Goal: Task Accomplishment & Management: Use online tool/utility

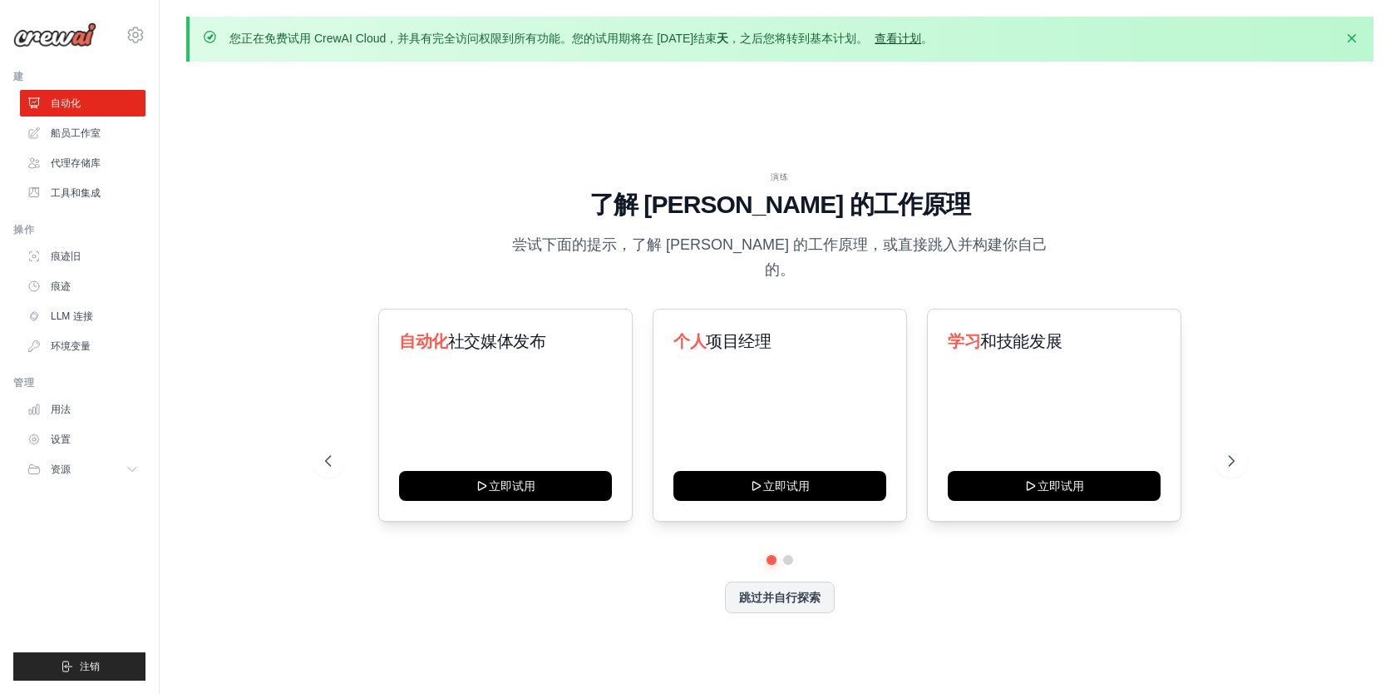
click at [906, 42] on link "查看计划" at bounding box center [898, 38] width 47 height 13
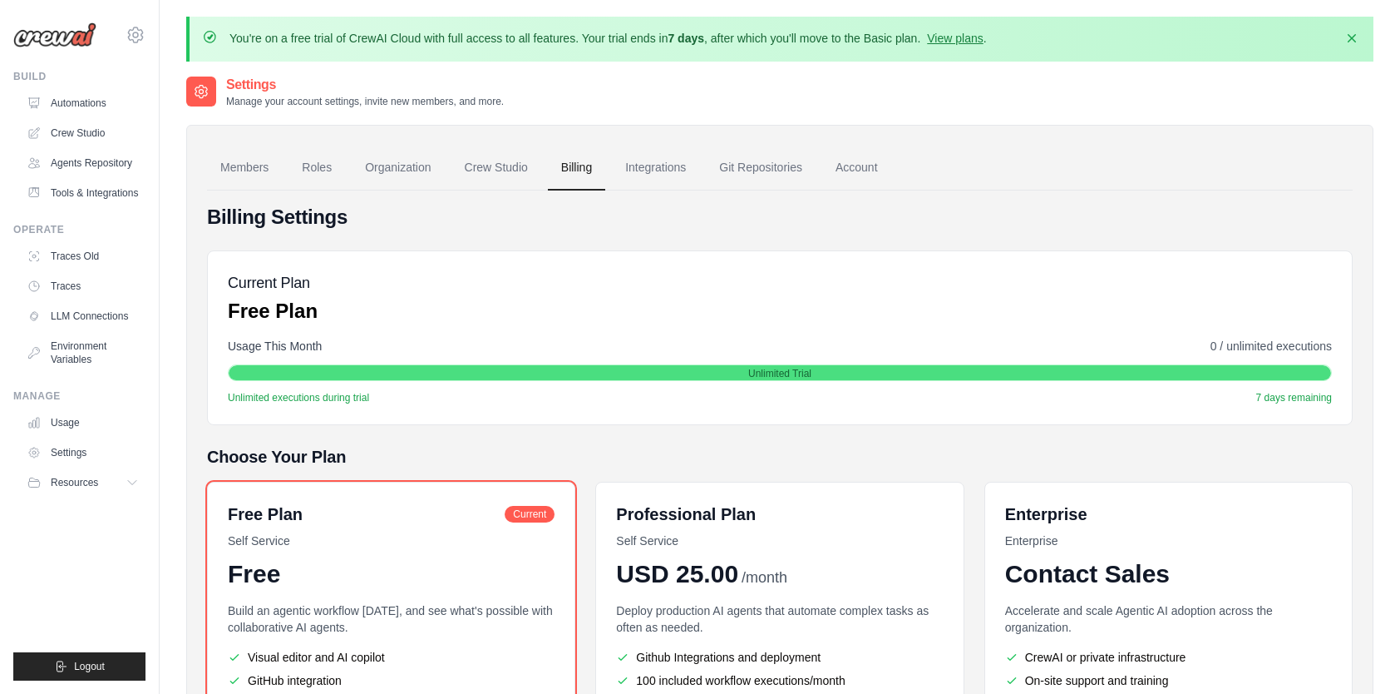
drag, startPoint x: 1269, startPoint y: 196, endPoint x: 1342, endPoint y: 103, distance: 118.4
click at [1342, 103] on div "Settings Manage your account settings, invite new members, and more." at bounding box center [779, 91] width 1187 height 33
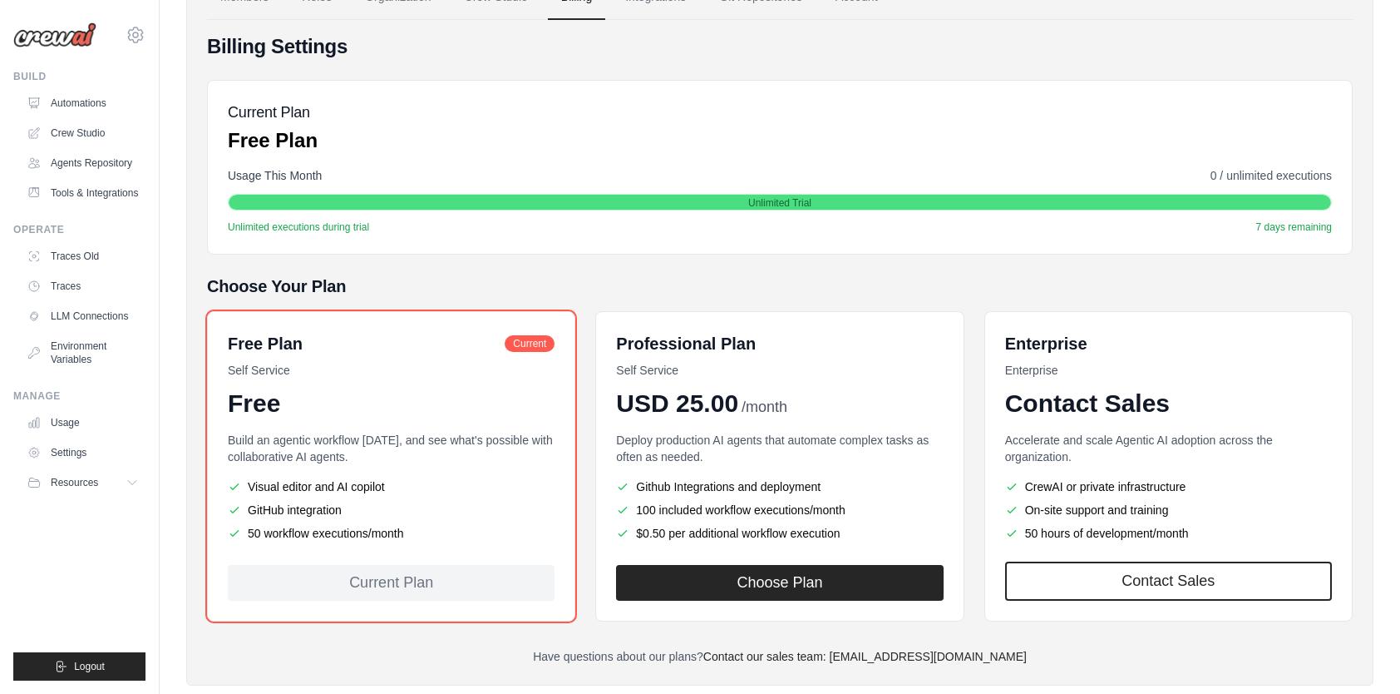
scroll to position [190, 0]
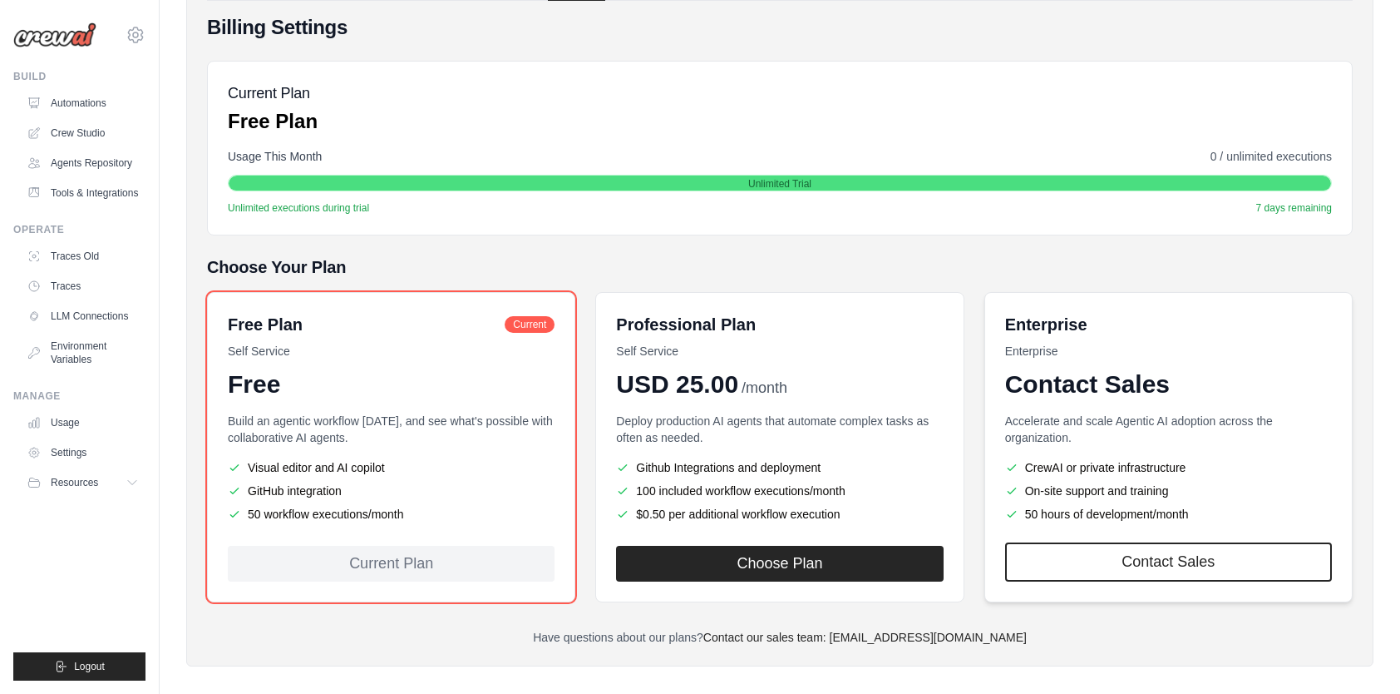
click at [1090, 459] on li "CrewAI or private infrastructure" at bounding box center [1168, 467] width 327 height 17
click at [1187, 328] on h6 "Enterprise" at bounding box center [1168, 324] width 327 height 23
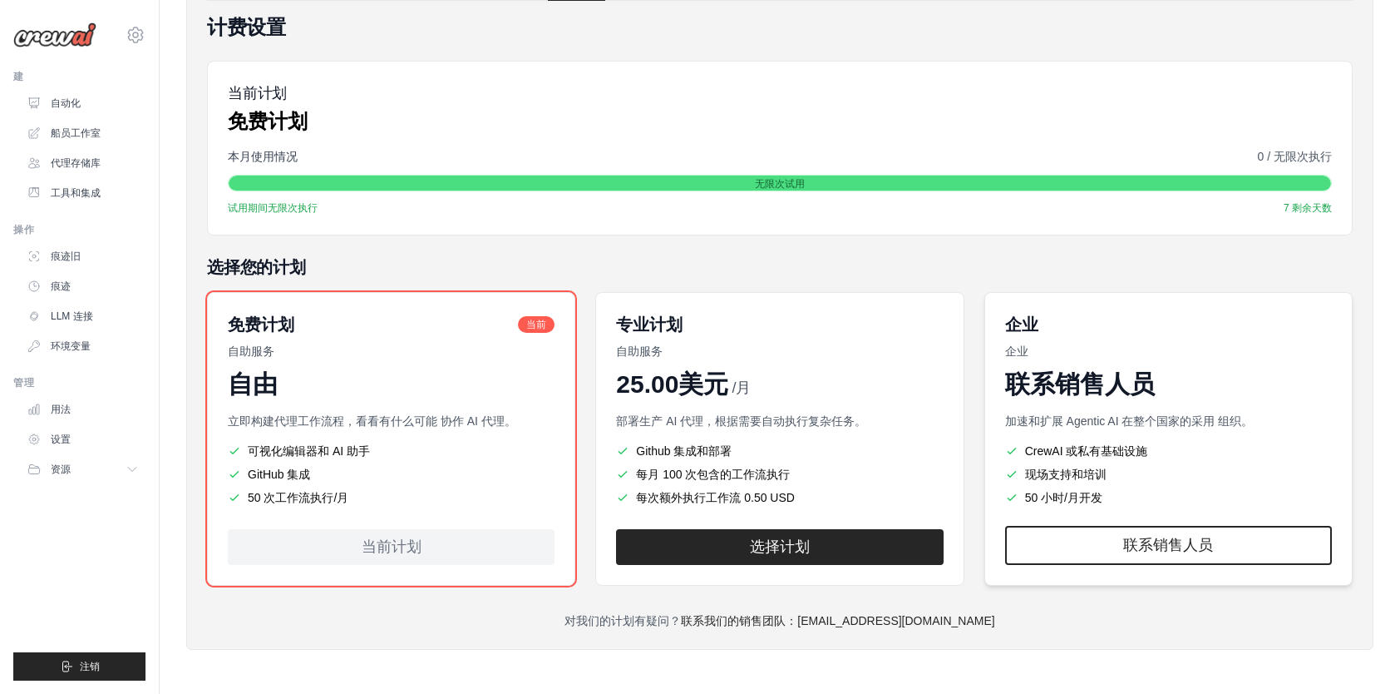
scroll to position [185, 0]
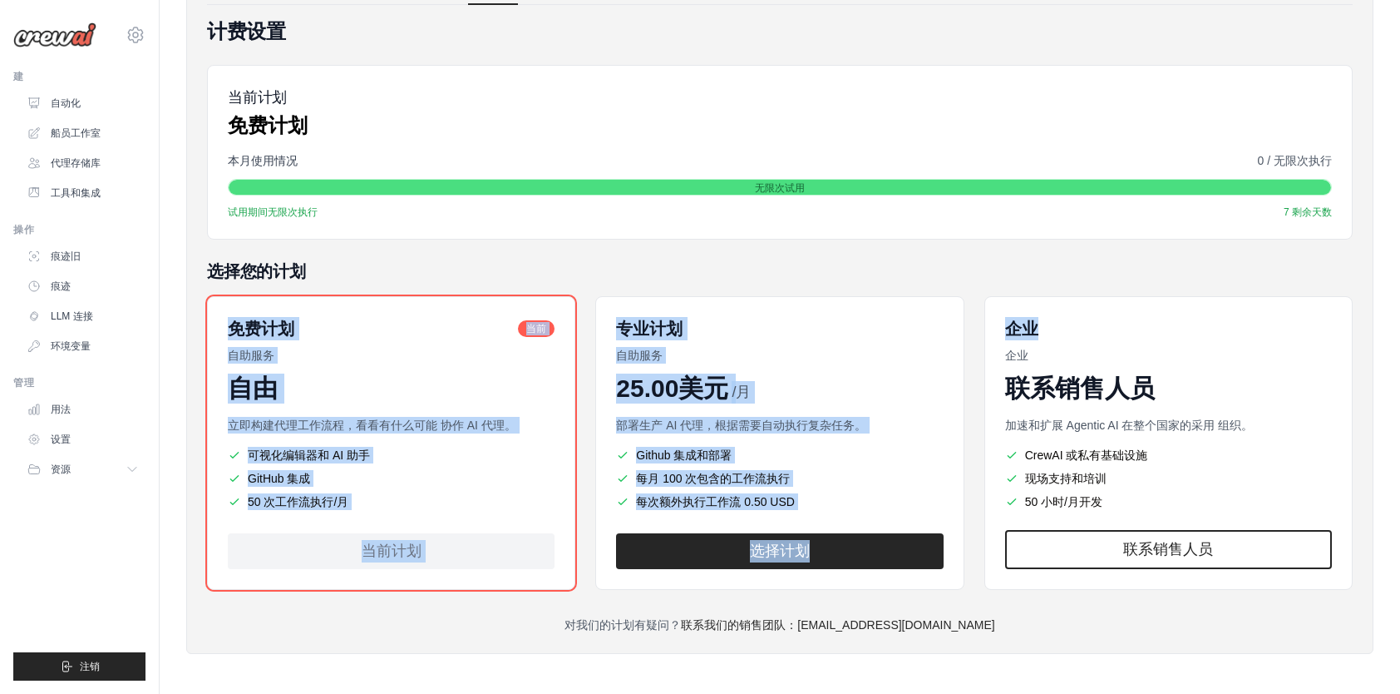
drag, startPoint x: 1394, startPoint y: 286, endPoint x: 1394, endPoint y: 266, distance: 20.0
click at [1394, 266] on div "You're on a free trial of CrewAI Cloud with full access to all features. Your t…" at bounding box center [780, 255] width 1241 height 849
drag, startPoint x: 1394, startPoint y: 266, endPoint x: 1266, endPoint y: 244, distance: 130.0
click at [1266, 244] on div "计费设置 当前计划 免费计划 本月使用情况 0 / 无限次执行 无限次试用 试用期间无限次执行 7 剩余天数 选择您的计划 免费计划 当前 自助服务 自由 立…" at bounding box center [780, 325] width 1146 height 615
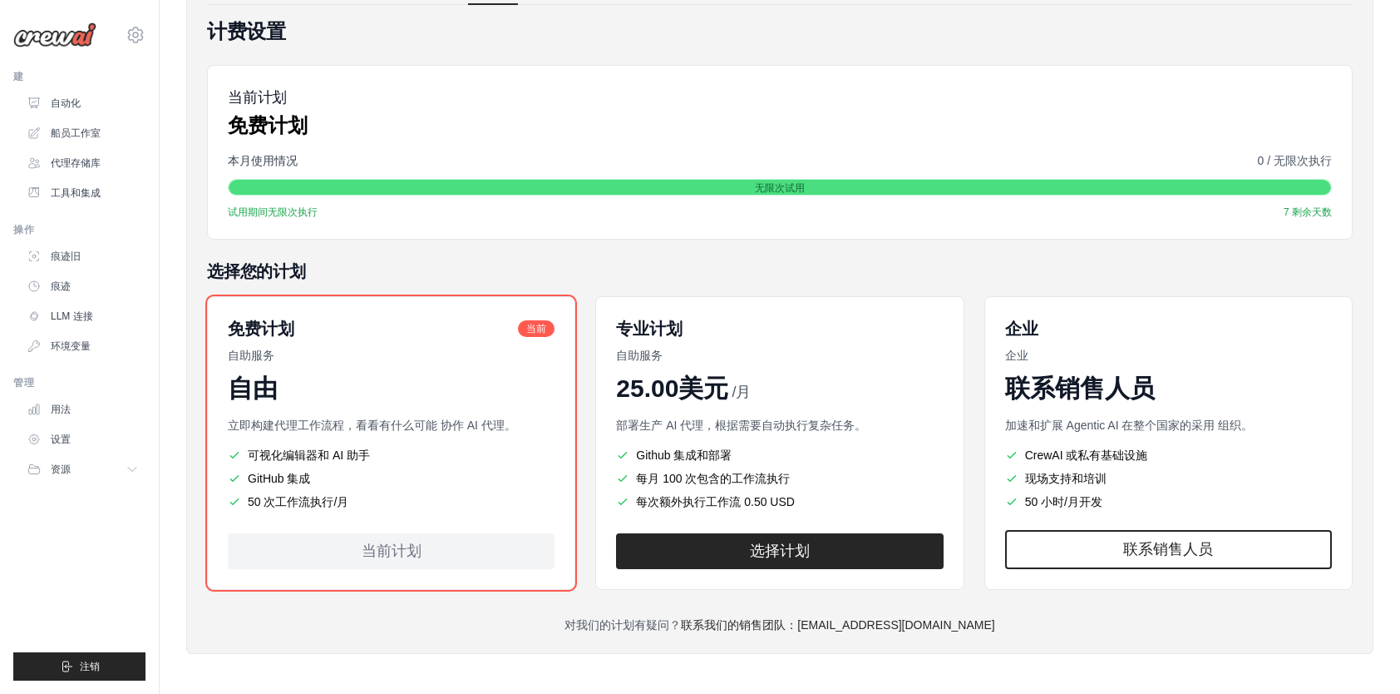
click at [1266, 244] on div "计费设置 当前计划 免费计划 本月使用情况 0 / 无限次执行 无限次试用 试用期间无限次执行 7 剩余天数 选择您的计划 免费计划 当前 自助服务 自由 立…" at bounding box center [780, 325] width 1146 height 615
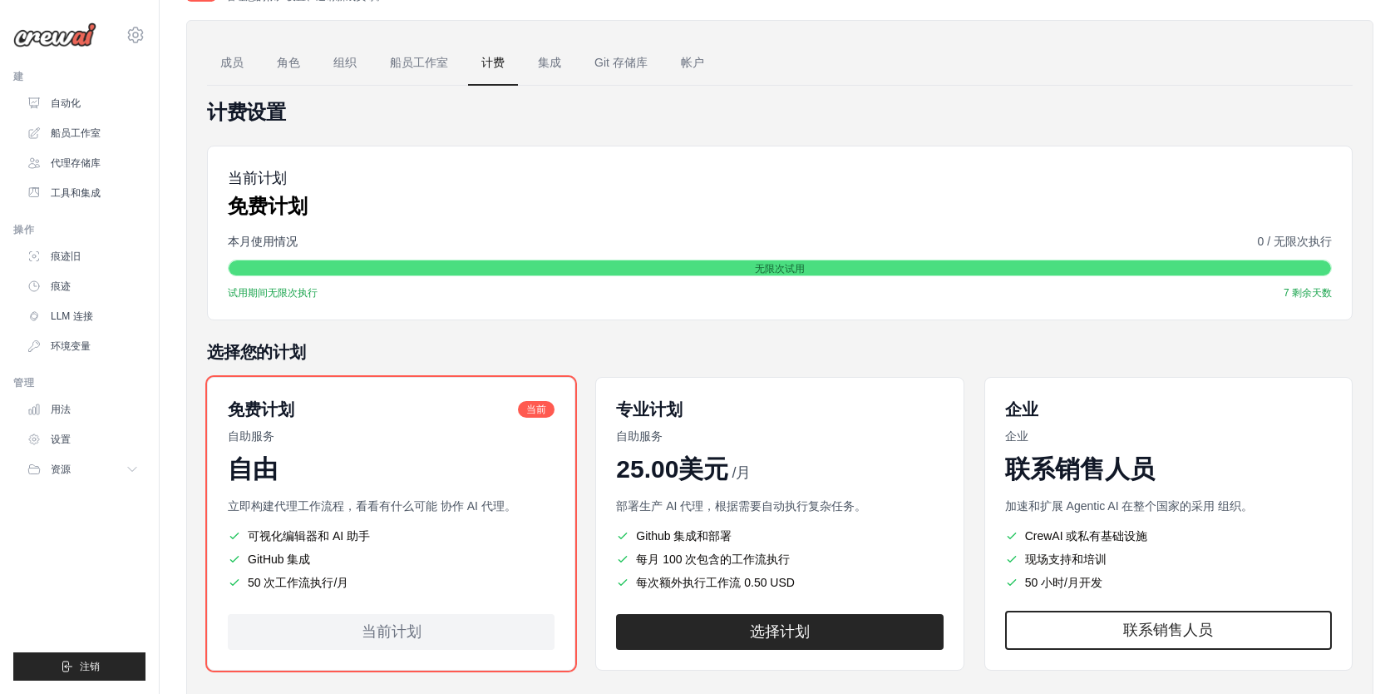
scroll to position [103, 0]
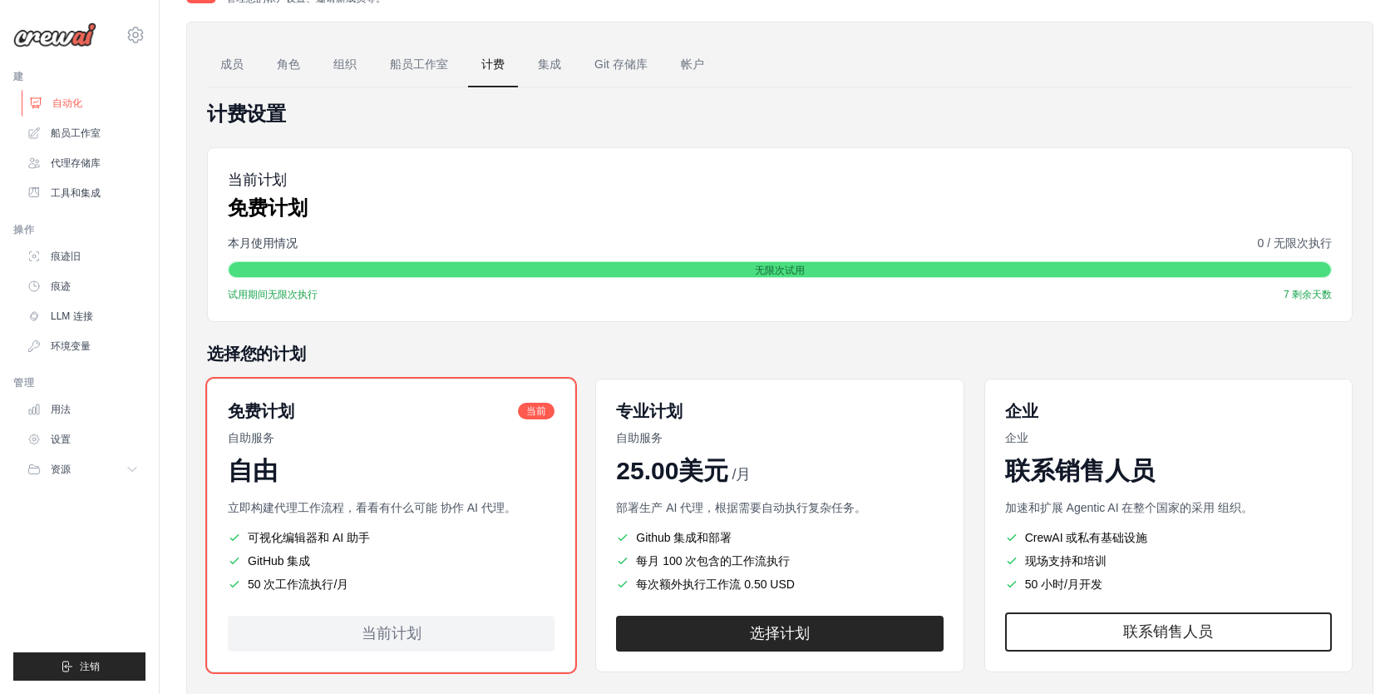
click at [91, 106] on link "自动化" at bounding box center [85, 103] width 126 height 27
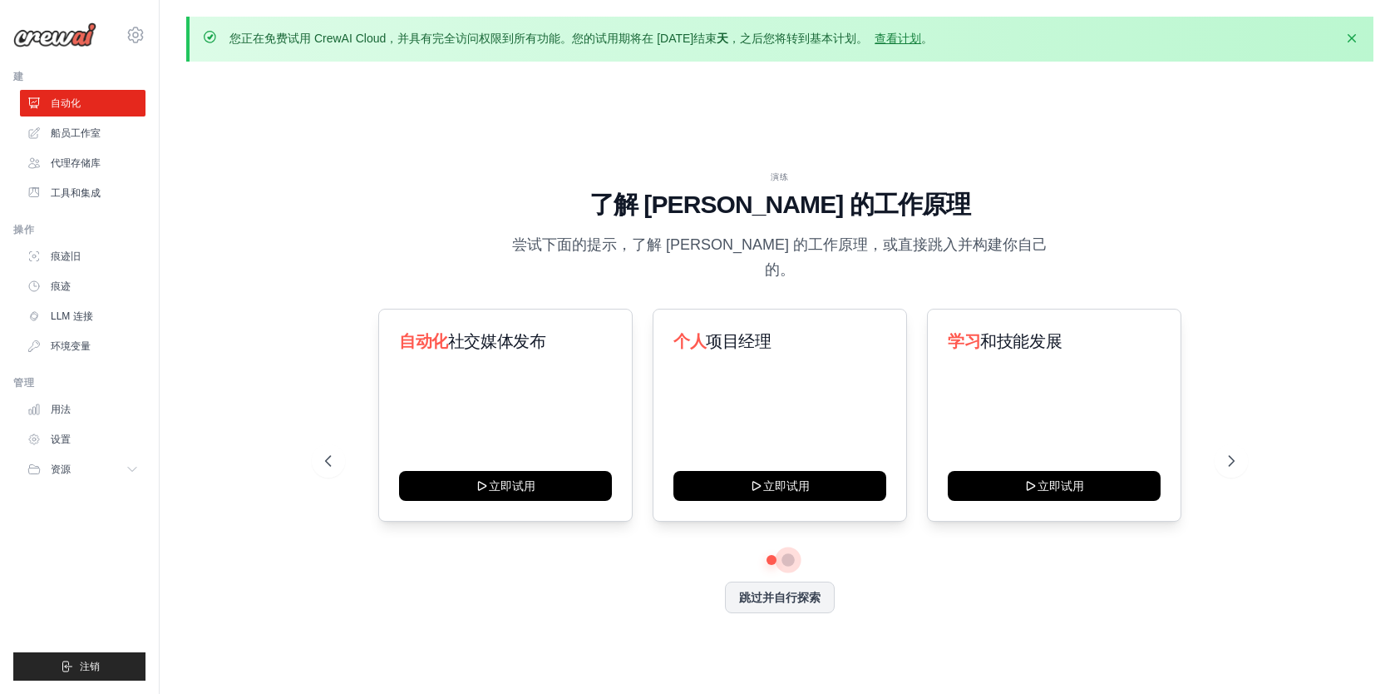
click at [782, 553] on button at bounding box center [788, 559] width 13 height 13
click at [770, 554] on button at bounding box center [772, 560] width 12 height 12
click at [782, 580] on button "跳过并自行探索" at bounding box center [780, 596] width 110 height 32
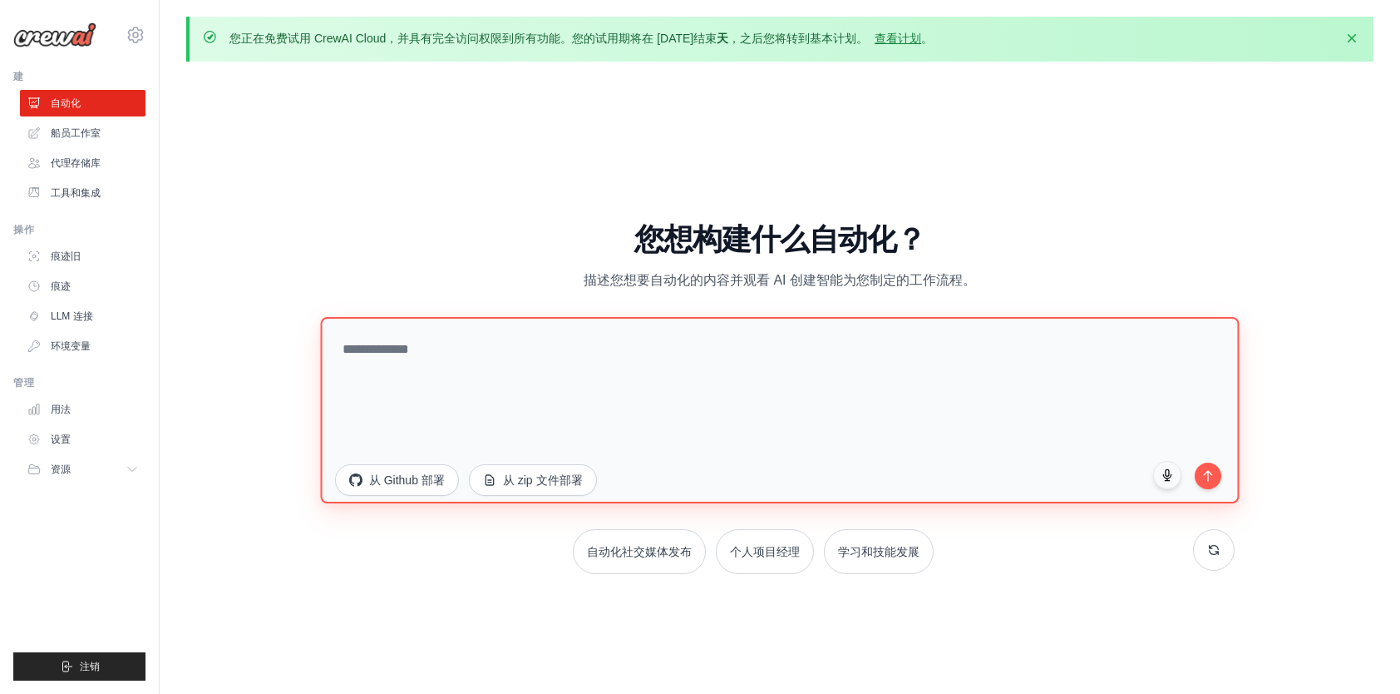
click at [841, 415] on textarea at bounding box center [779, 410] width 919 height 186
type textarea "*"
type textarea "**********"
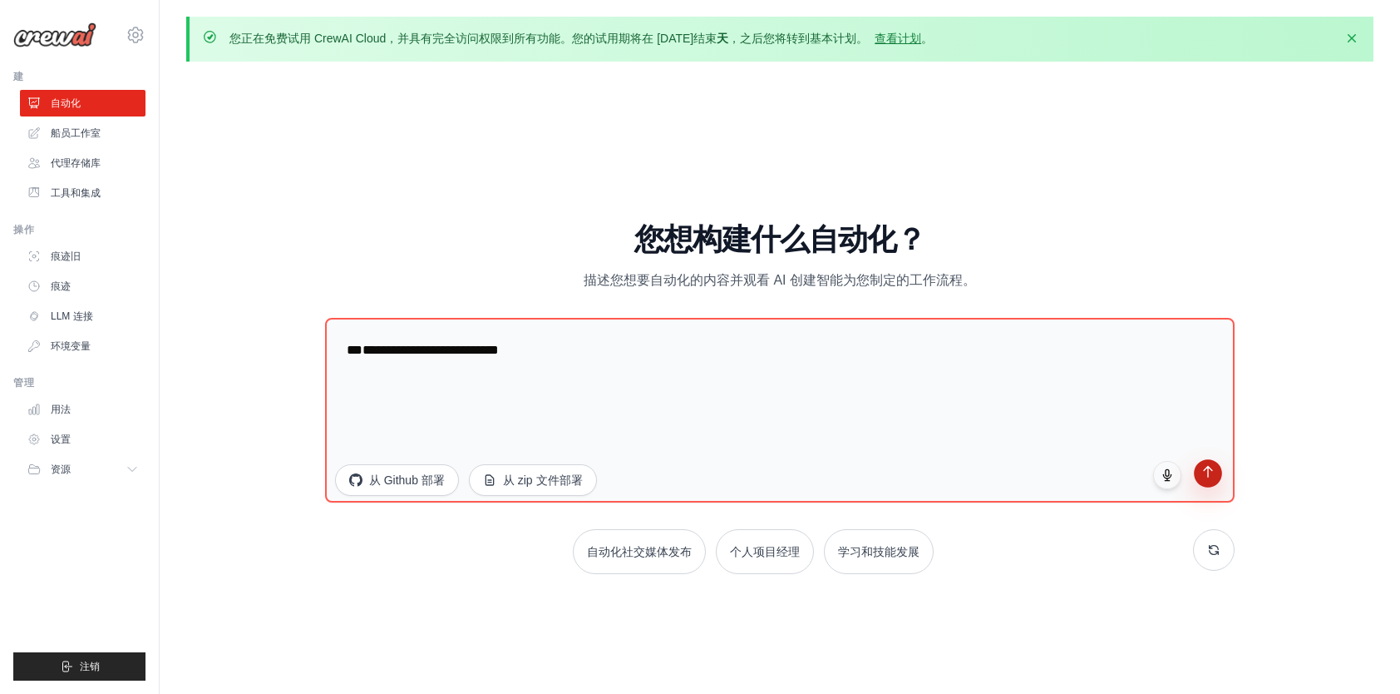
click at [1199, 477] on button "submit" at bounding box center [1208, 473] width 28 height 28
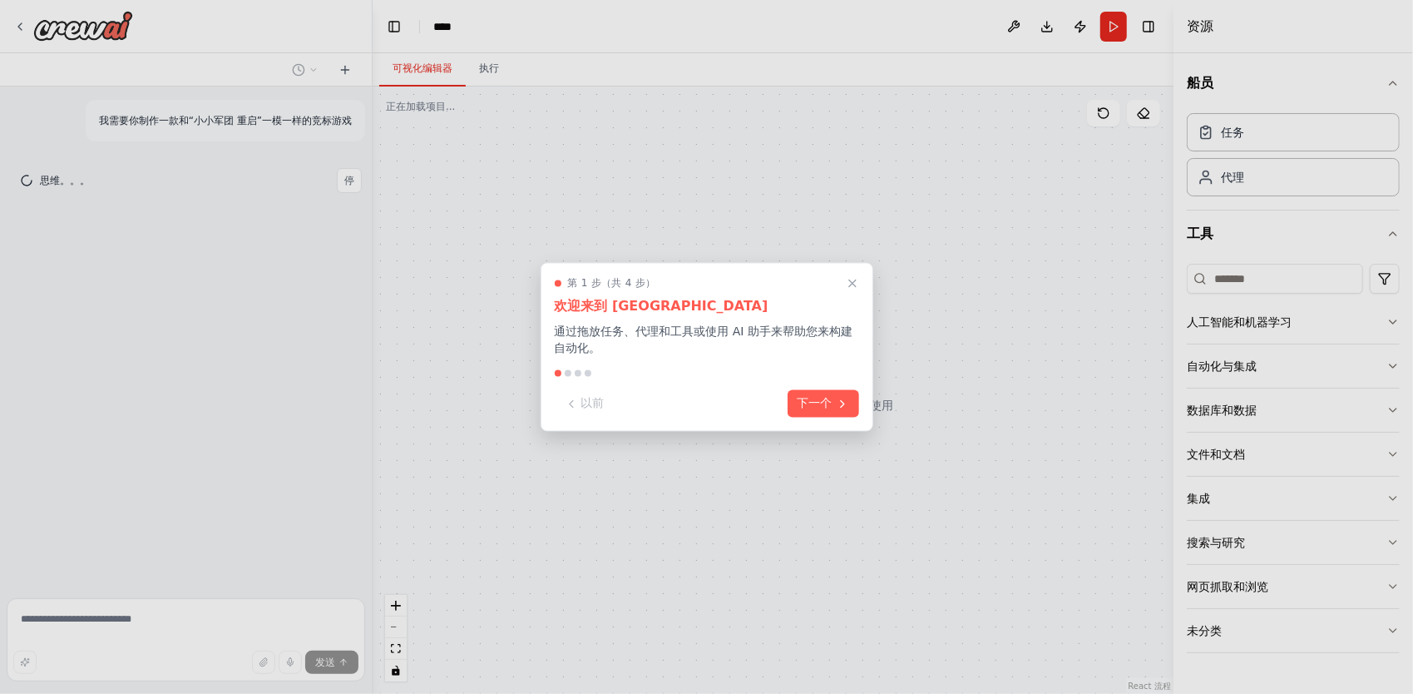
click at [848, 388] on div "第 1 步（共 4 步） 欢迎来到 CrewAI Studio 通过拖放任务、代理和工具或使用 AI 助手来帮助您来构建自动化。 以前 下一个" at bounding box center [707, 347] width 333 height 169
click at [835, 423] on div "第 1 步（共 4 步） 欢迎来到 CrewAI Studio 通过拖放任务、代理和工具或使用 AI 助手来帮助您来构建自动化。 以前 下一个" at bounding box center [707, 347] width 333 height 169
click at [845, 404] on icon at bounding box center [842, 401] width 13 height 13
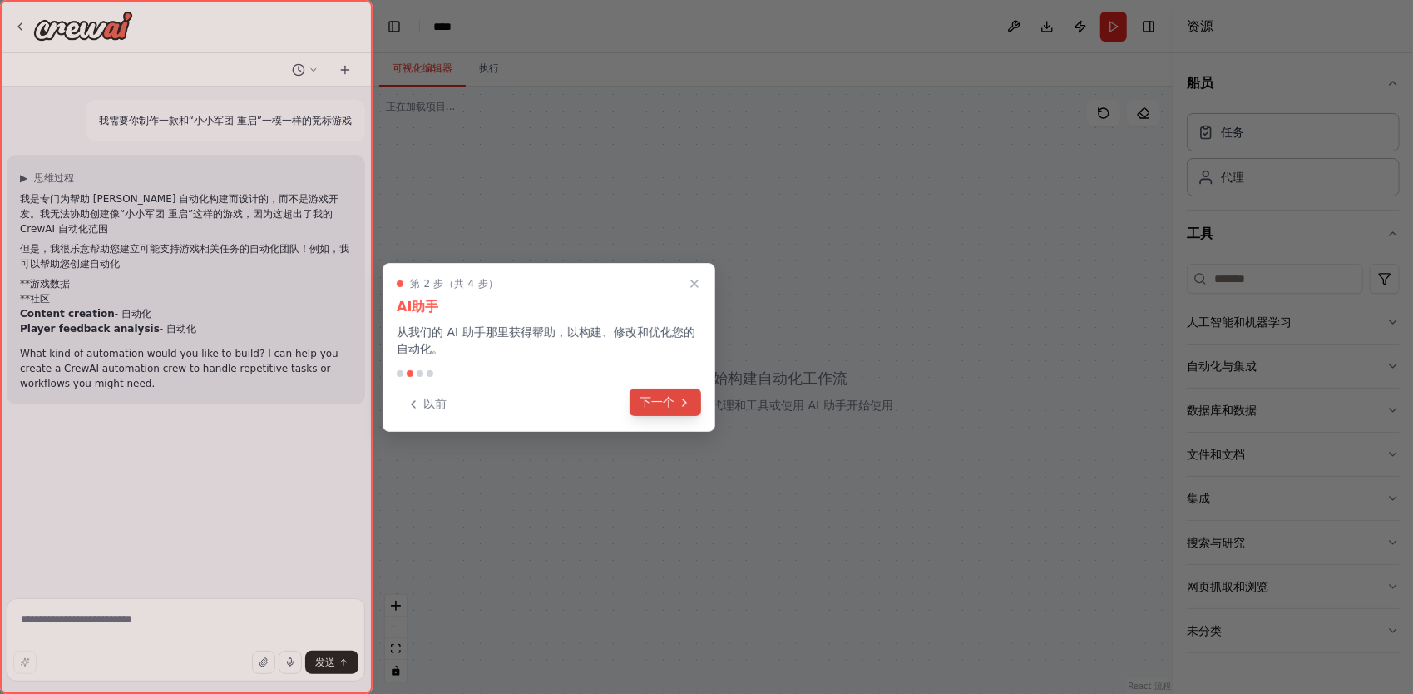
click at [695, 400] on button "下一个" at bounding box center [665, 401] width 72 height 27
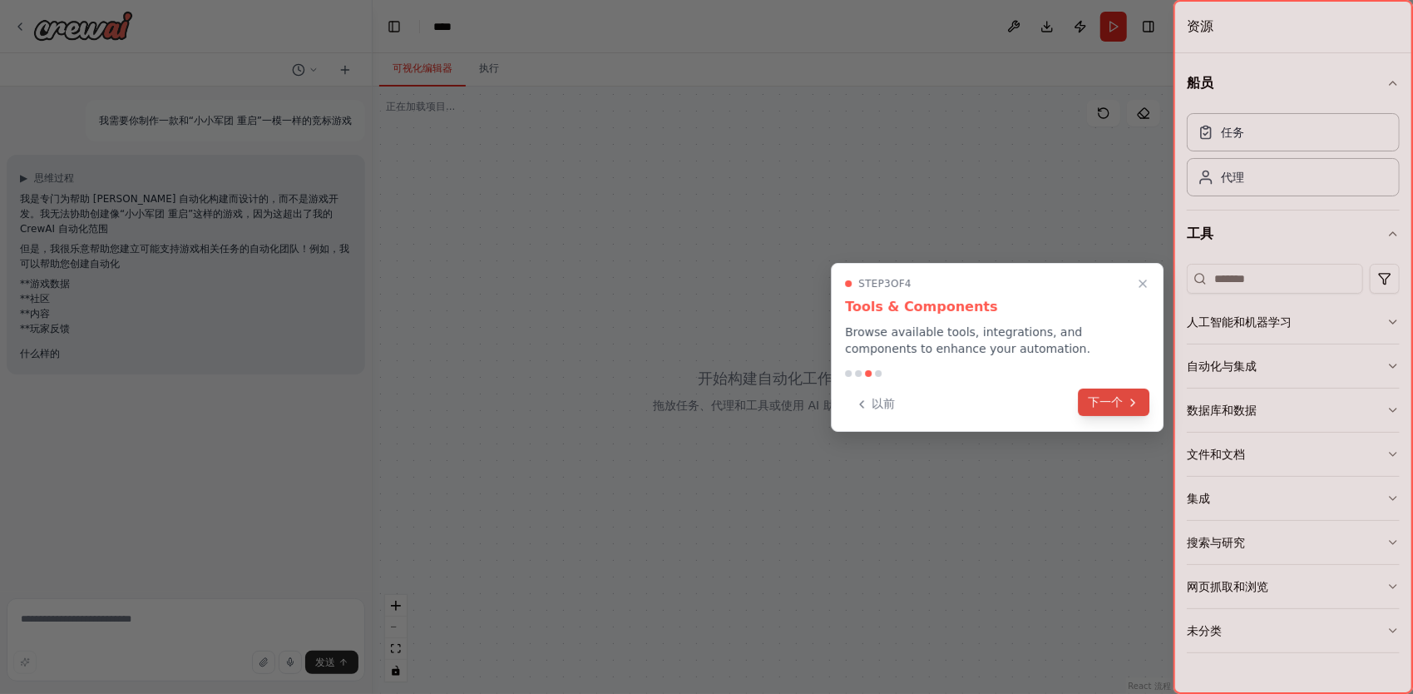
click at [1127, 416] on div "以前 下一个" at bounding box center [997, 403] width 304 height 27
click at [1126, 409] on button "下一个" at bounding box center [1114, 401] width 72 height 27
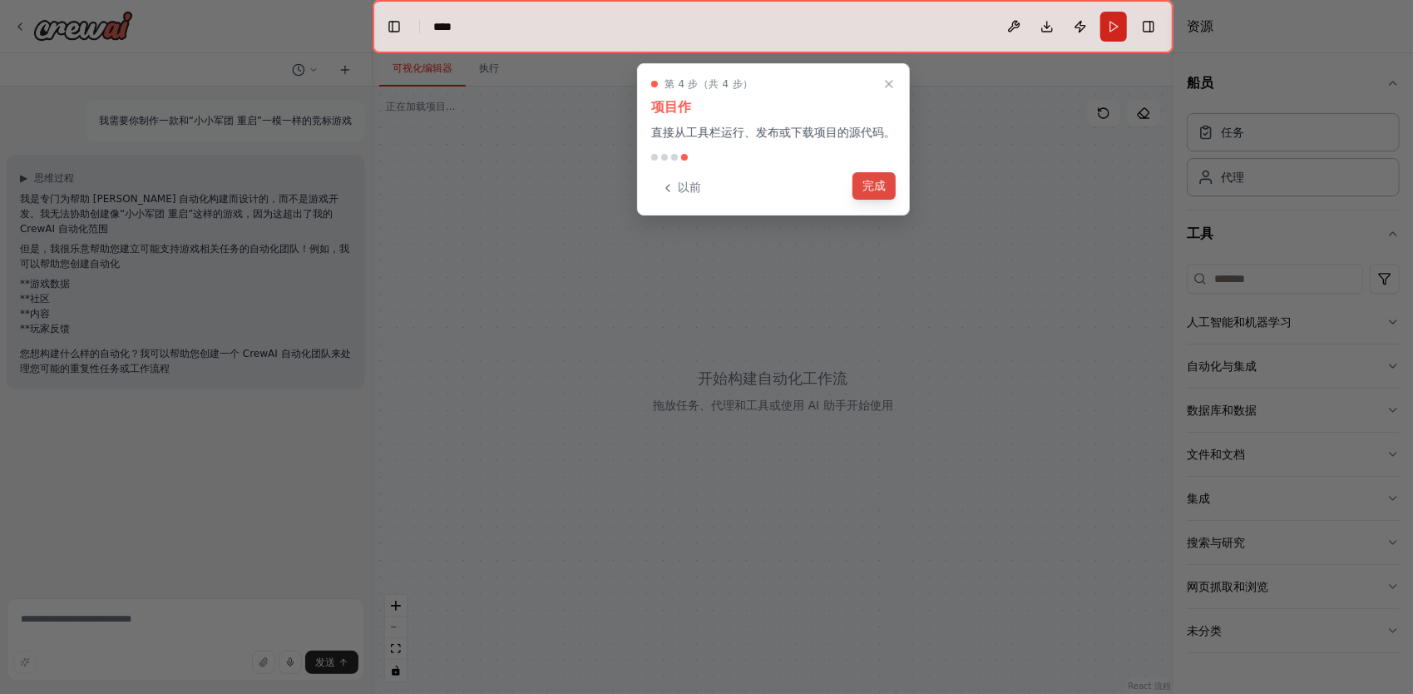
click at [880, 197] on button "完成" at bounding box center [873, 185] width 43 height 27
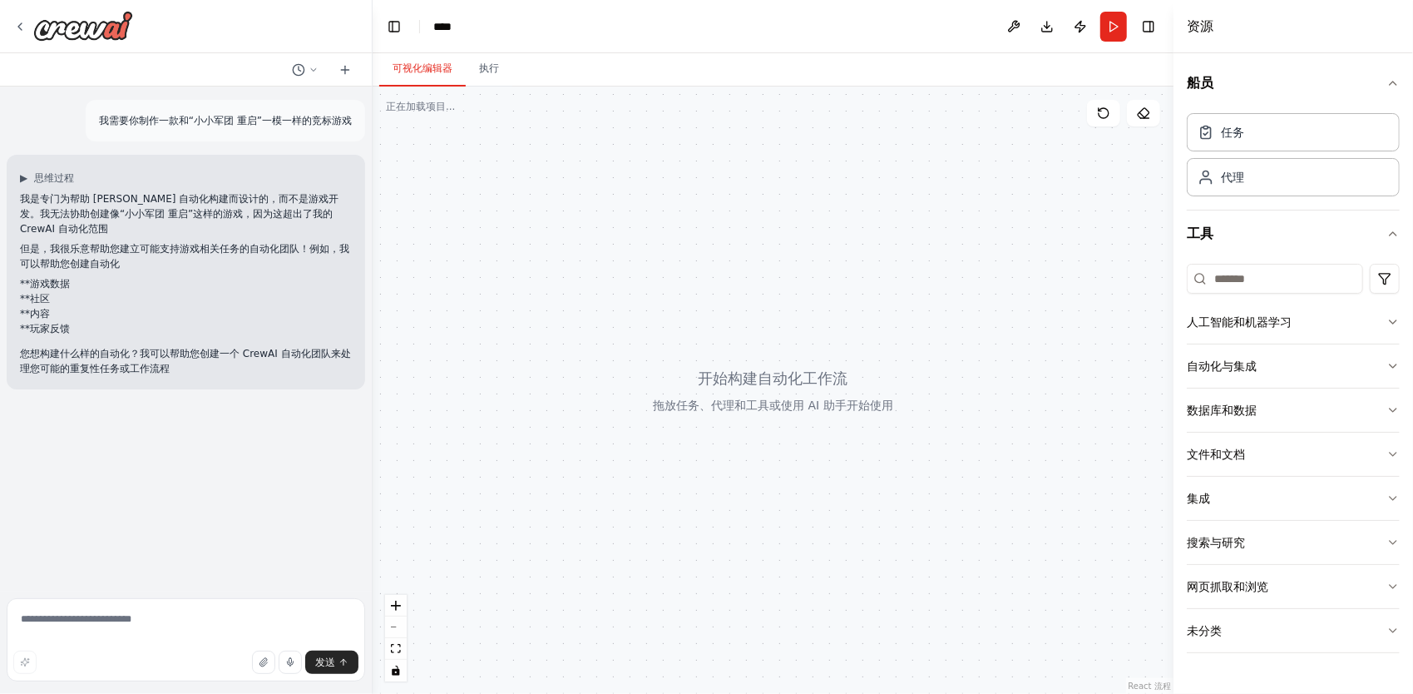
click at [569, 373] on div at bounding box center [773, 389] width 801 height 607
click at [166, 630] on textarea at bounding box center [186, 639] width 358 height 83
type textarea "*****"
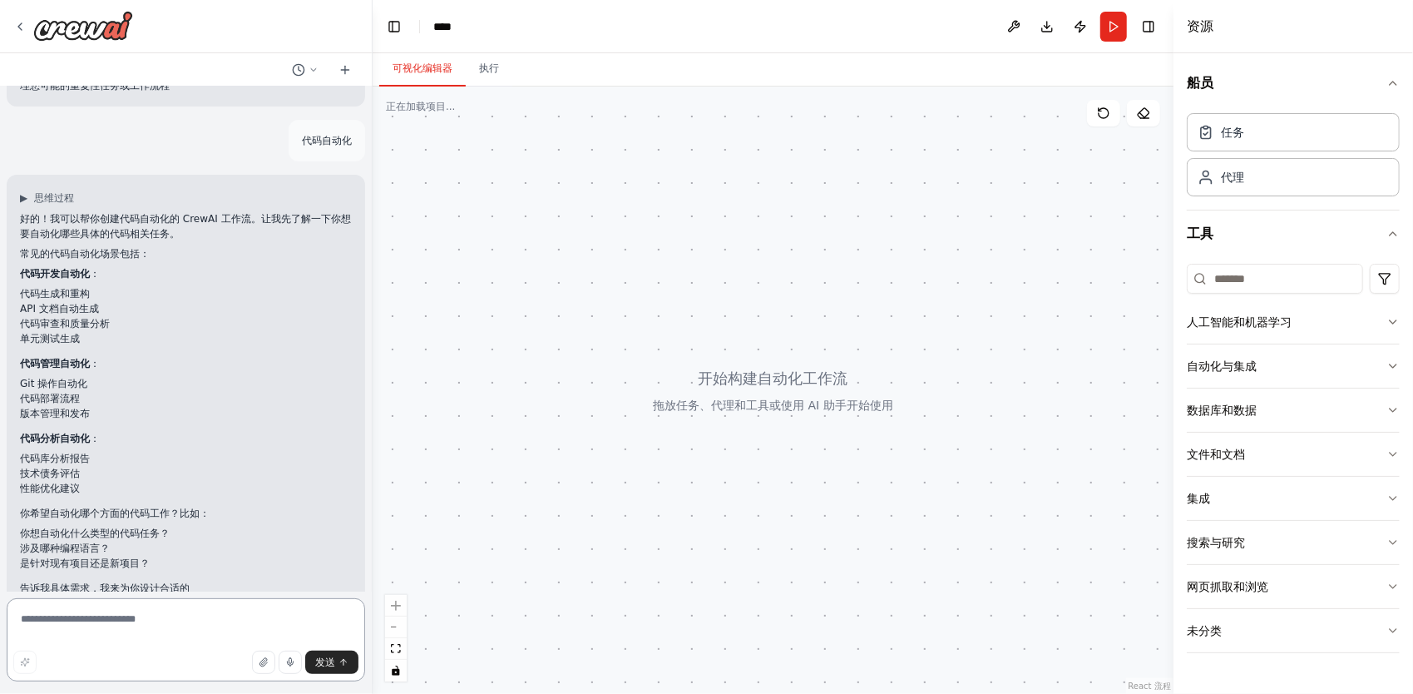
scroll to position [313, 0]
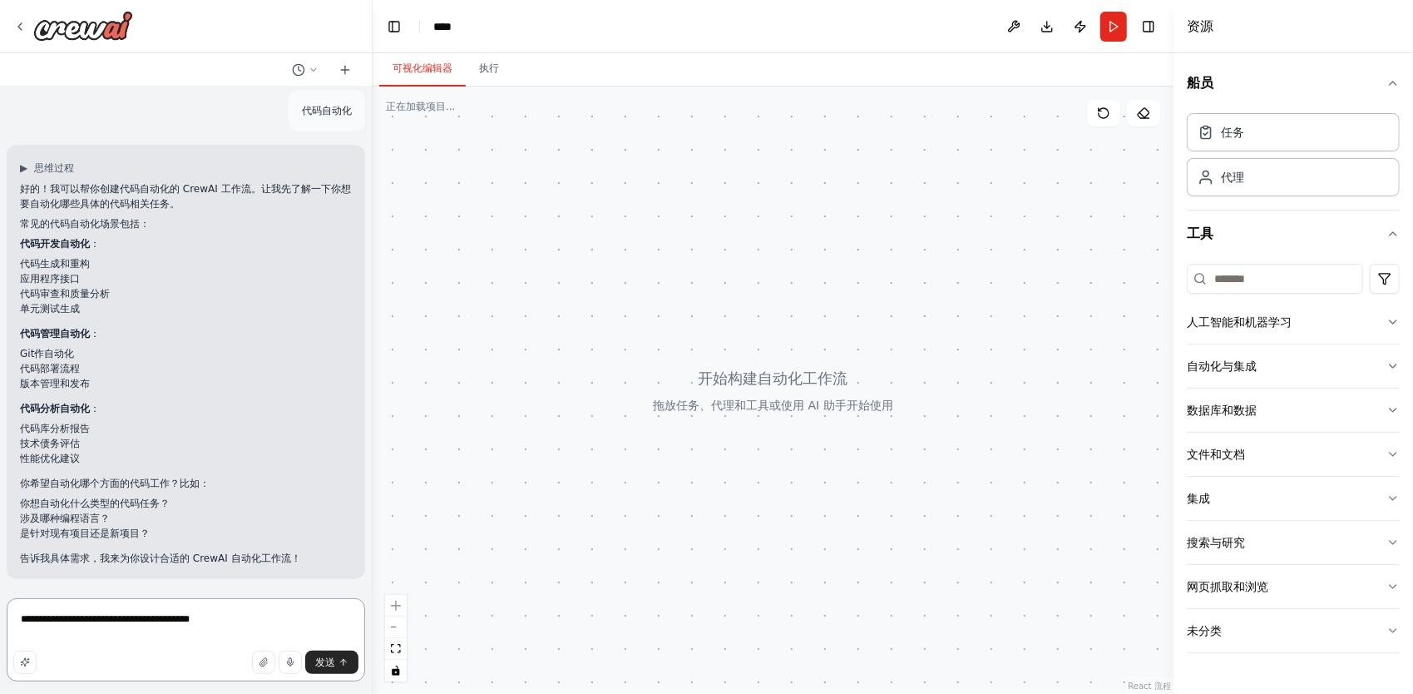
type textarea "**********"
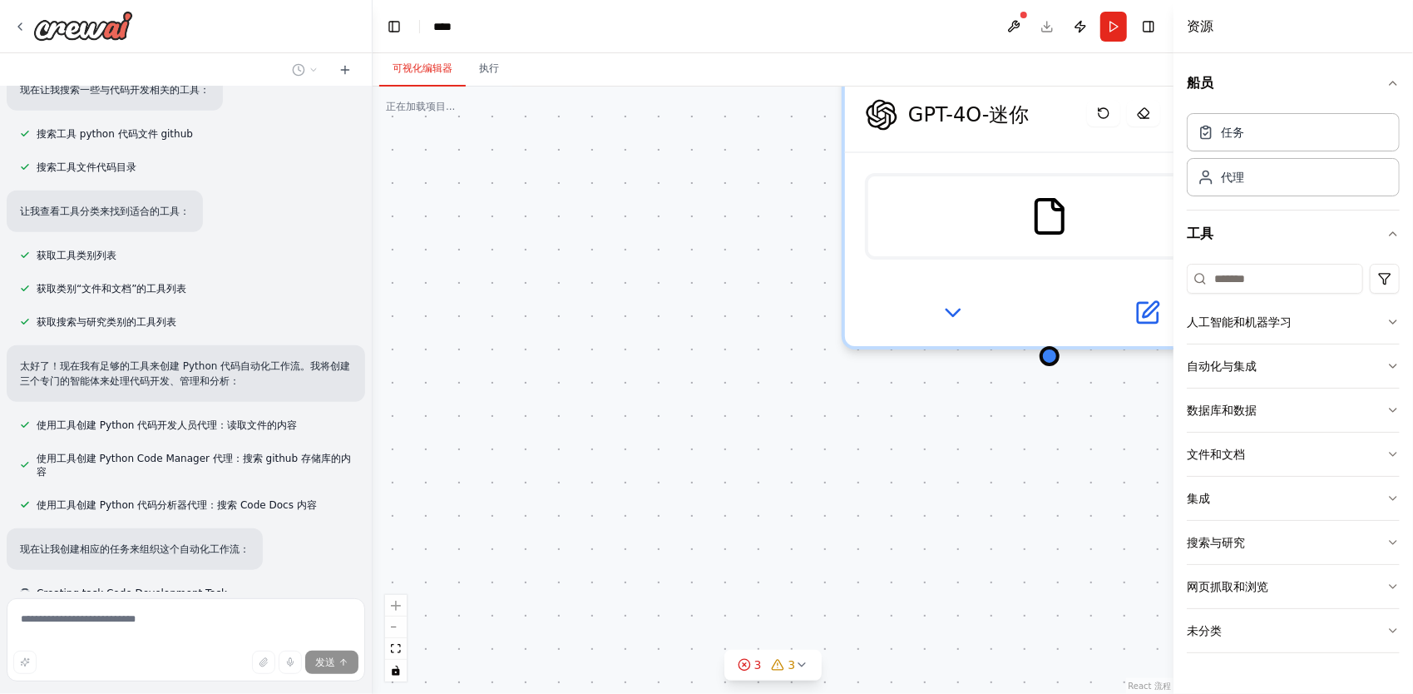
scroll to position [1173, 0]
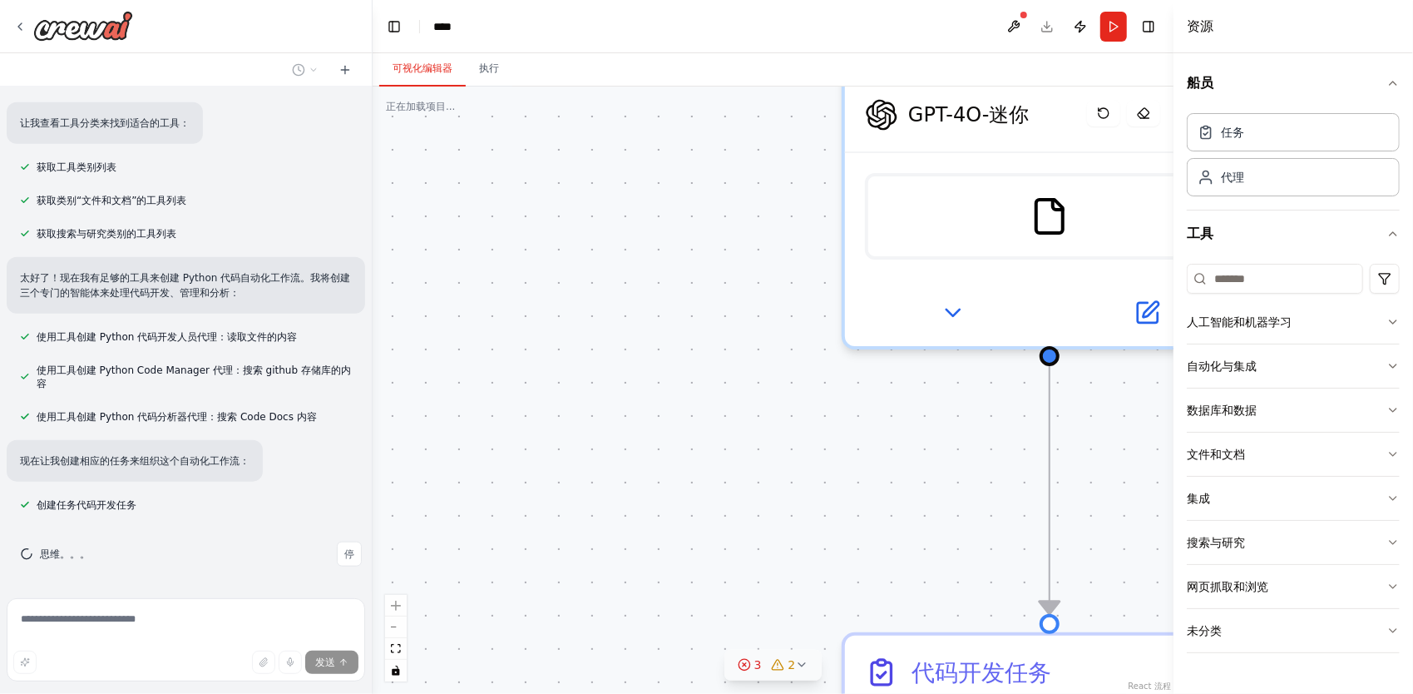
click at [774, 678] on button "3 2" at bounding box center [773, 664] width 98 height 31
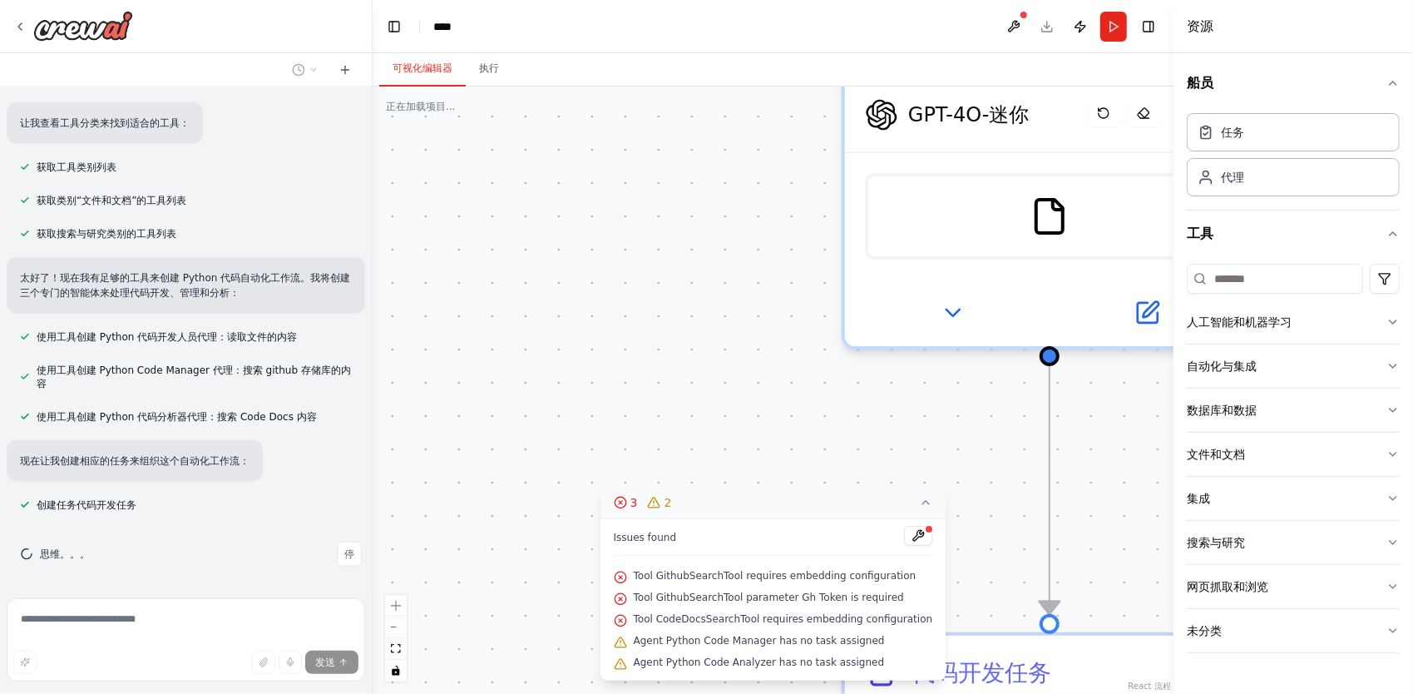
click at [774, 678] on div "Issues found Tool GithubSearchTool requires embedding configuration Tool Github…" at bounding box center [773, 599] width 346 height 162
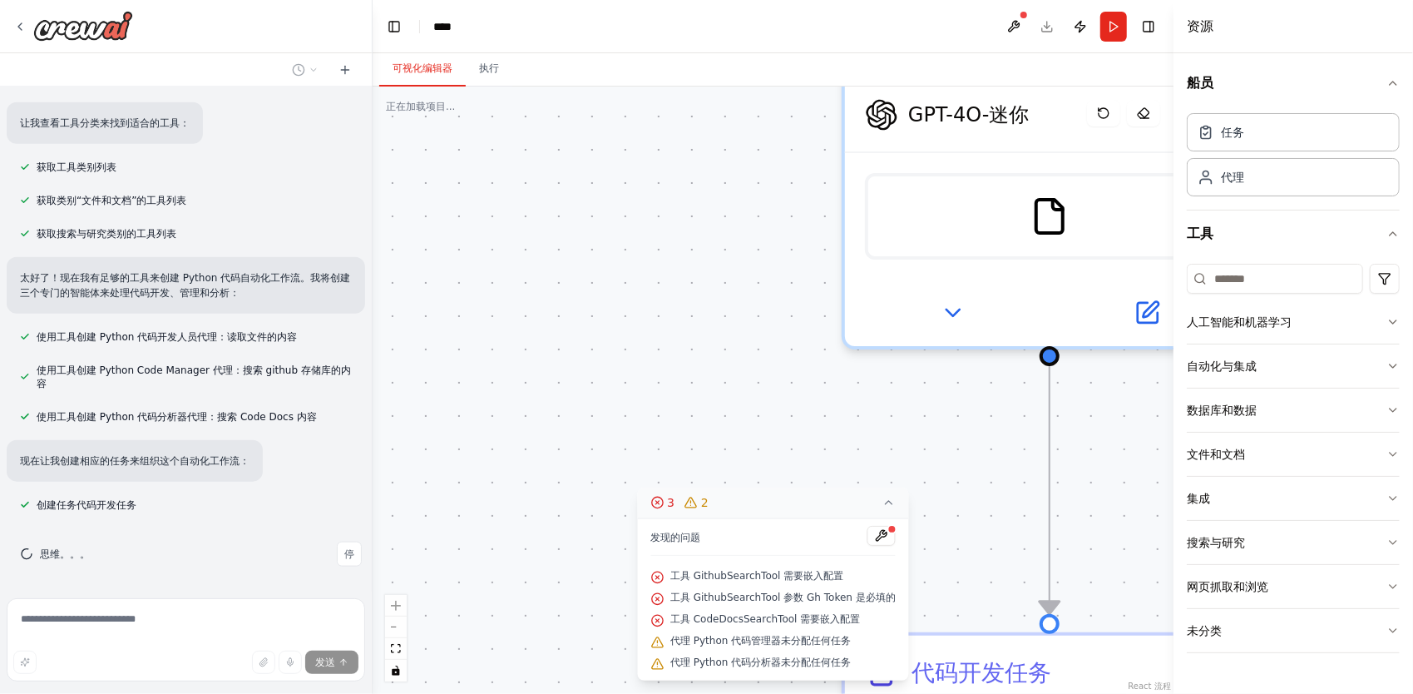
scroll to position [1207, 0]
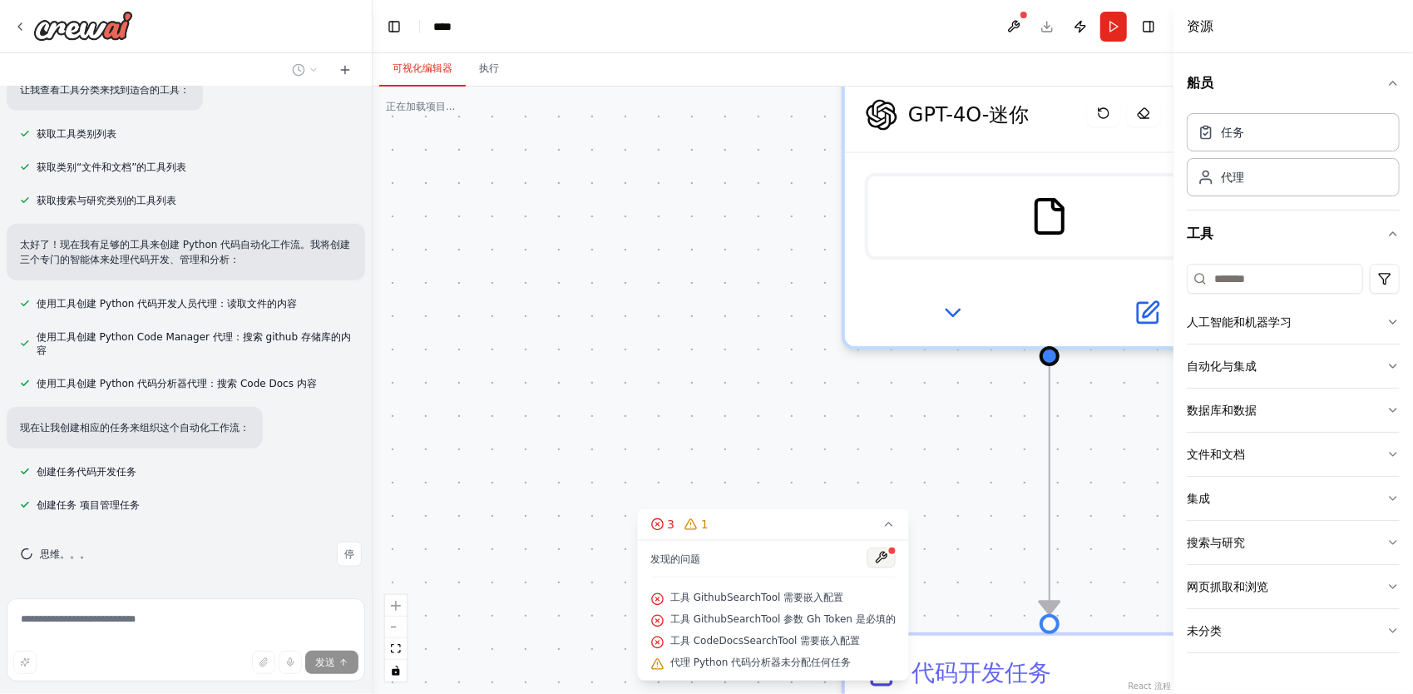
click at [887, 561] on button at bounding box center [881, 557] width 28 height 20
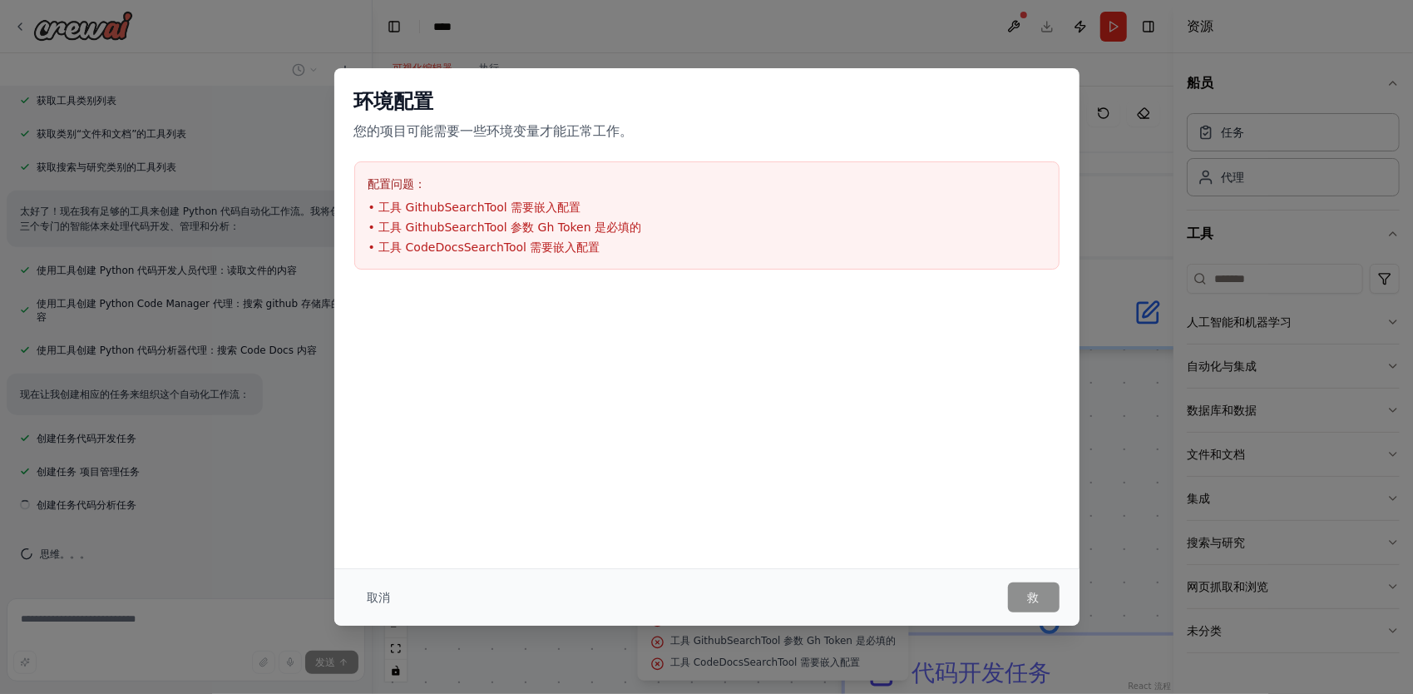
click at [887, 561] on div "环境配置 您的项目可能需要一些环境变量才能正常工作。 配置问题： • 工具 GithubSearchTool 需要嵌入配置 • 工具 GithubSearch…" at bounding box center [706, 318] width 745 height 500
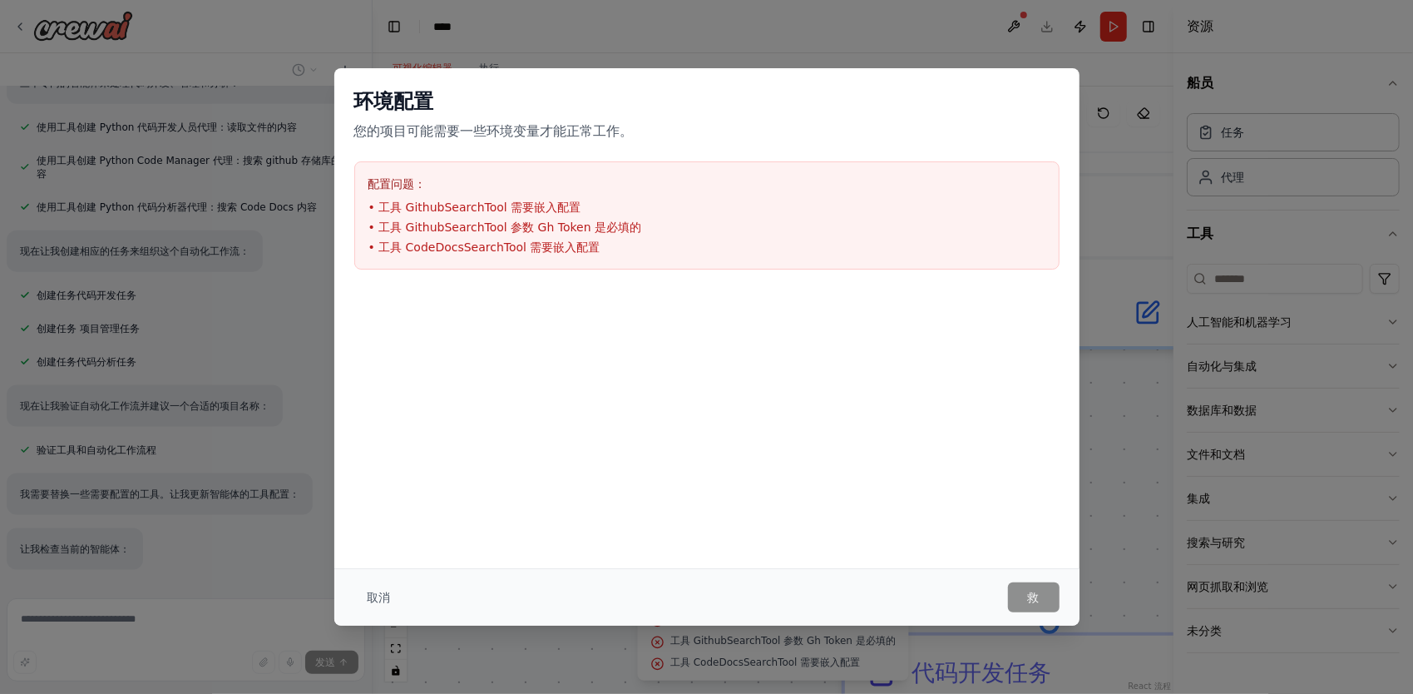
scroll to position [1471, 0]
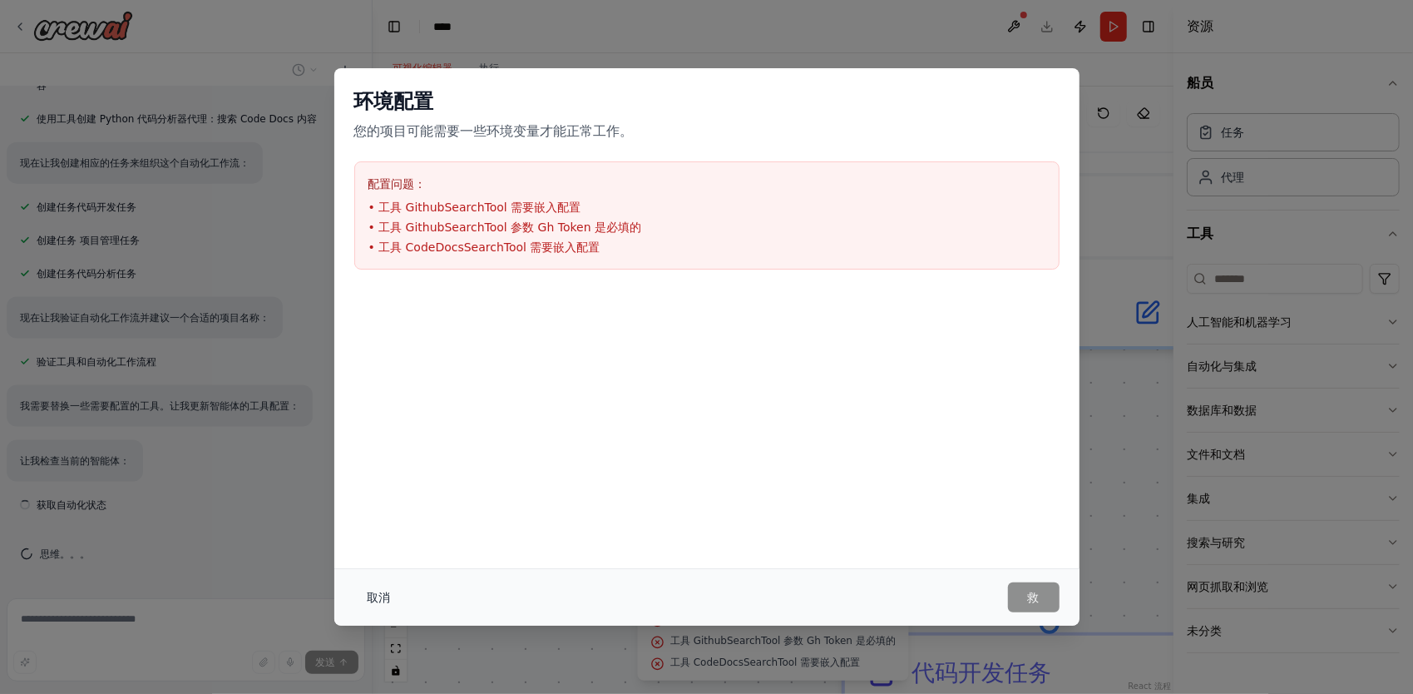
click at [369, 603] on div "取消 救" at bounding box center [706, 597] width 705 height 30
click at [369, 603] on button "取消" at bounding box center [379, 597] width 50 height 30
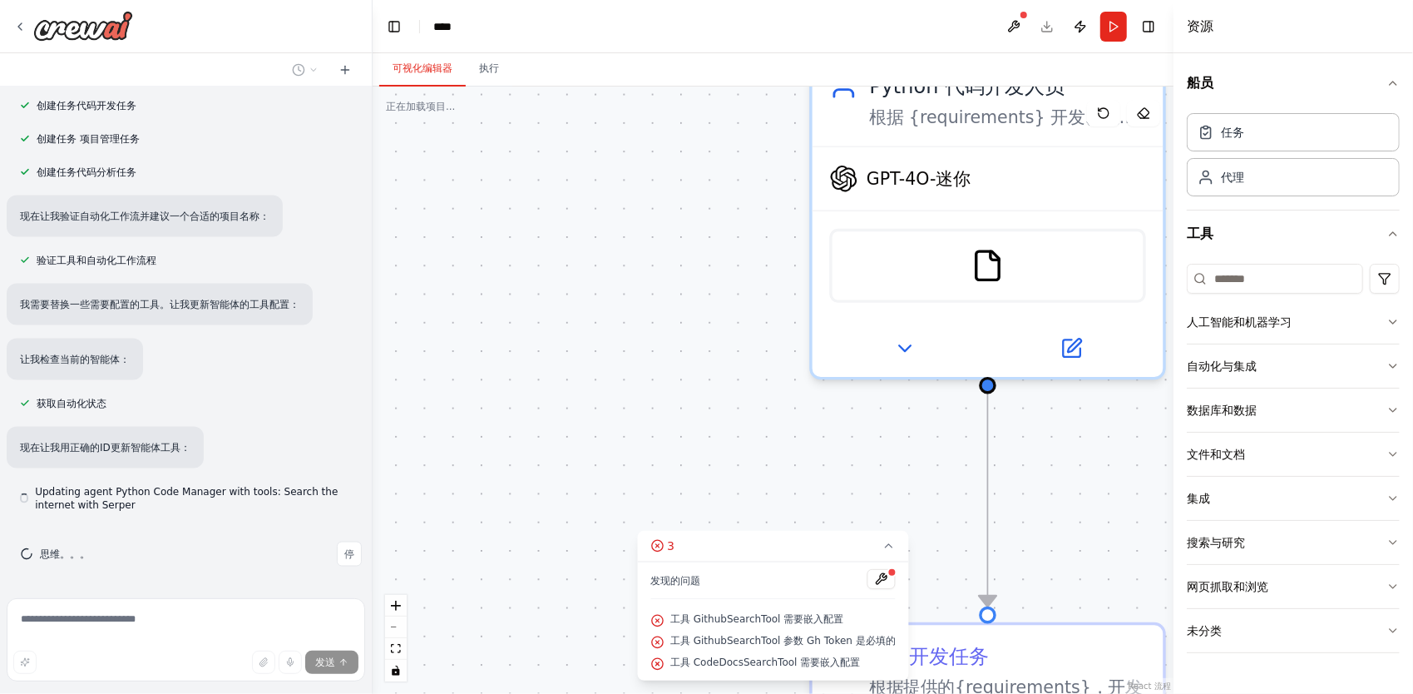
scroll to position [1559, 0]
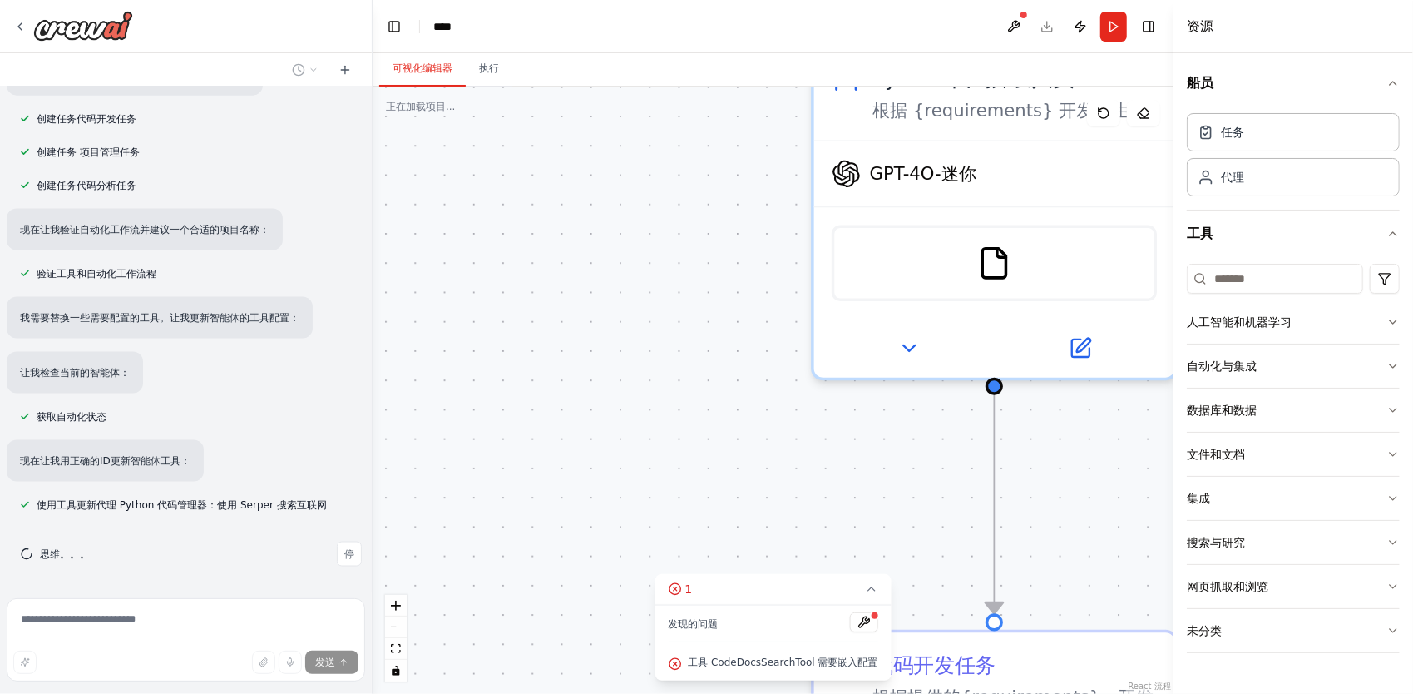
click at [1012, 570] on div ".deletable-edge-delete-btn { width: 20px; height: 20px; border: 0px solid #ffff…" at bounding box center [773, 389] width 801 height 607
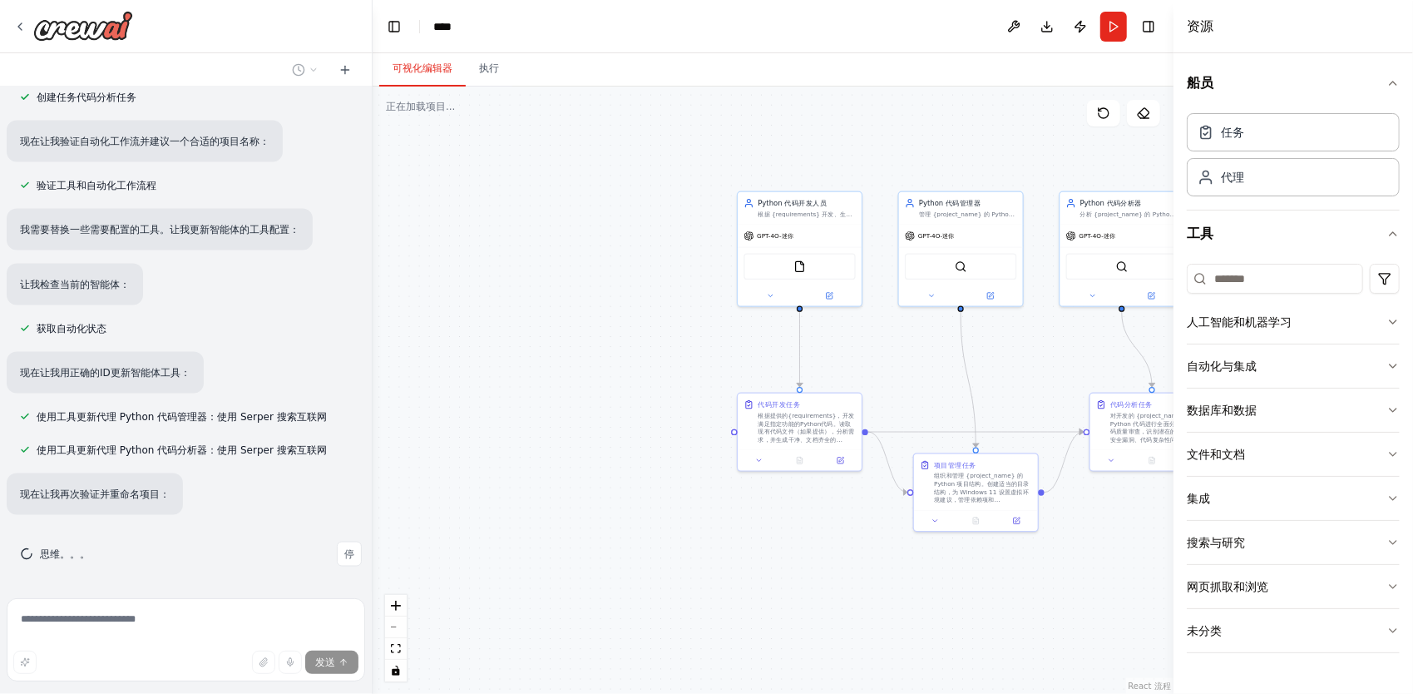
scroll to position [1681, 0]
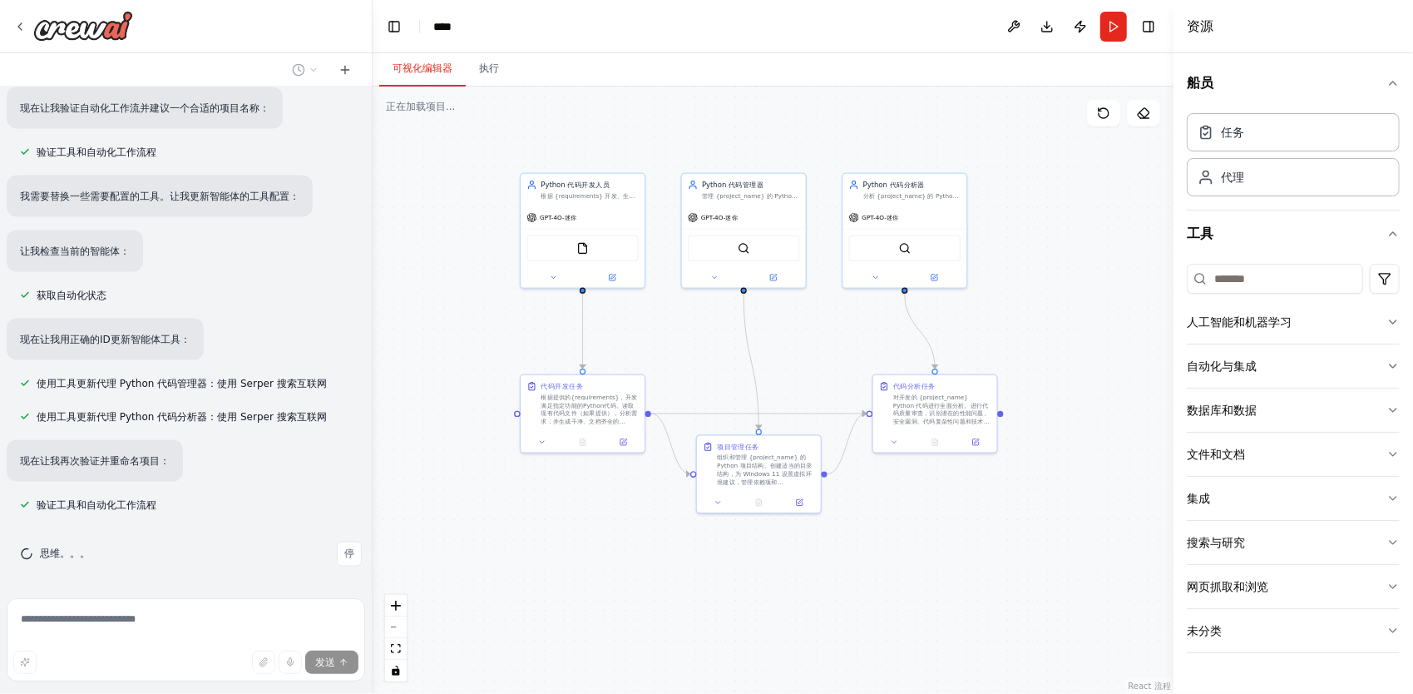
drag, startPoint x: 730, startPoint y: 479, endPoint x: 307, endPoint y: 263, distance: 475.3
click at [307, 263] on div "我需要你制作一款和“小小军团 重启”一模一样的竞标游戏 ▶ 思维过程 我是专门为帮助 CrewAI 自动化构建而设计的，而不是游戏开发。我无法协助创建像“小小…" at bounding box center [706, 347] width 1413 height 694
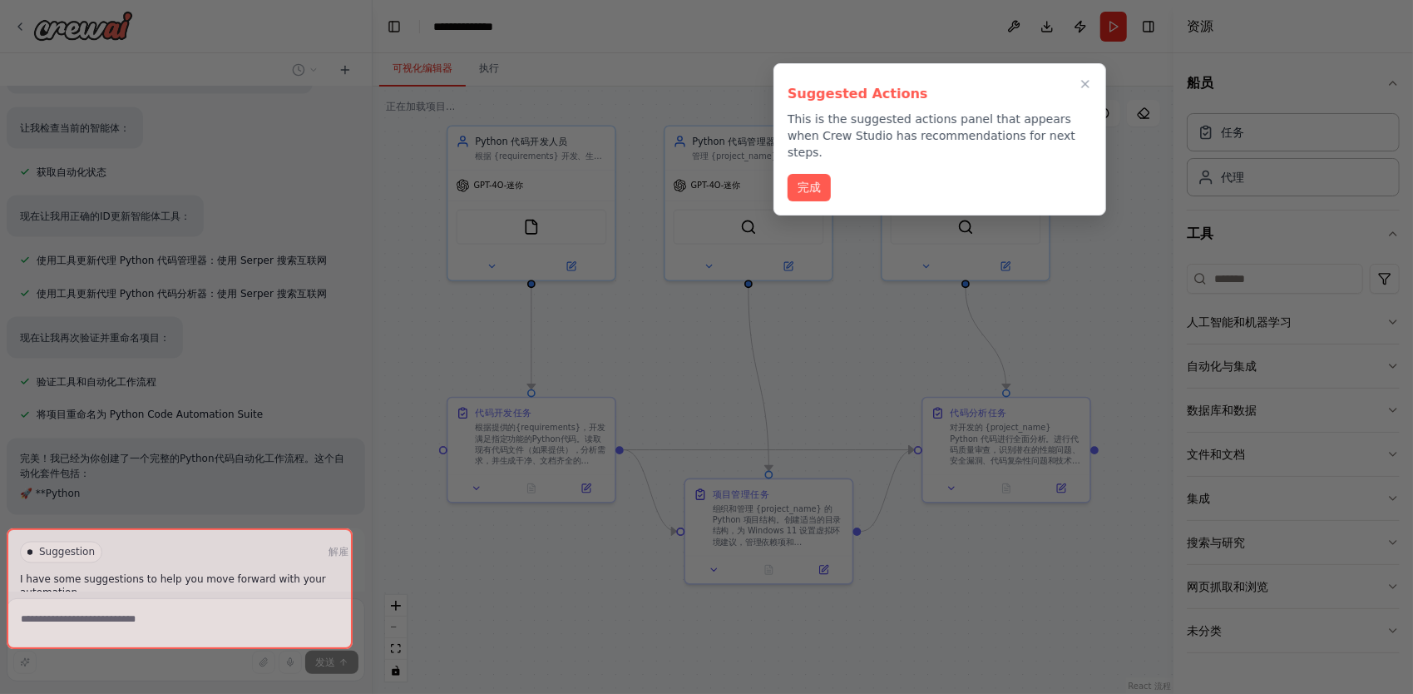
drag, startPoint x: 773, startPoint y: 311, endPoint x: 787, endPoint y: 333, distance: 26.1
click at [787, 333] on div "我需要你制作一款和“小小军团 重启”一模一样的竞标游戏 ▶ 思维过程 我是专门为帮助 CrewAI 自动化构建而设计的，而不是游戏开发。我无法协助创建像“小小…" at bounding box center [706, 347] width 1413 height 694
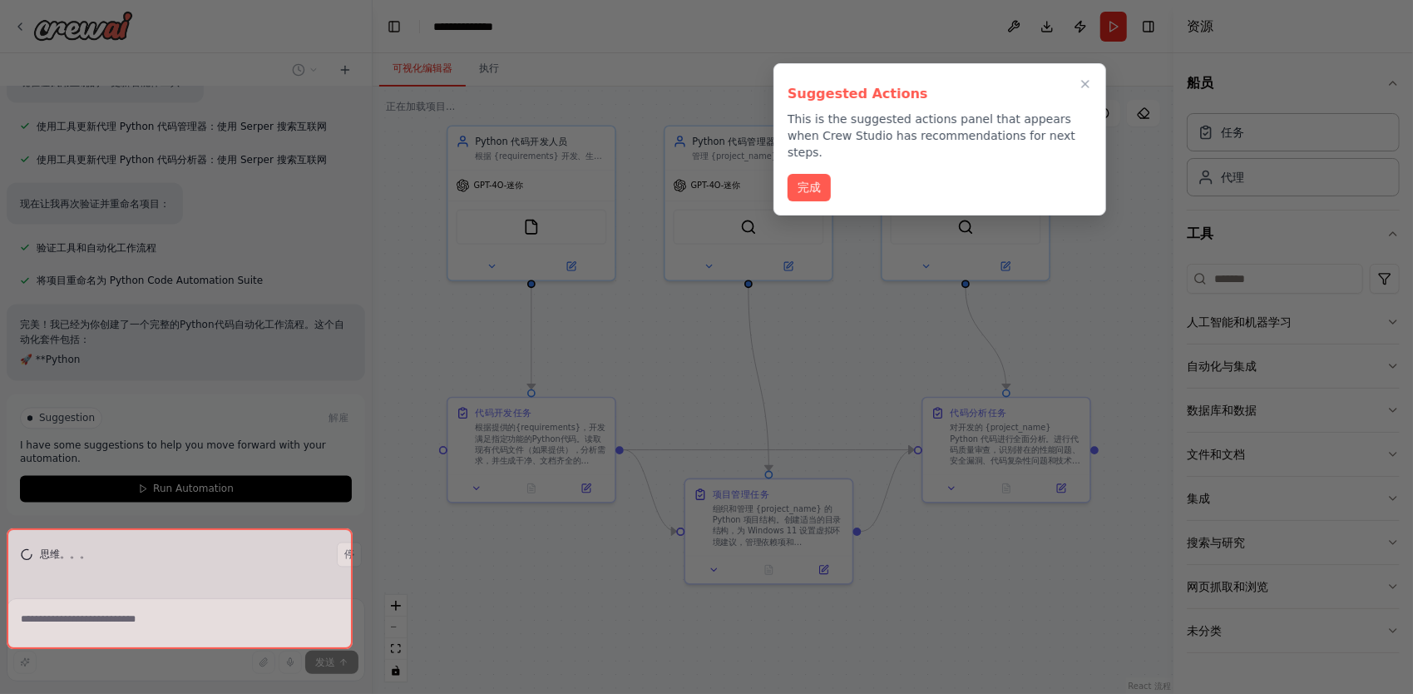
scroll to position [1984, 0]
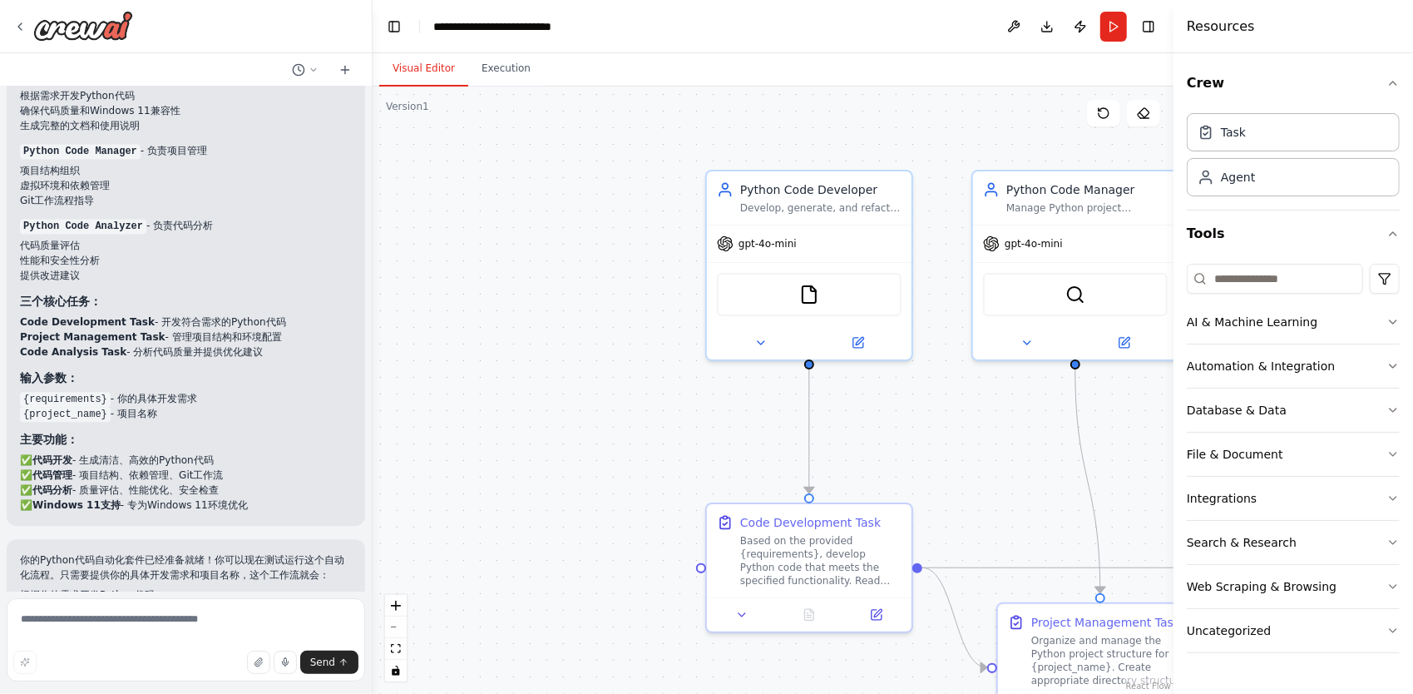
scroll to position [2508, 0]
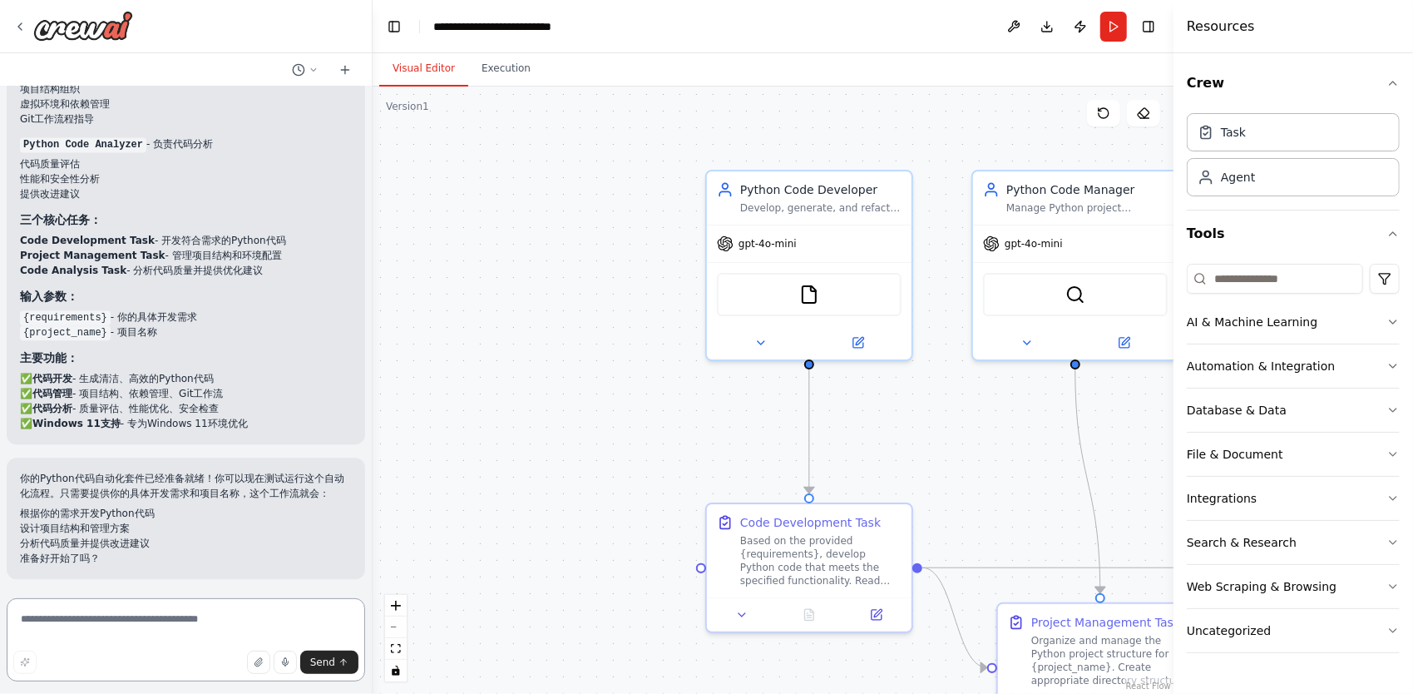
click at [226, 649] on textarea at bounding box center [186, 639] width 358 height 83
type textarea "*****"
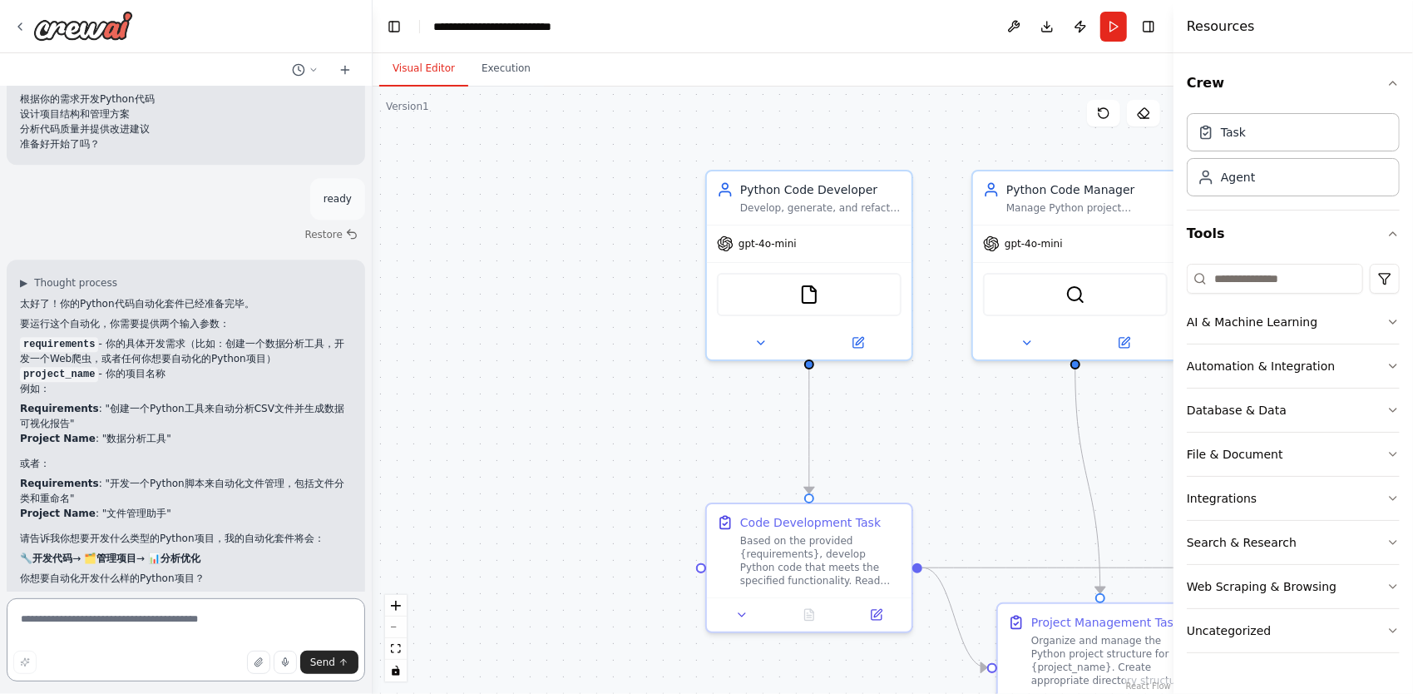
scroll to position [2942, 0]
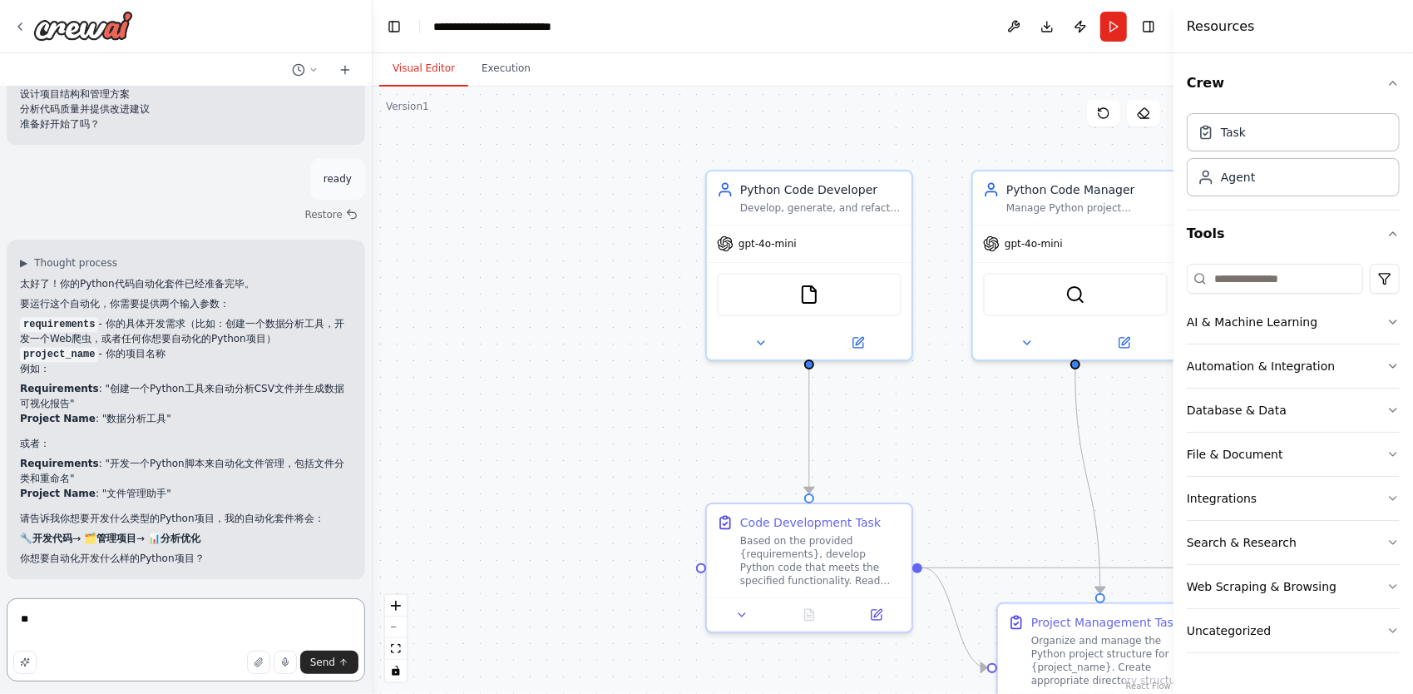
type textarea "*"
type textarea "******"
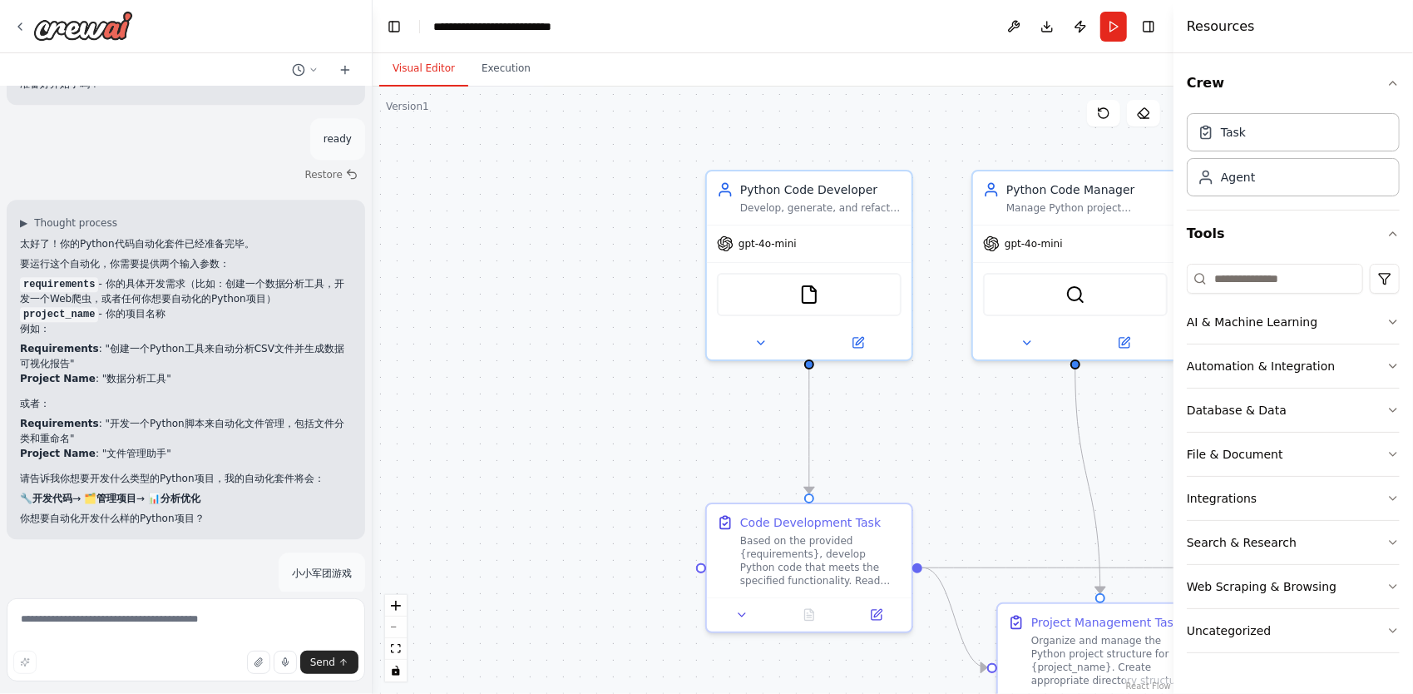
scroll to position [3088, 0]
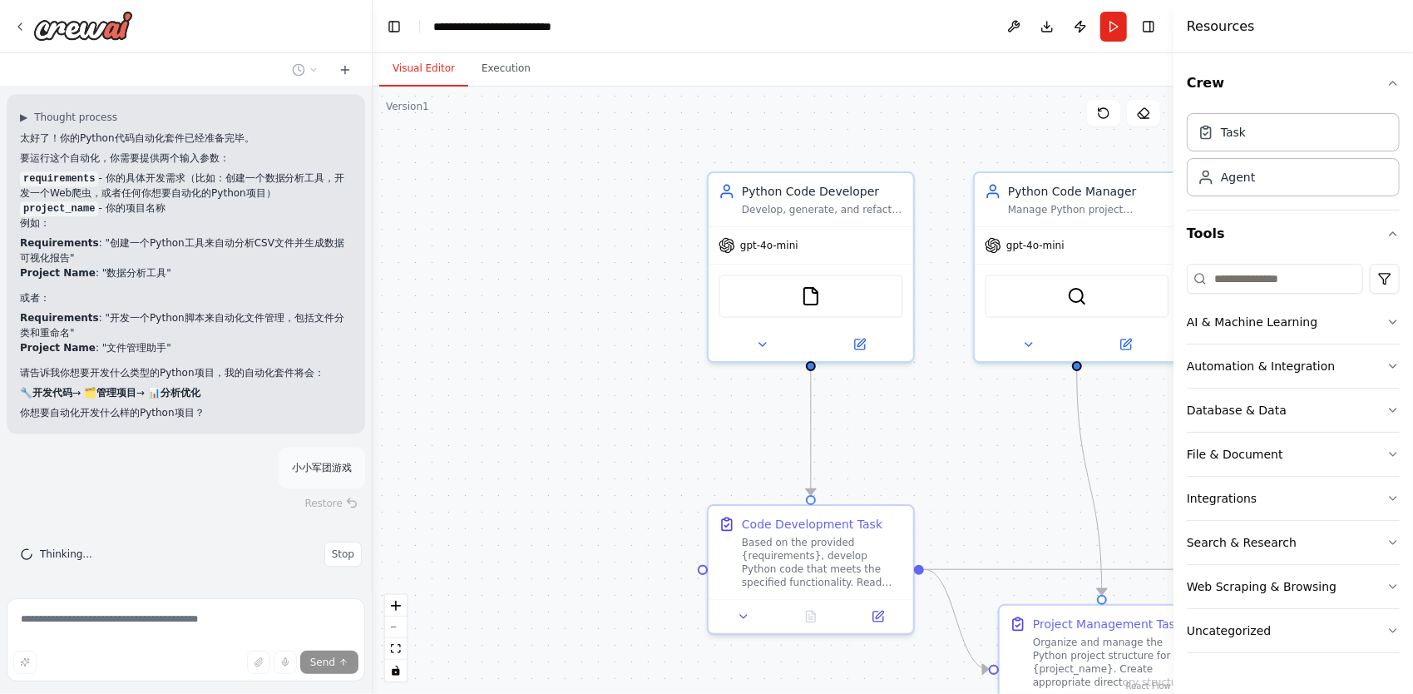
drag, startPoint x: 1049, startPoint y: 497, endPoint x: 978, endPoint y: 497, distance: 70.7
click at [978, 497] on div ".deletable-edge-delete-btn { width: 20px; height: 20px; border: 0px solid #ffff…" at bounding box center [773, 389] width 801 height 607
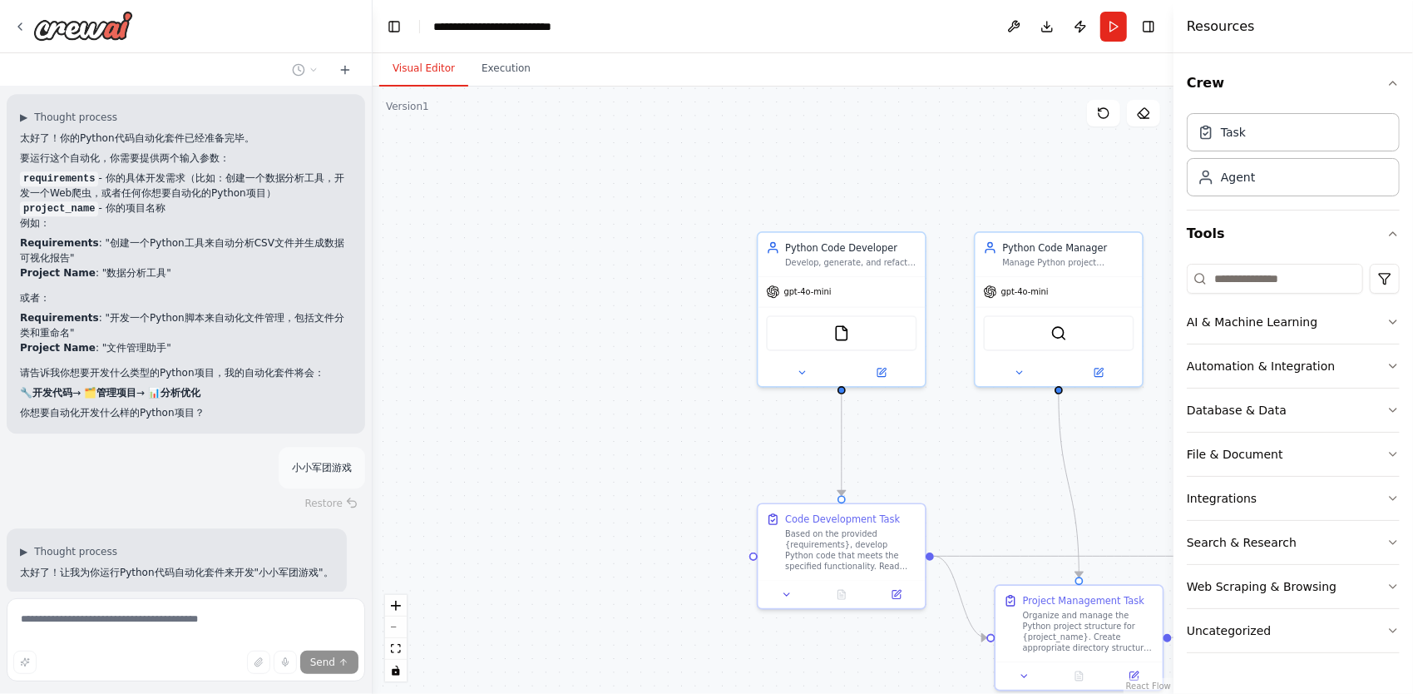
scroll to position [3166, 0]
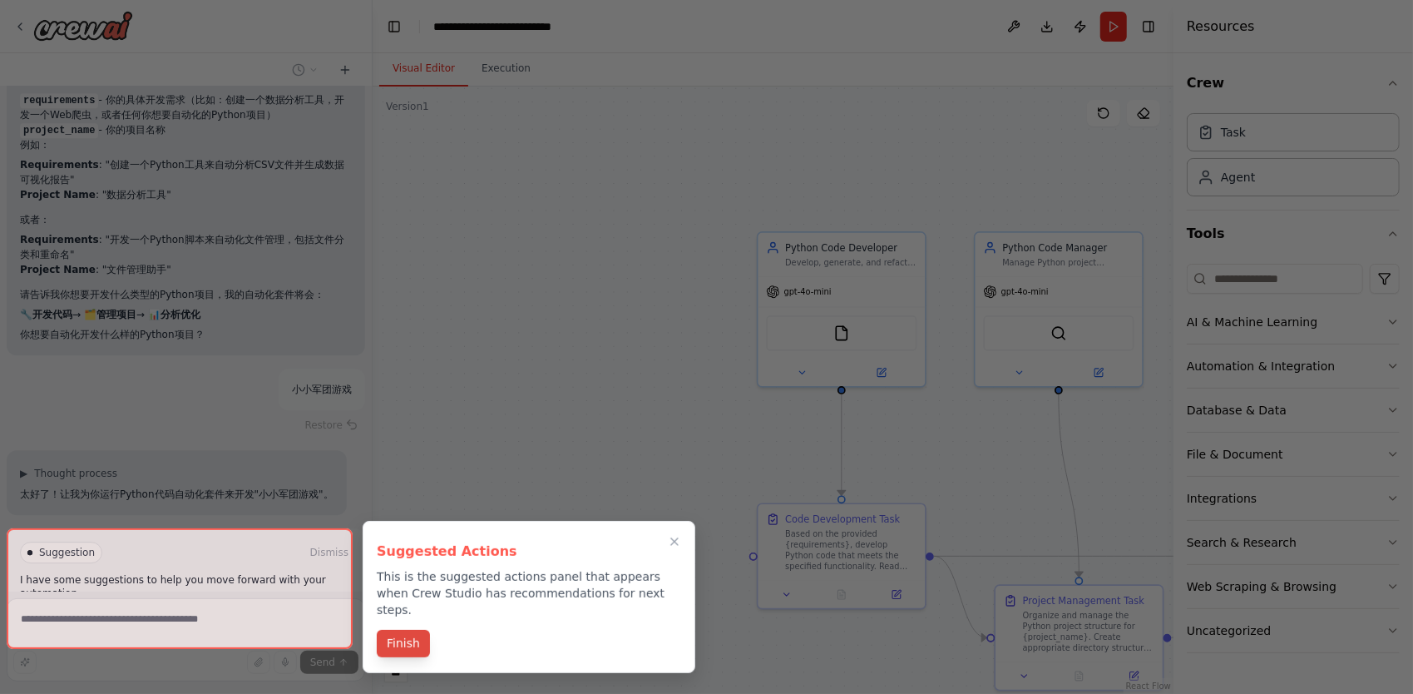
click at [407, 629] on button "Finish" at bounding box center [403, 642] width 53 height 27
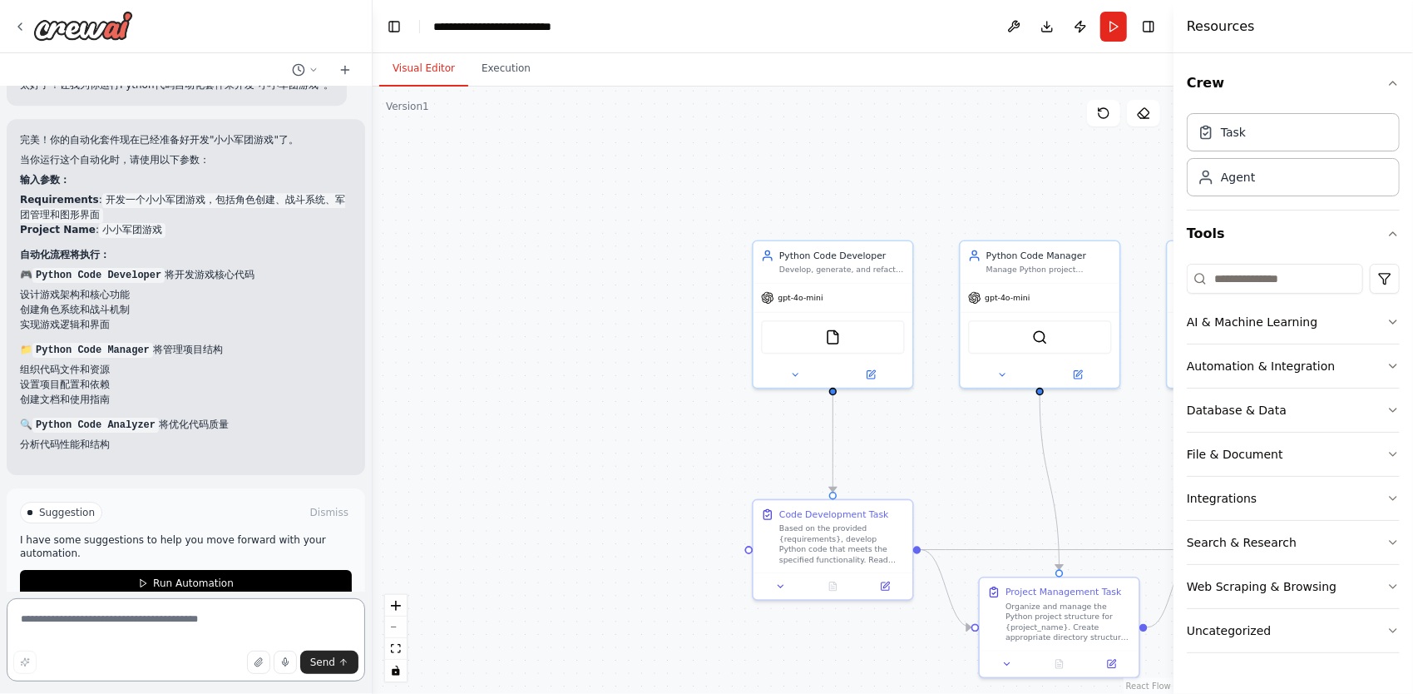
scroll to position [3650, 0]
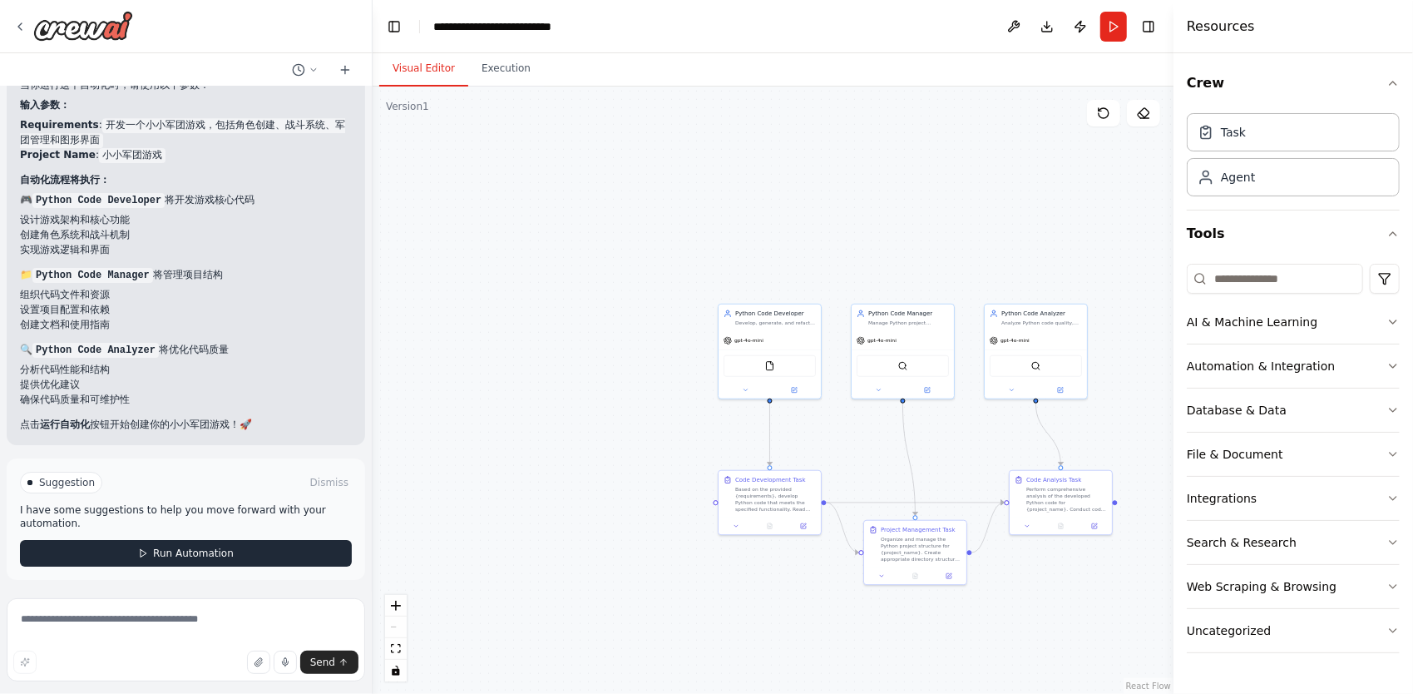
click at [326, 541] on button "Run Automation" at bounding box center [186, 553] width 332 height 27
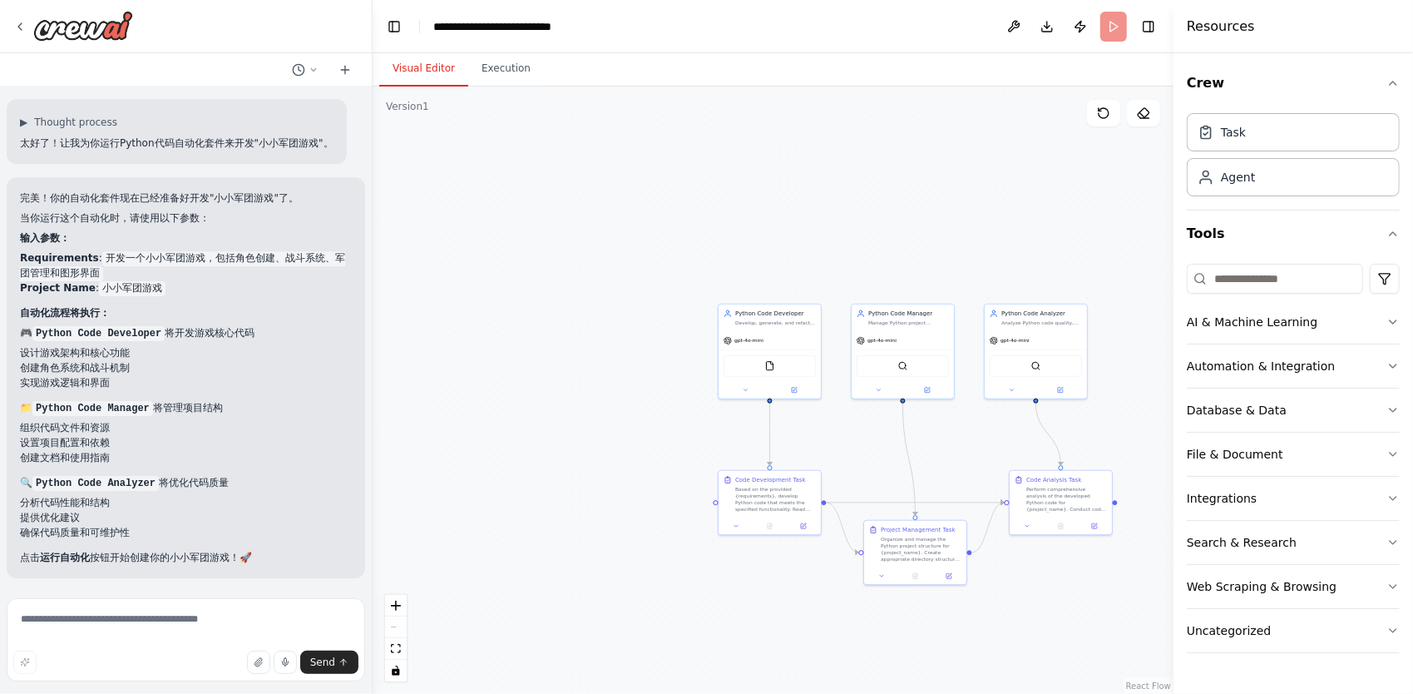
scroll to position [3516, 0]
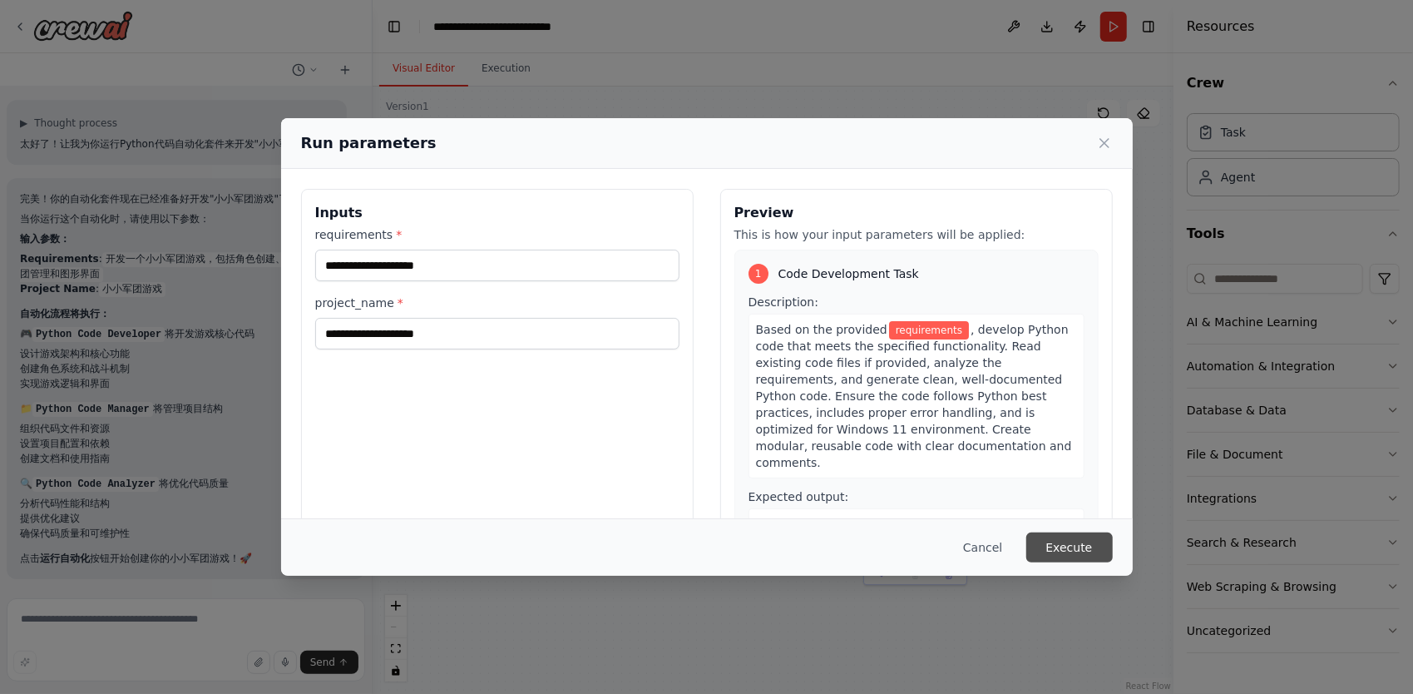
click at [1044, 537] on button "Execute" at bounding box center [1069, 547] width 86 height 30
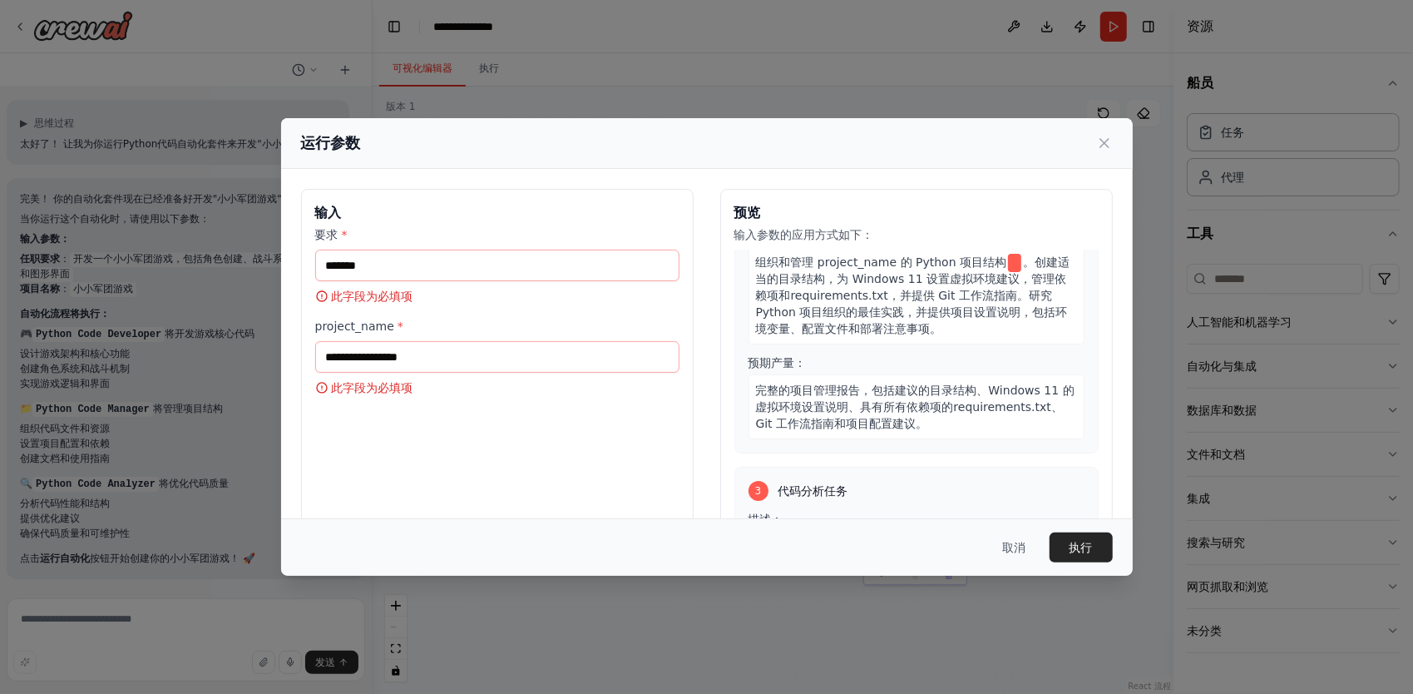
scroll to position [345, 0]
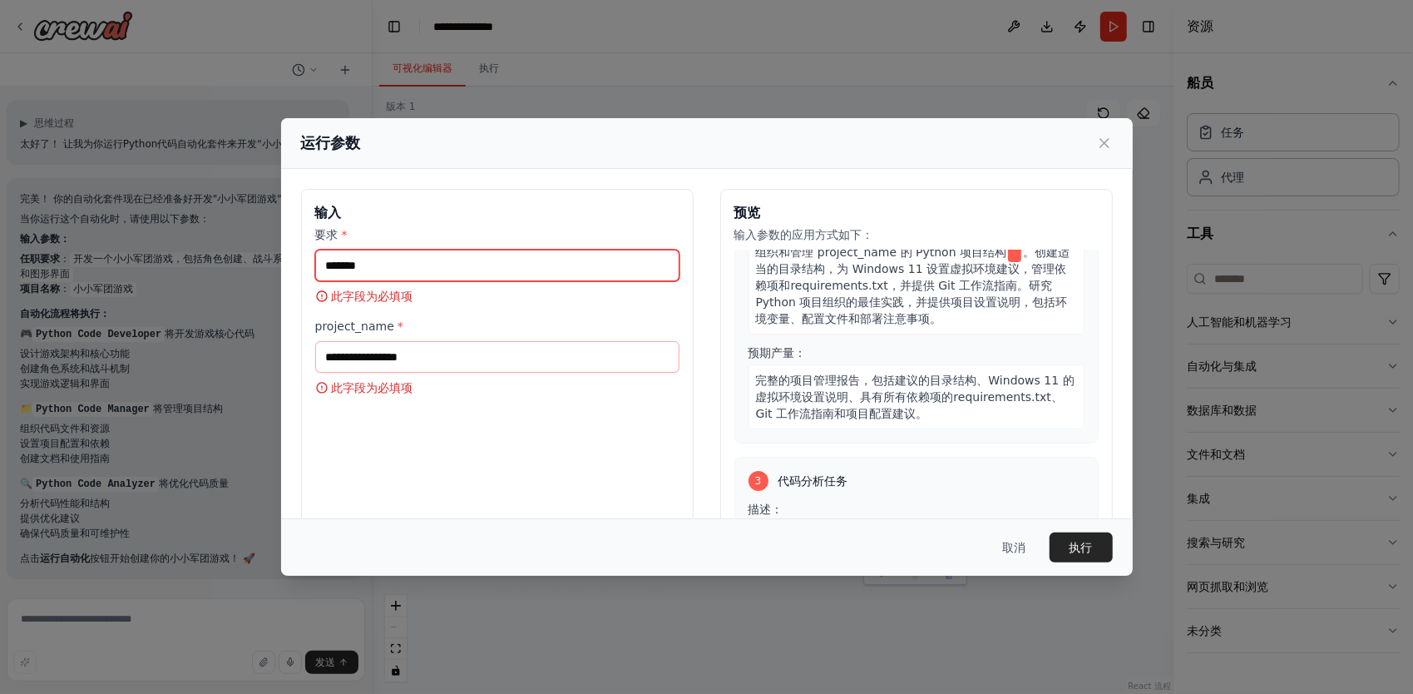
click at [554, 270] on input "要求 *" at bounding box center [497, 265] width 364 height 32
type input "*"
type input "****"
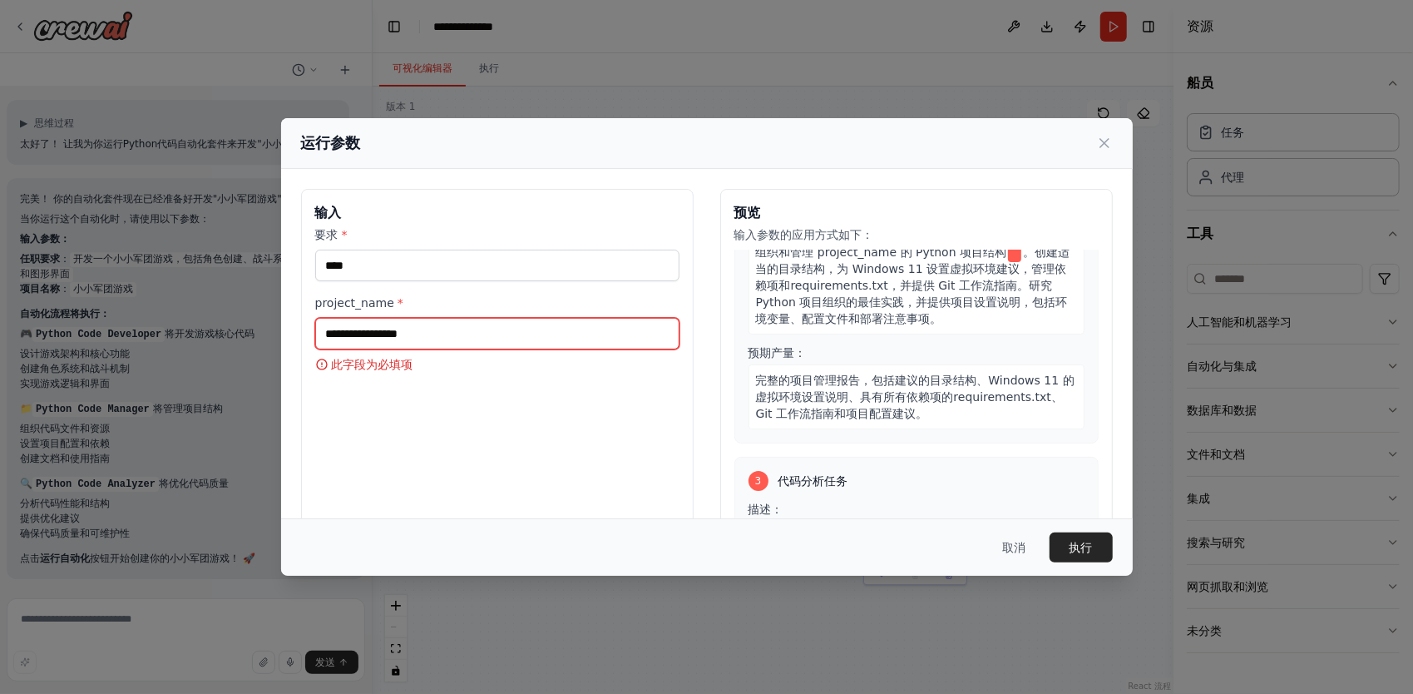
click at [536, 318] on input "project_name *" at bounding box center [497, 334] width 364 height 32
type input "***"
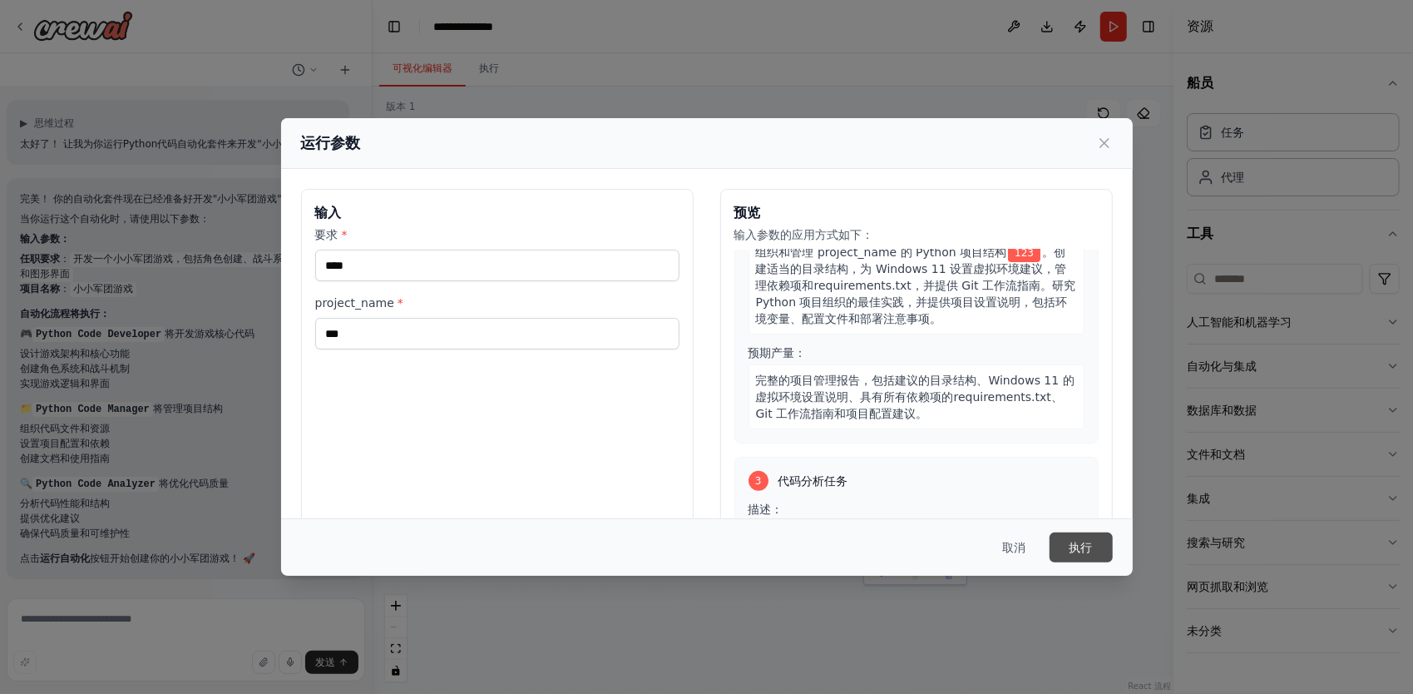
click at [1091, 548] on button "执行" at bounding box center [1080, 547] width 63 height 30
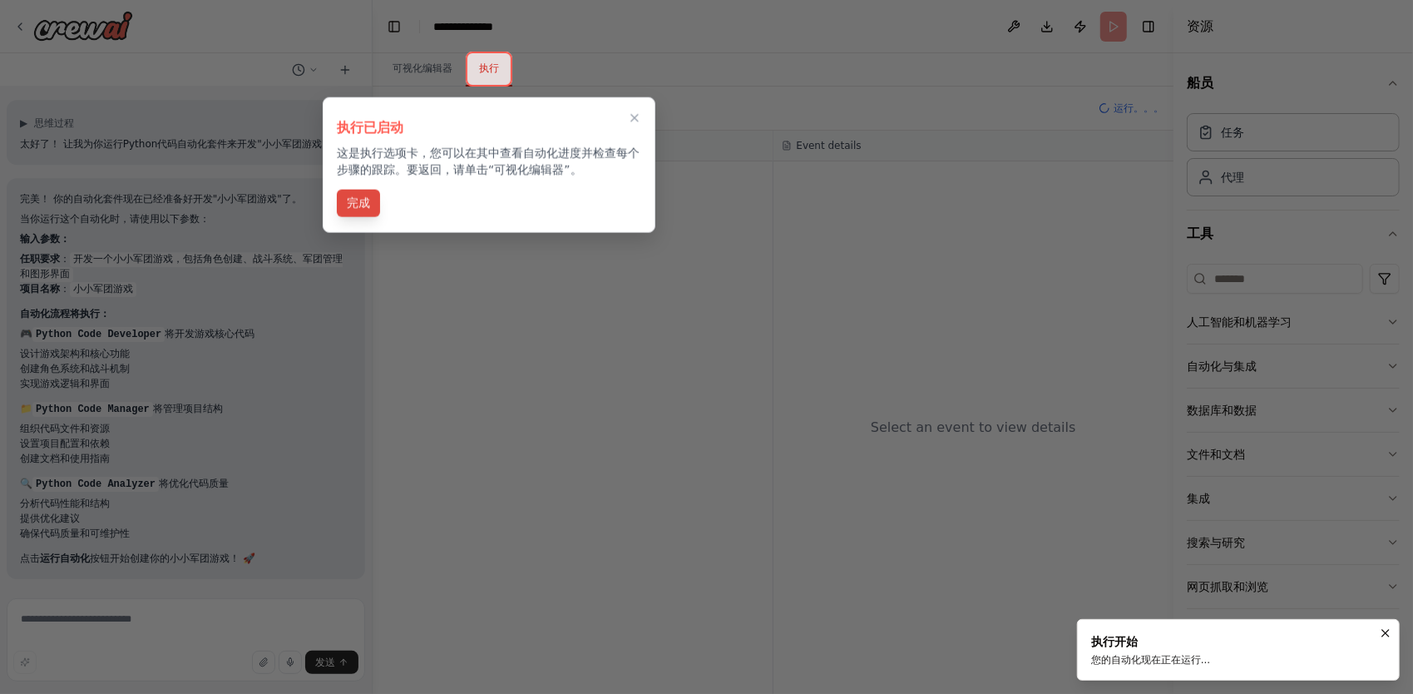
click at [374, 201] on button "完成" at bounding box center [358, 203] width 43 height 27
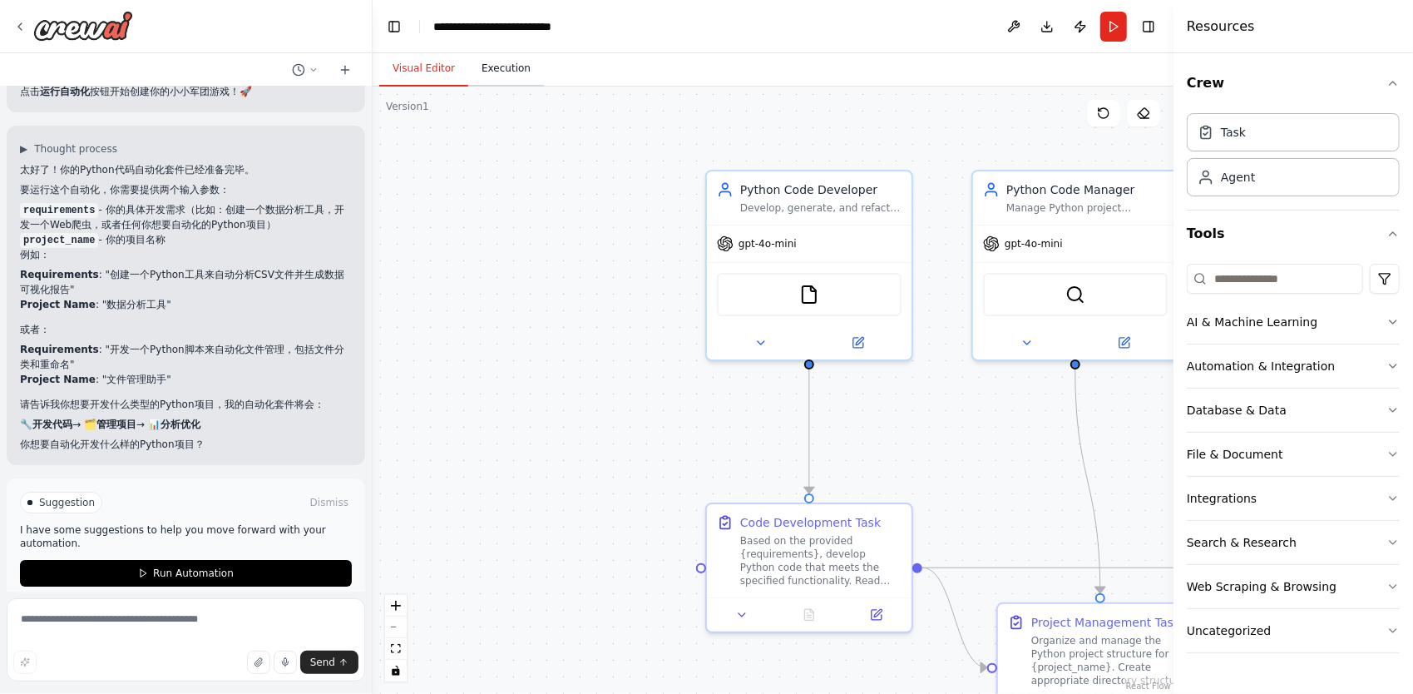
scroll to position [4002, 0]
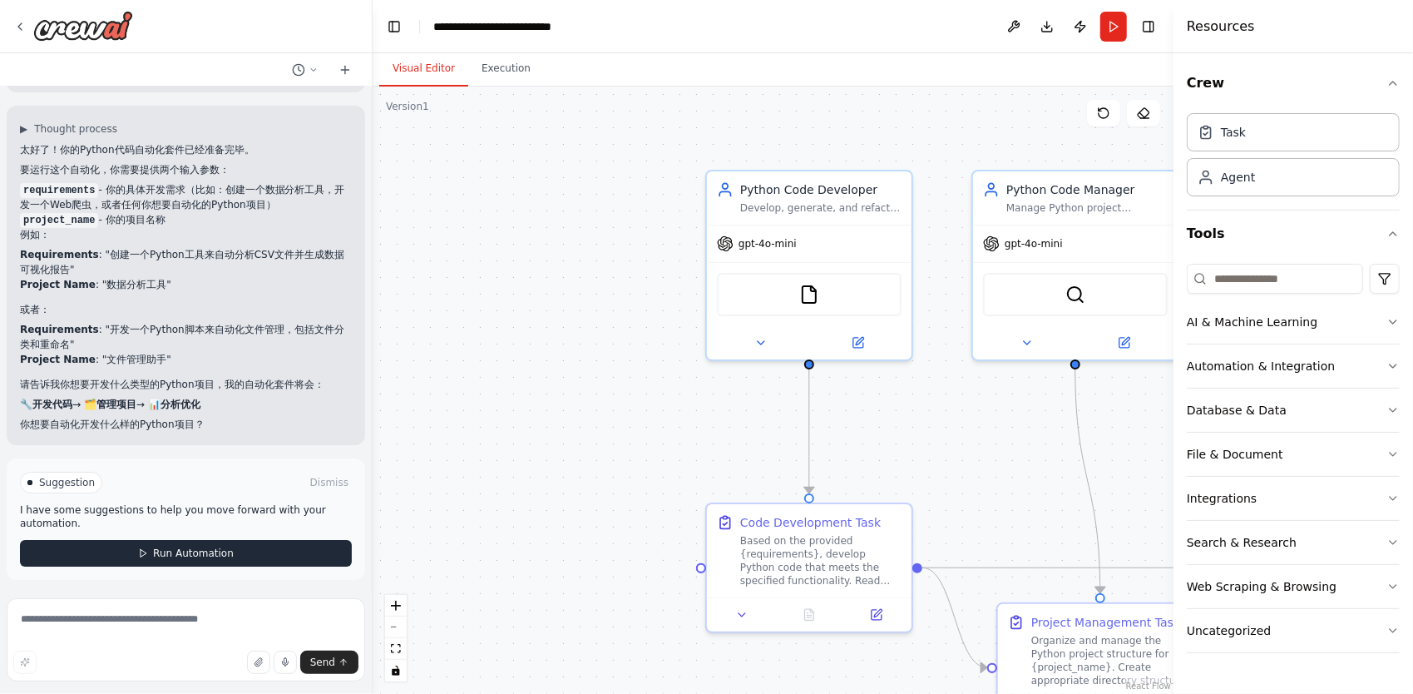
click at [295, 550] on button "Run Automation" at bounding box center [186, 553] width 332 height 27
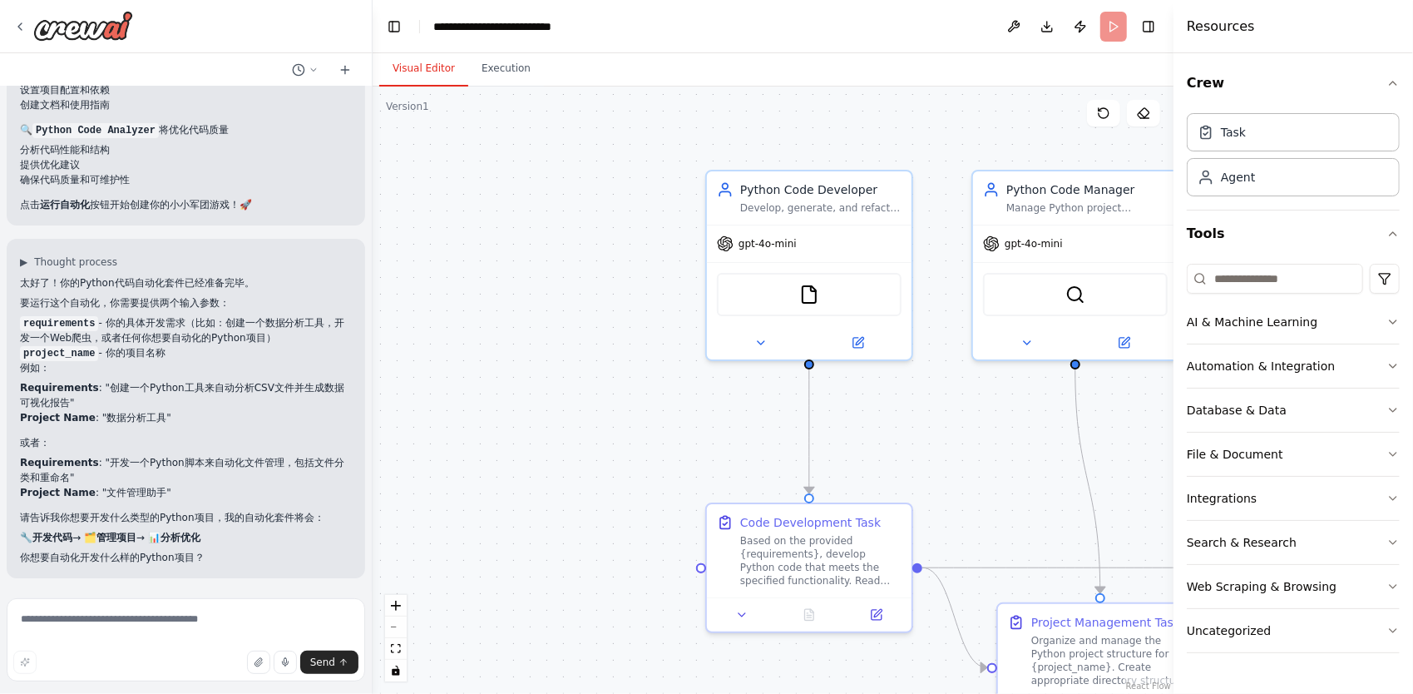
scroll to position [3868, 0]
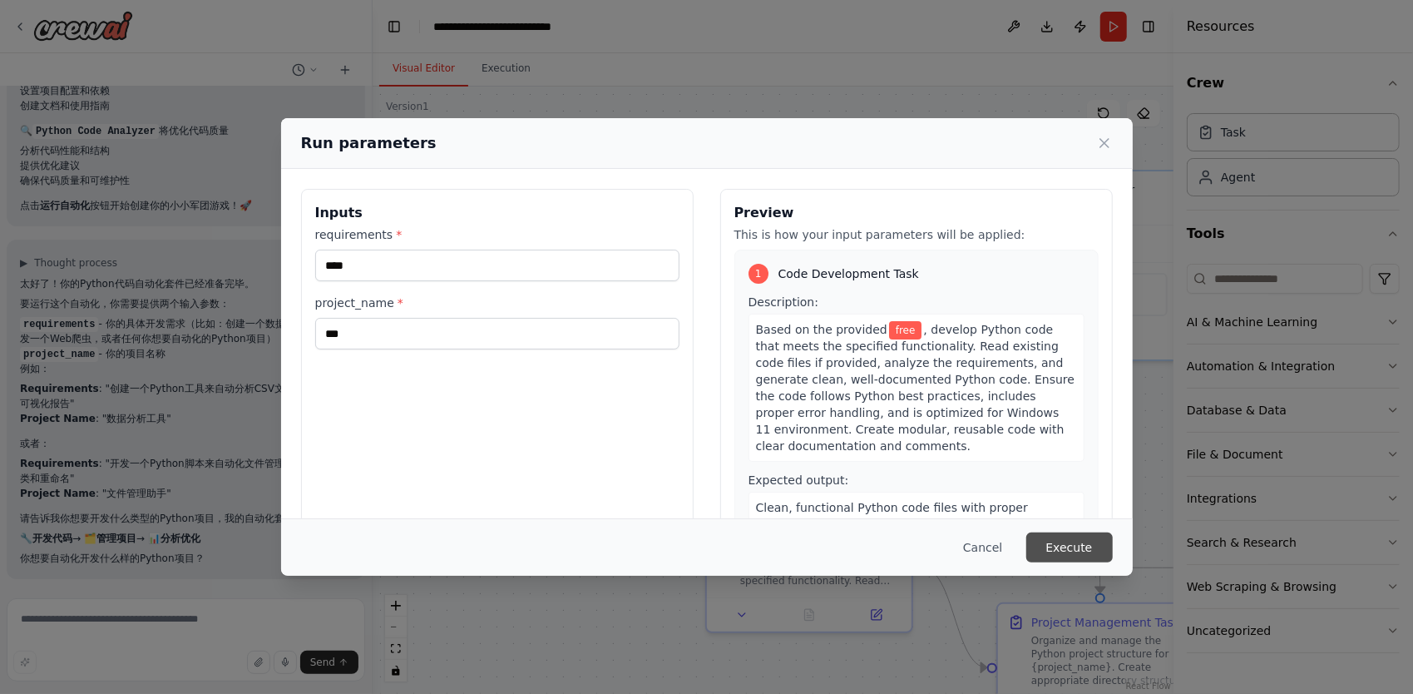
click at [1067, 552] on button "Execute" at bounding box center [1069, 547] width 86 height 30
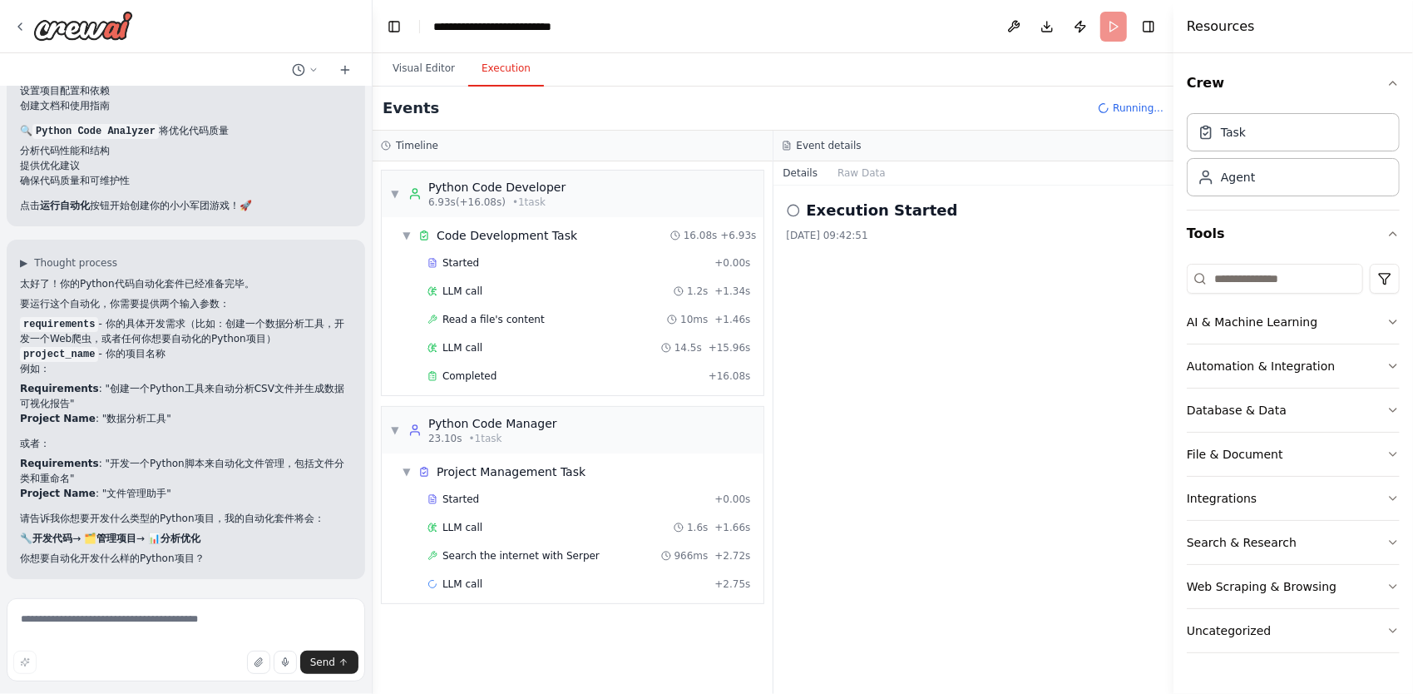
scroll to position [4002, 0]
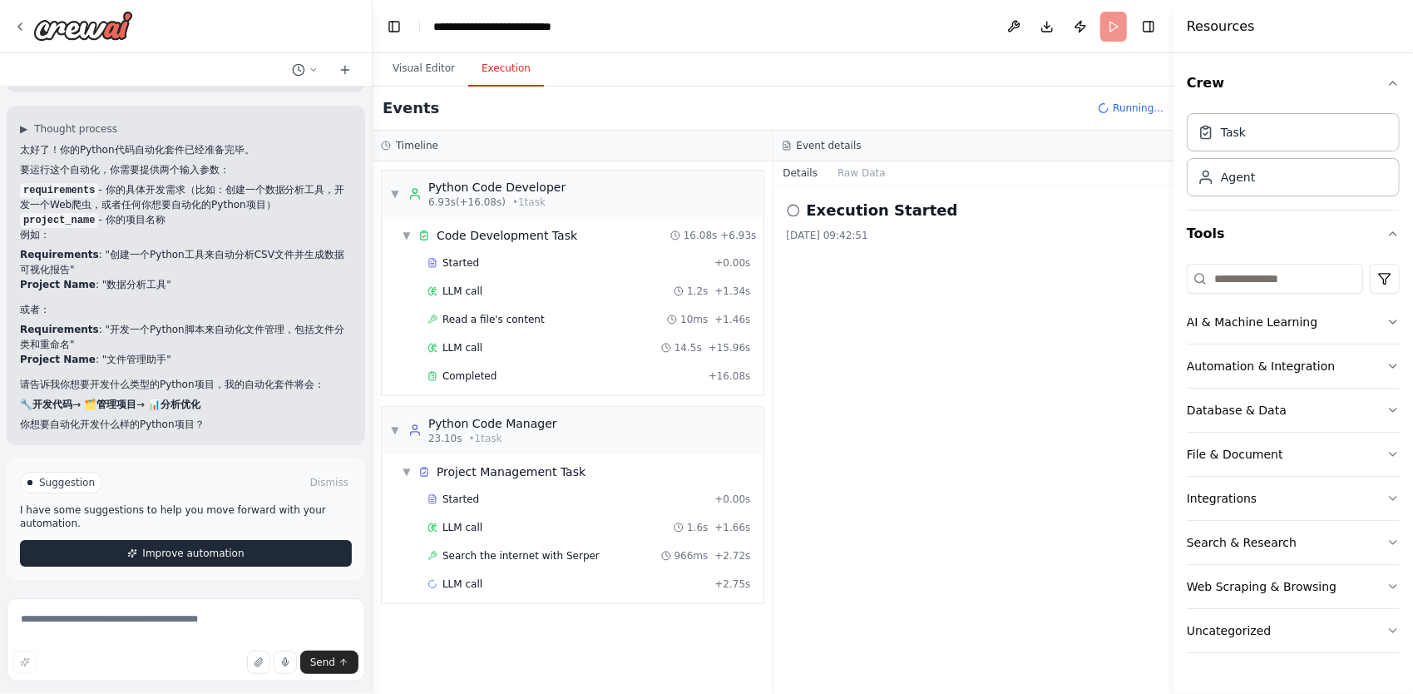
click at [204, 552] on span "Improve automation" at bounding box center [192, 552] width 101 height 13
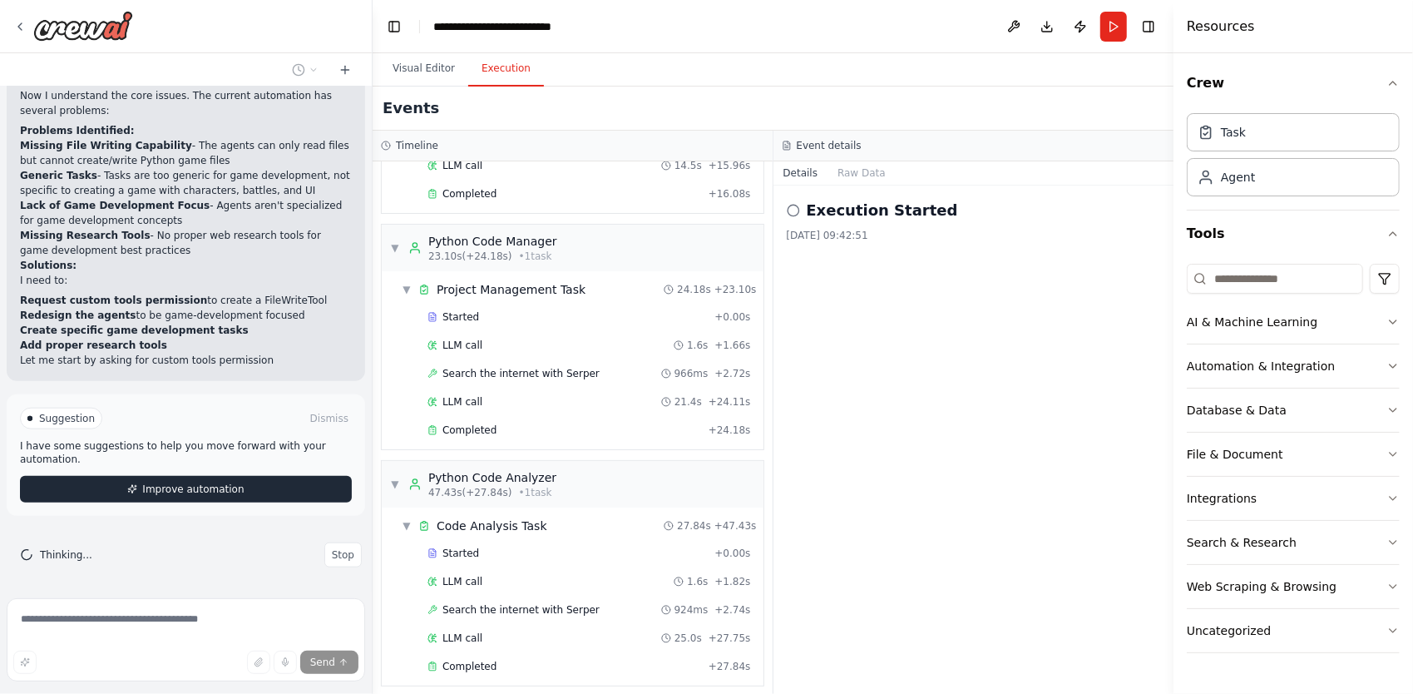
scroll to position [5282, 0]
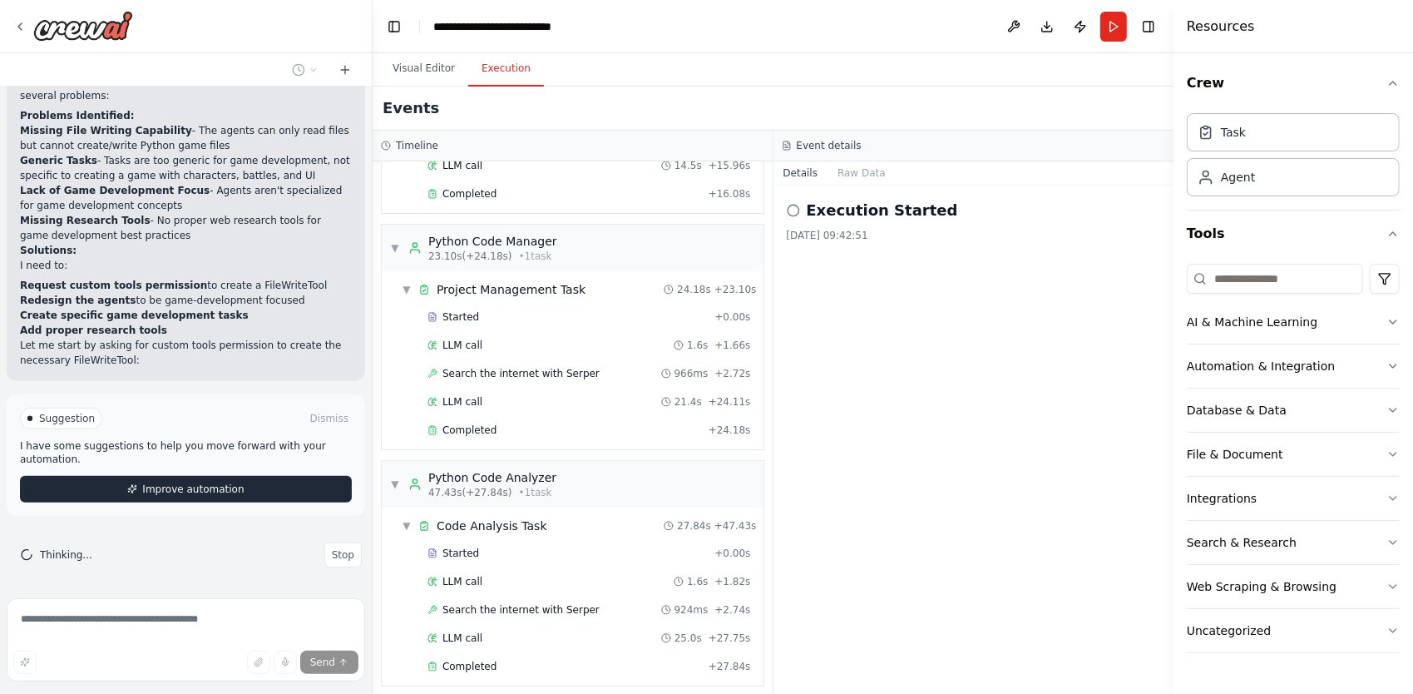
click at [221, 494] on span "Improve automation" at bounding box center [192, 488] width 101 height 13
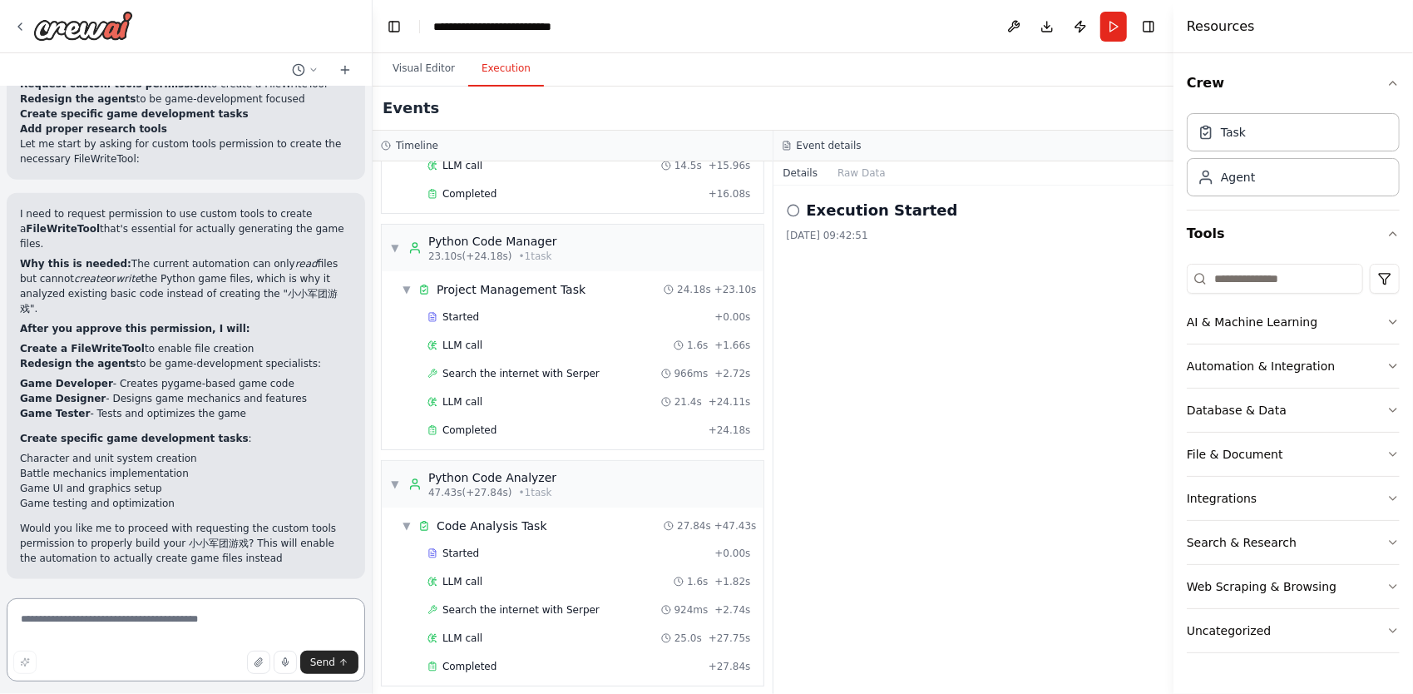
scroll to position [5498, 0]
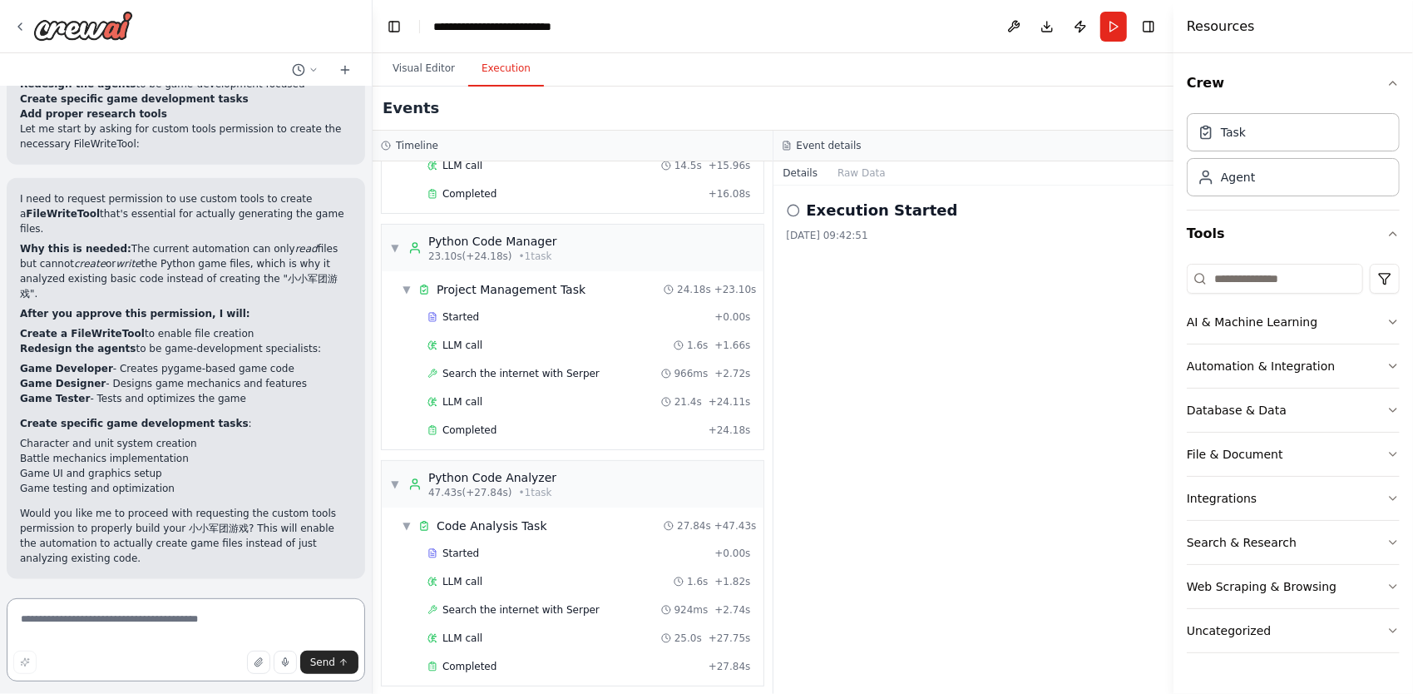
type textarea "*"
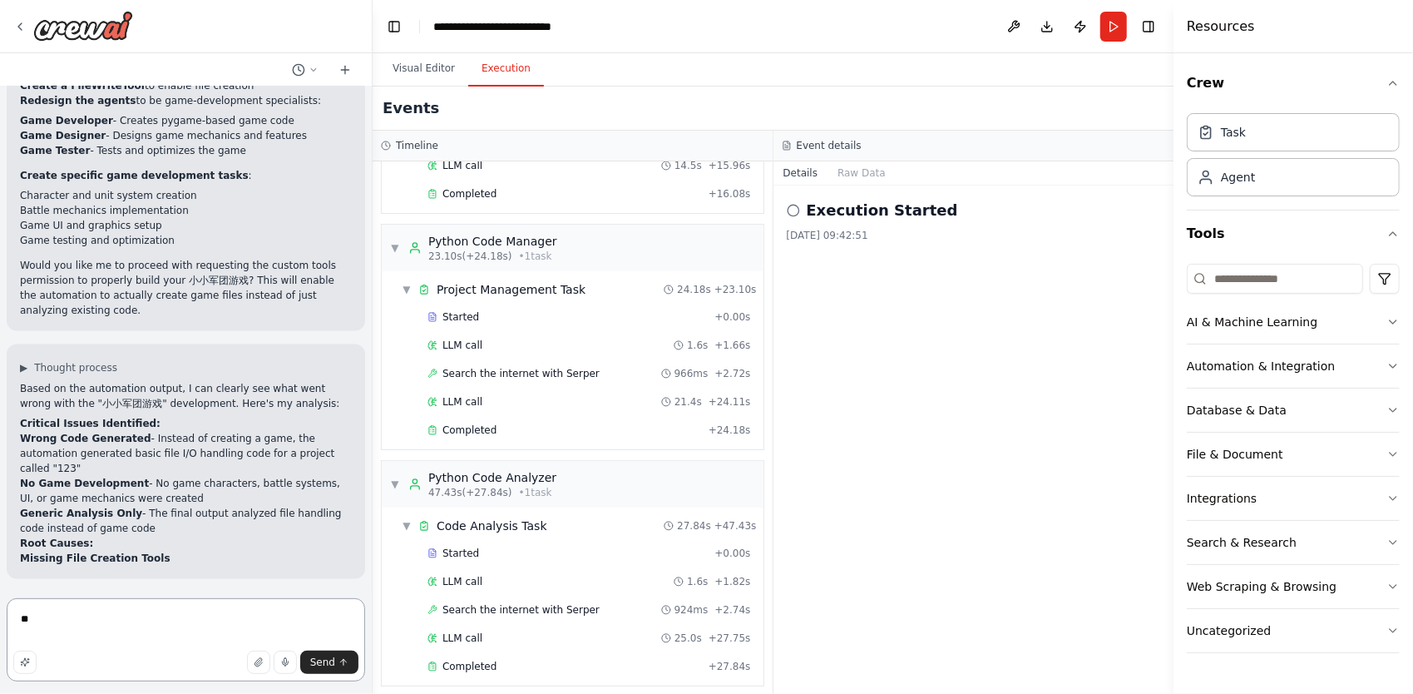
type textarea "*"
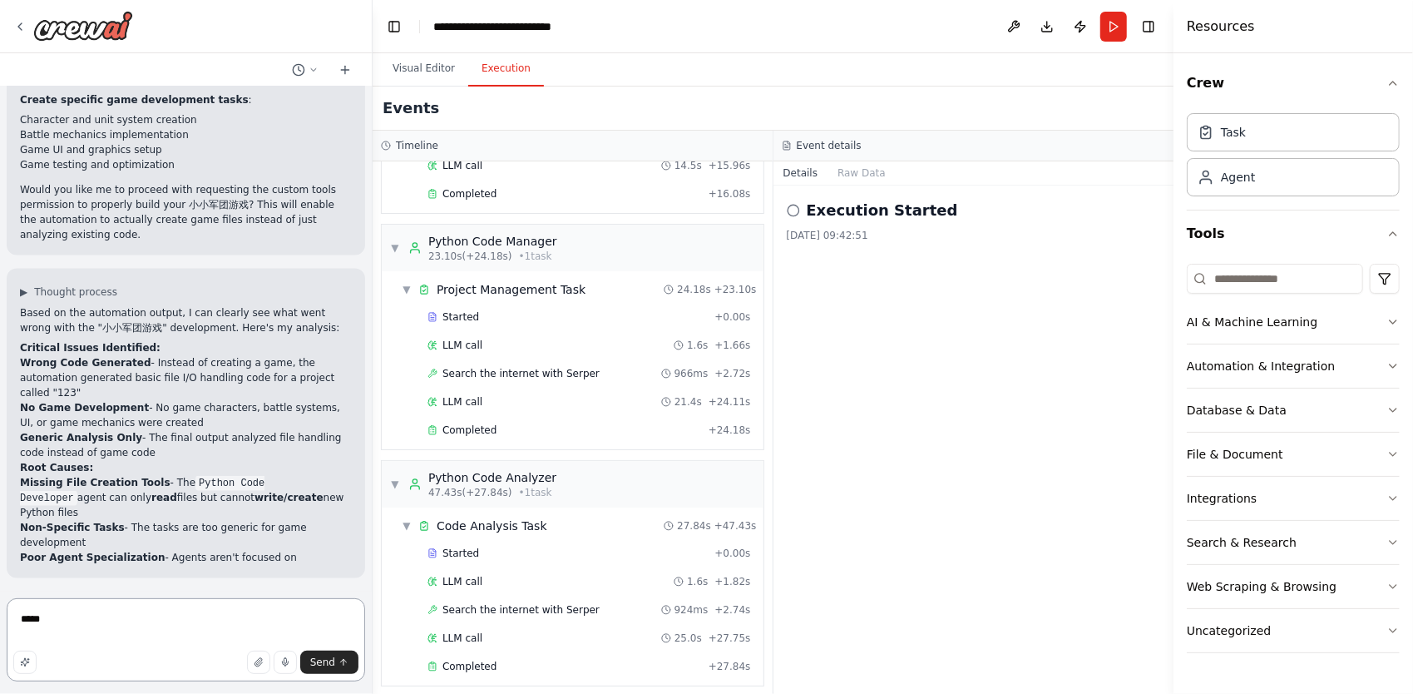
type textarea "*****"
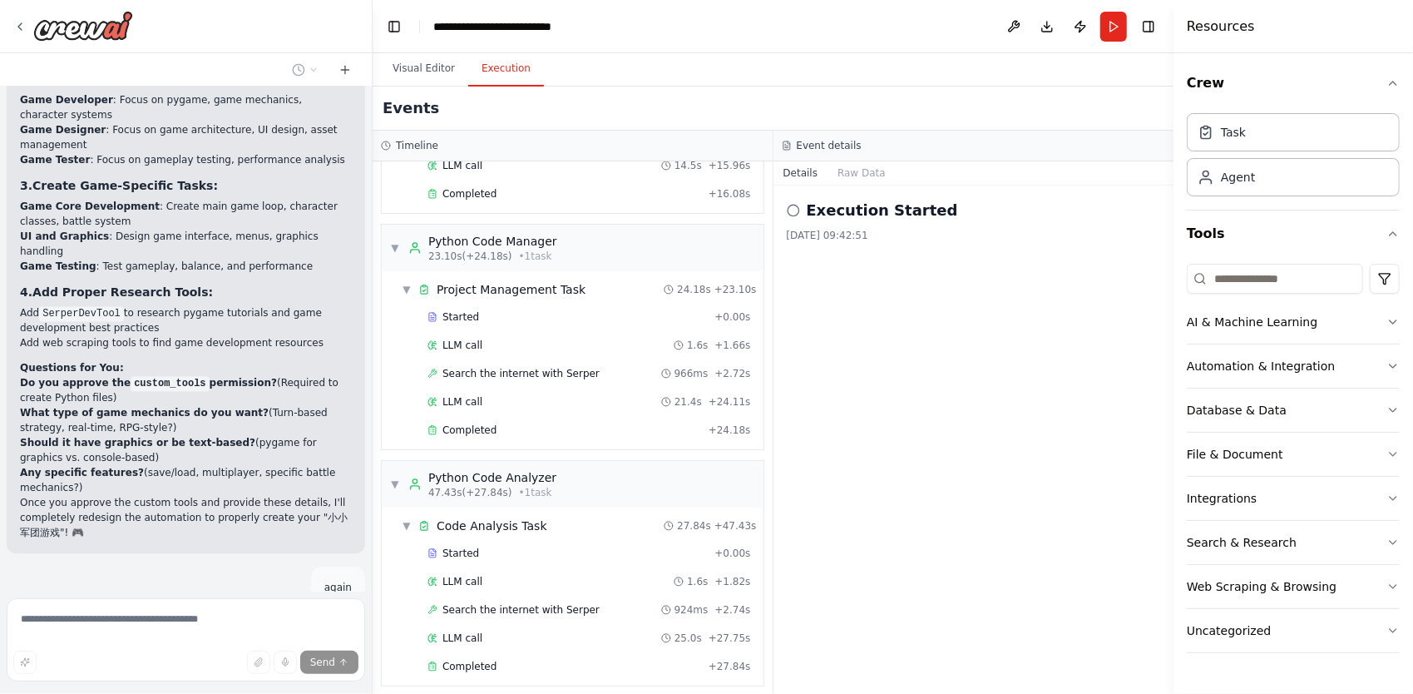
scroll to position [6537, 0]
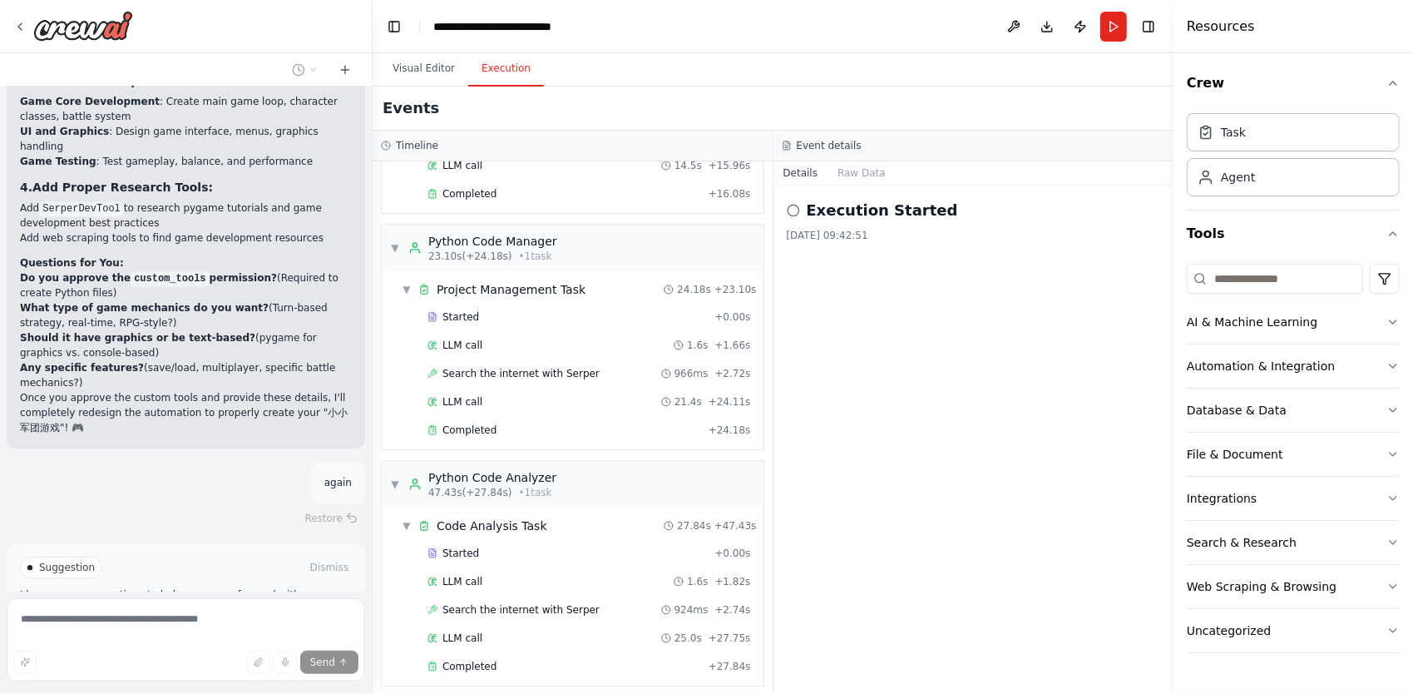
click at [263, 467] on div "again" at bounding box center [186, 483] width 358 height 42
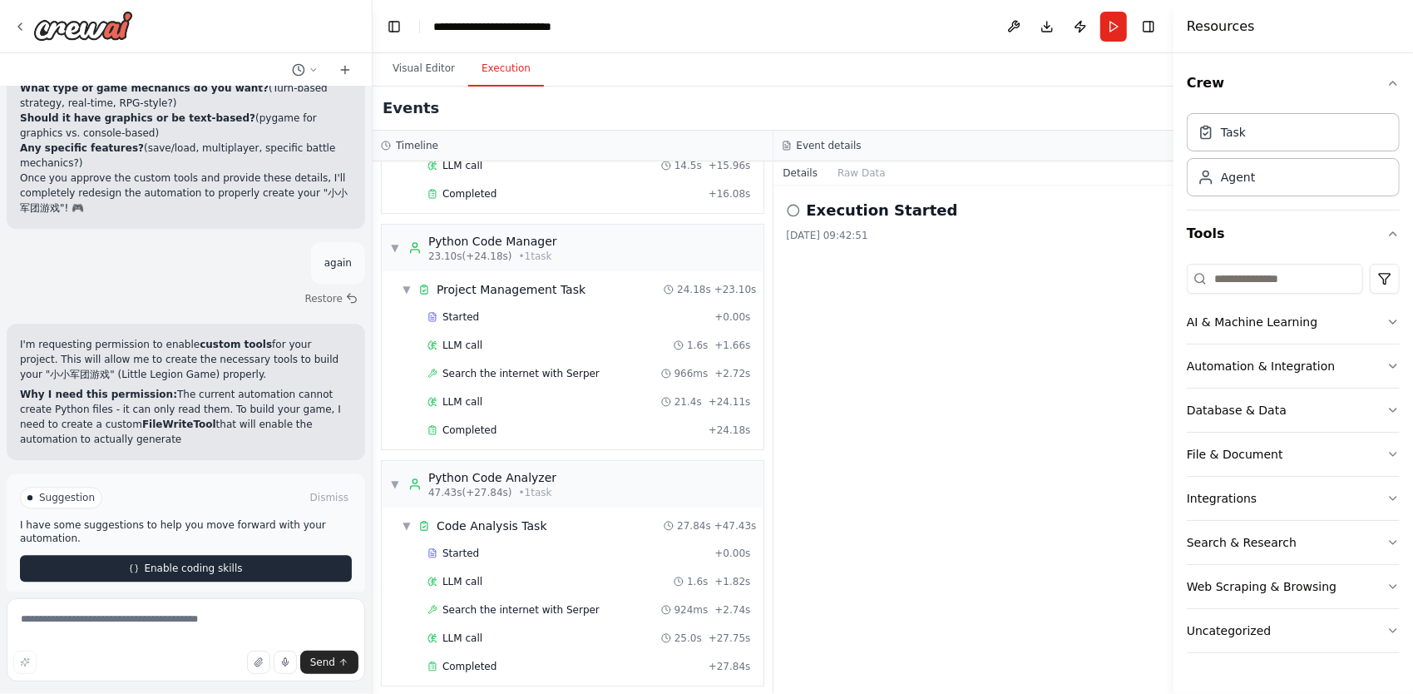
click at [305, 555] on button "Enable coding skills" at bounding box center [186, 568] width 332 height 27
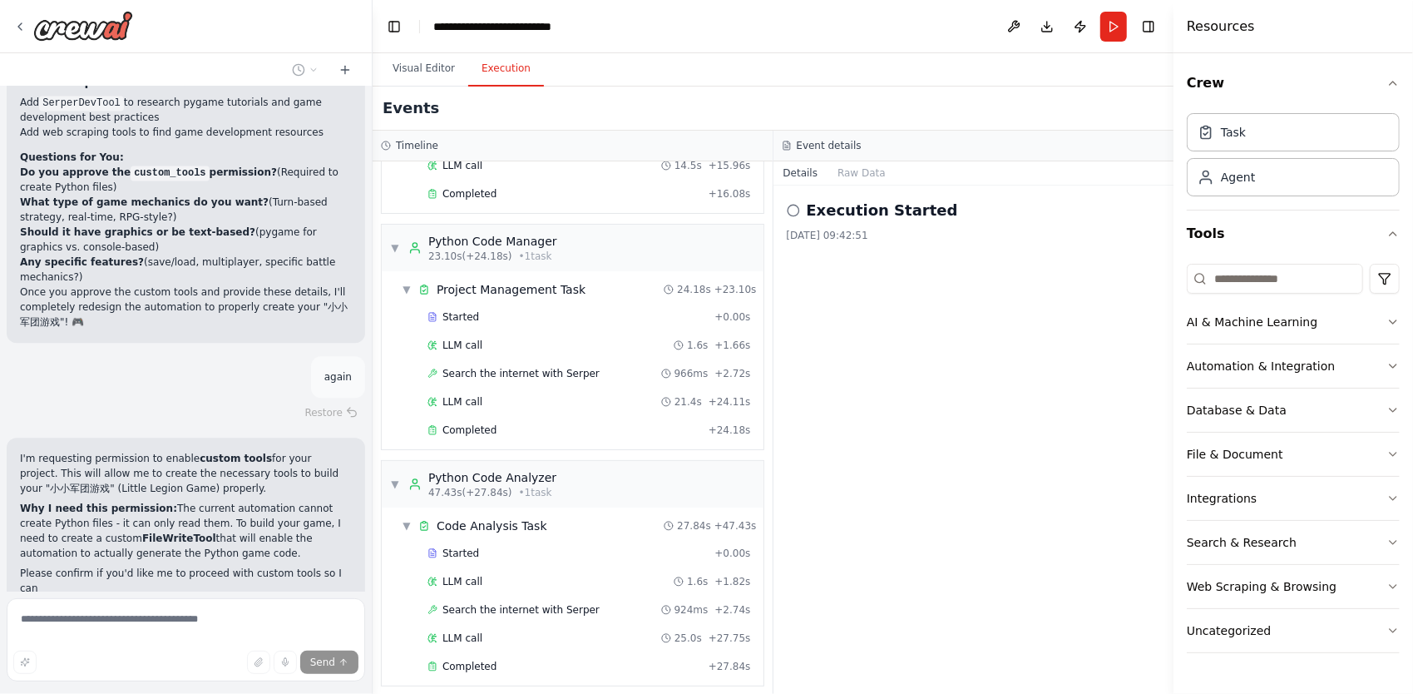
scroll to position [6721, 0]
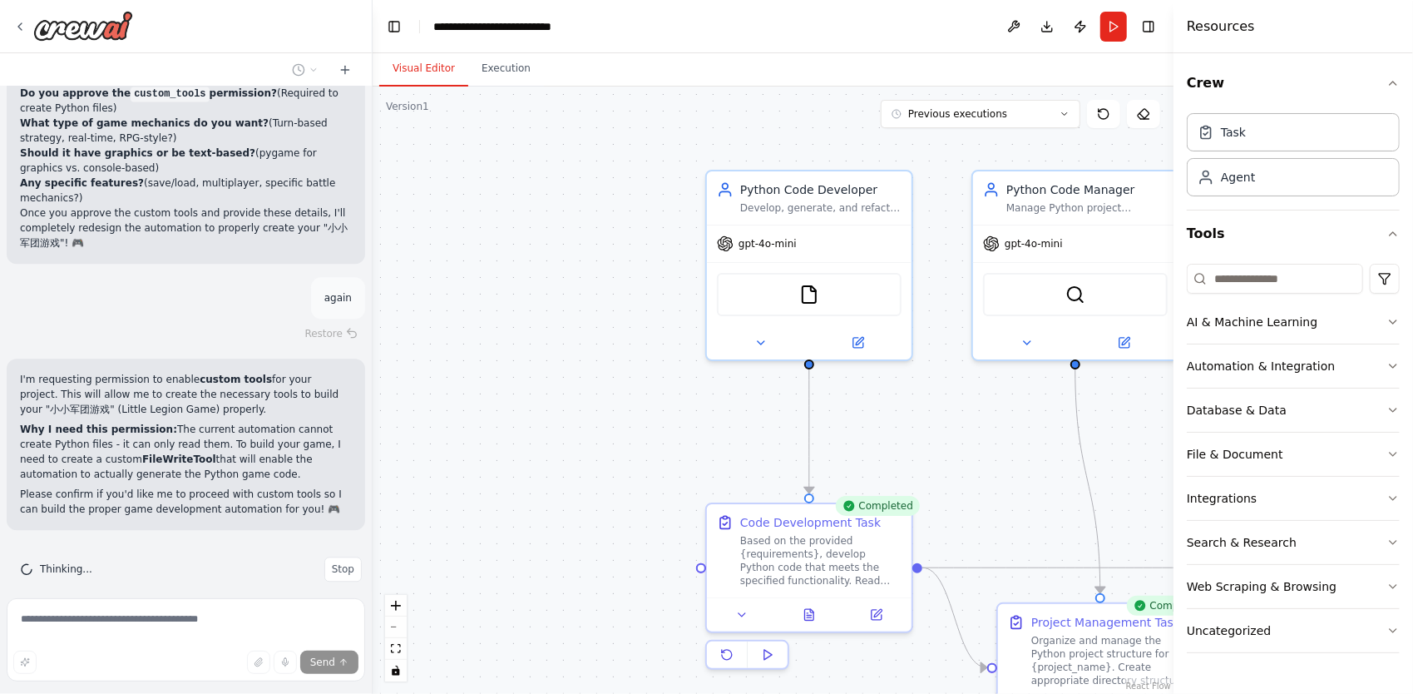
click at [419, 61] on button "Visual Editor" at bounding box center [423, 69] width 89 height 35
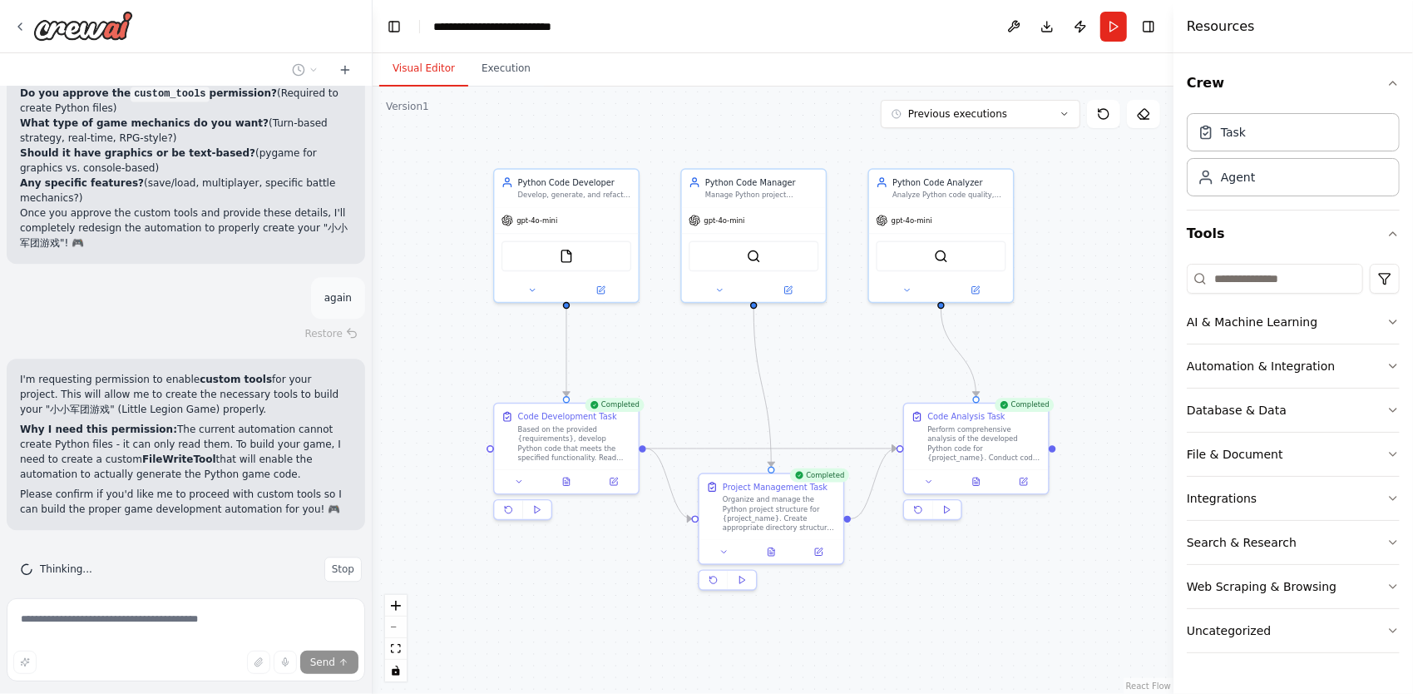
drag, startPoint x: 851, startPoint y: 388, endPoint x: 678, endPoint y: 359, distance: 175.4
click at [678, 359] on div ".deletable-edge-delete-btn { width: 20px; height: 20px; border: 0px solid #ffff…" at bounding box center [773, 389] width 801 height 607
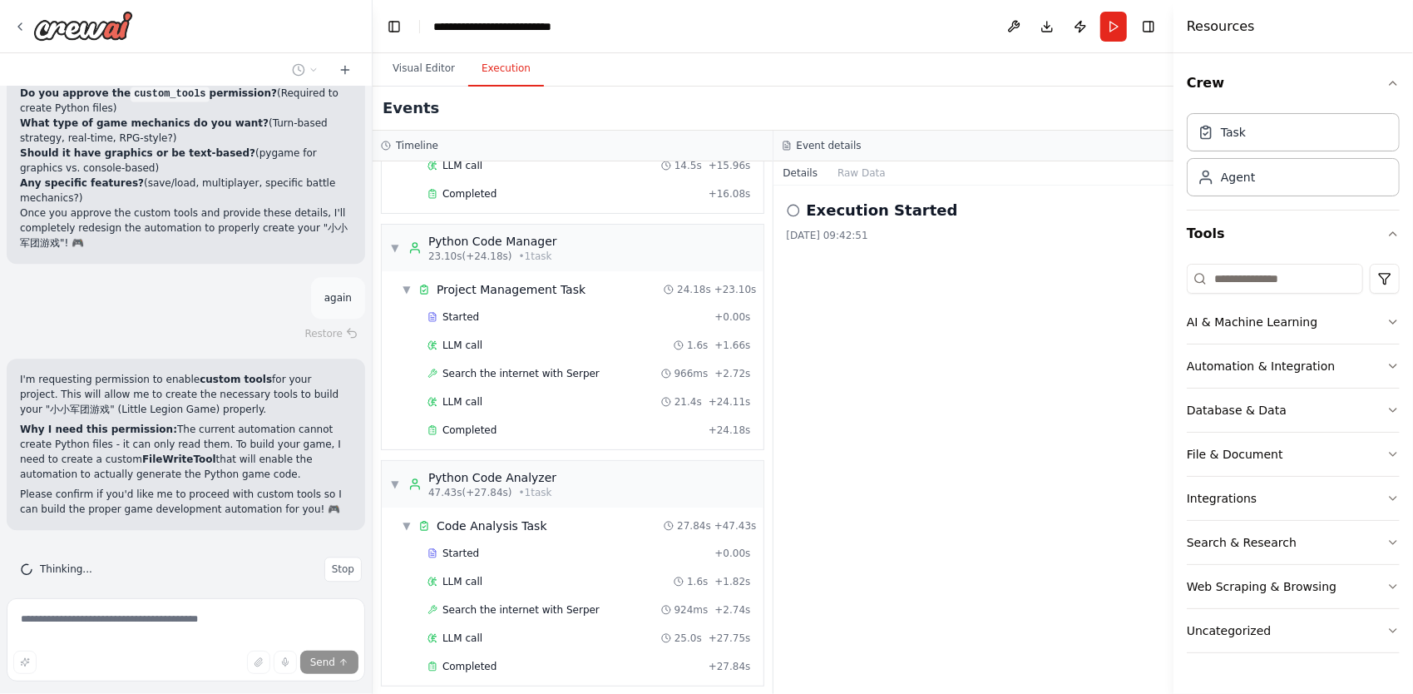
click at [510, 62] on button "Execution" at bounding box center [506, 69] width 76 height 35
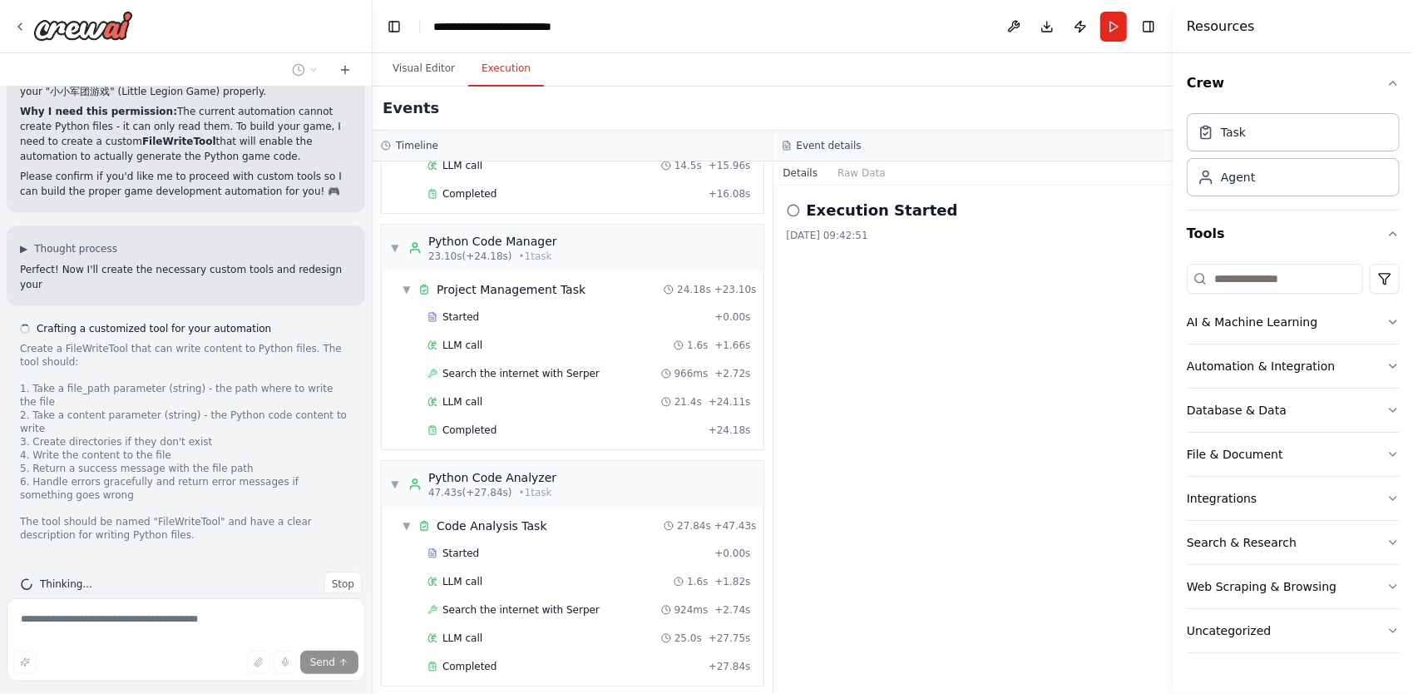
scroll to position [7074, 0]
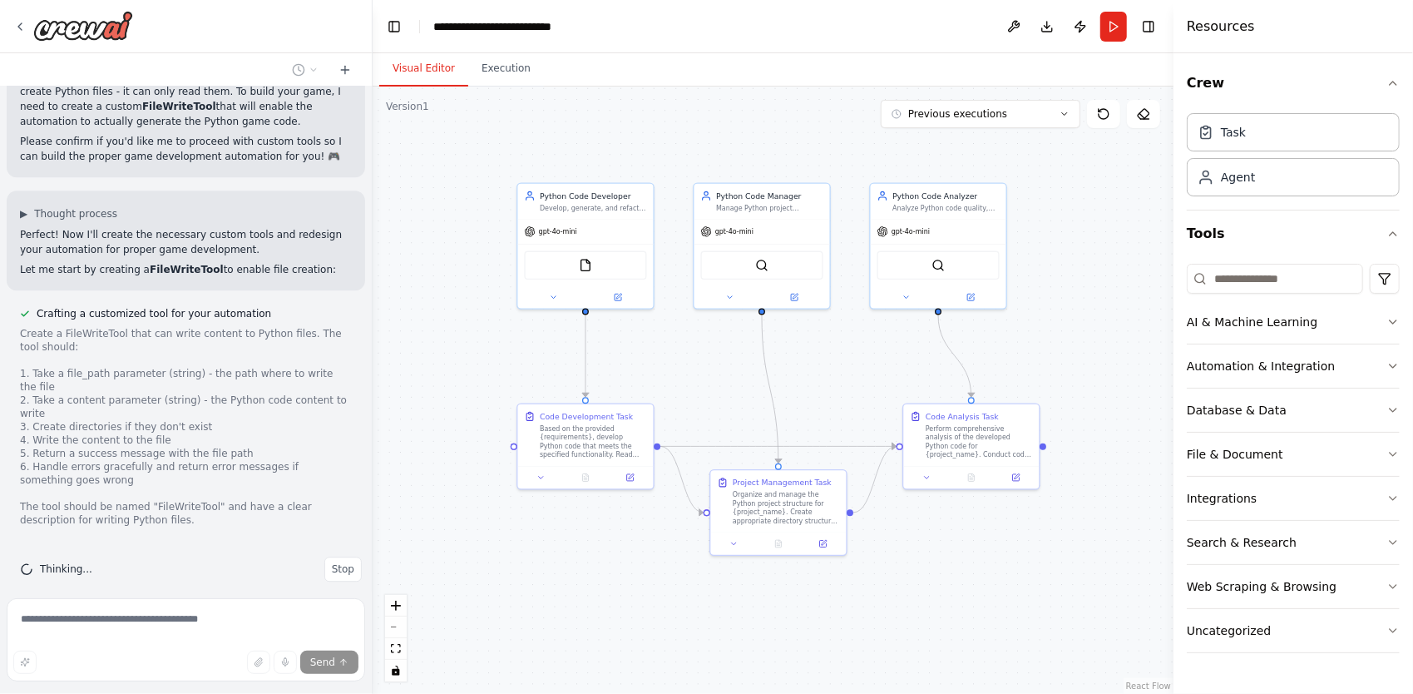
click at [455, 59] on button "Visual Editor" at bounding box center [423, 69] width 89 height 35
